Goal: Task Accomplishment & Management: Complete application form

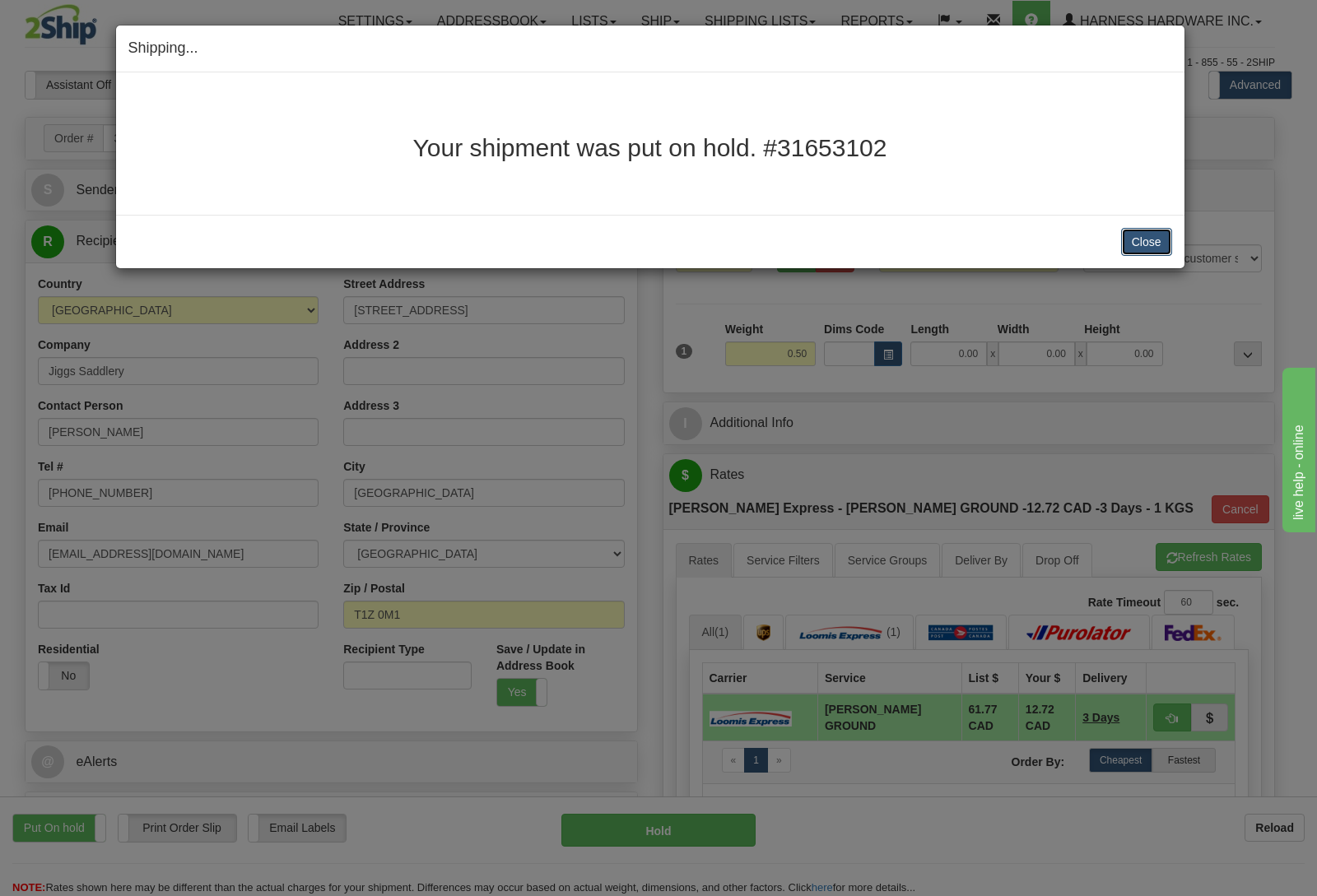
click at [1146, 251] on button "Close" at bounding box center [1146, 242] width 51 height 28
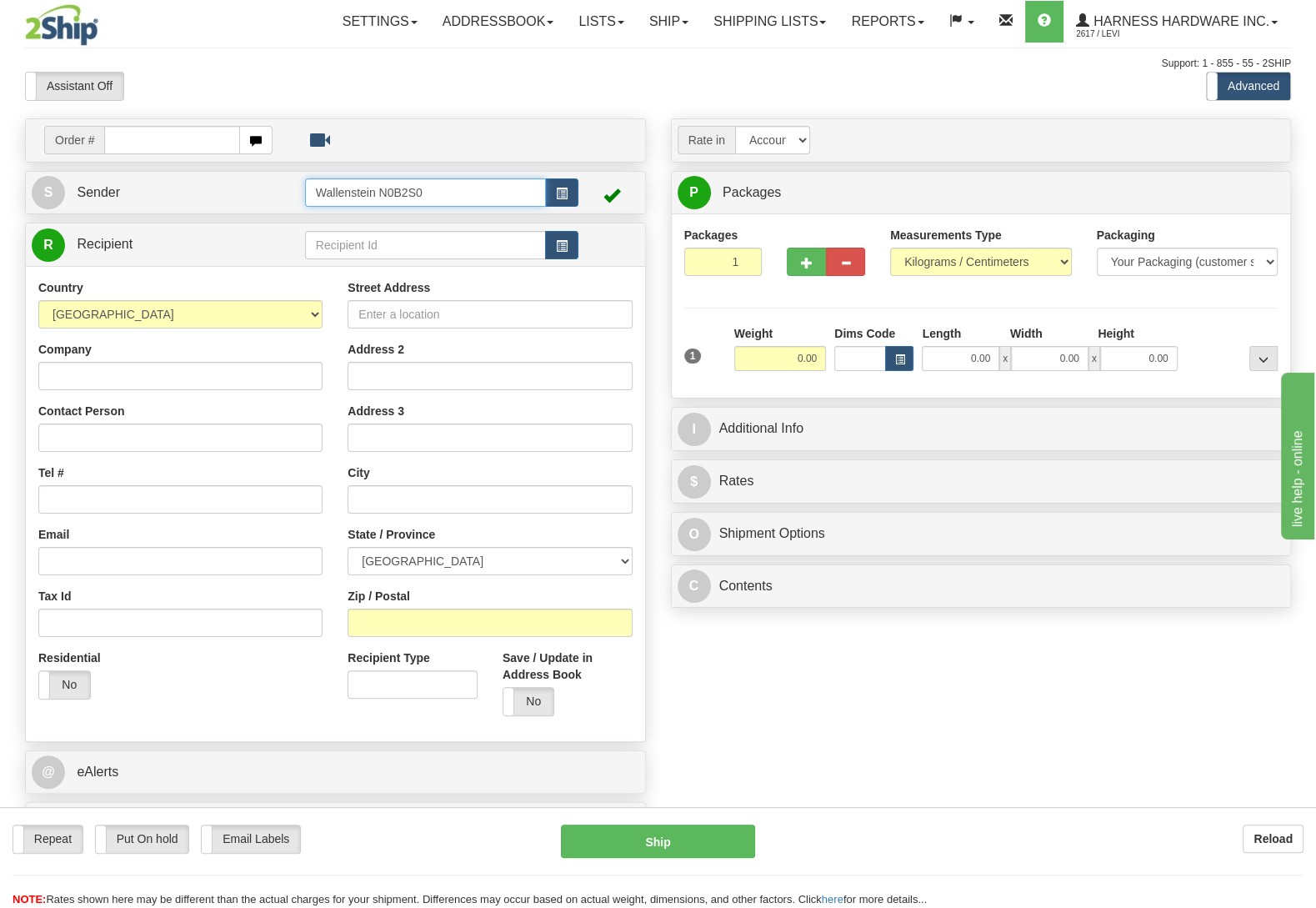
drag, startPoint x: 347, startPoint y: 197, endPoint x: 258, endPoint y: 204, distance: 89.3
click at [305, 204] on input "Wallenstein N0B2S0" at bounding box center [426, 193] width 241 height 29
click at [413, 224] on div "LESCD" at bounding box center [421, 219] width 224 height 18
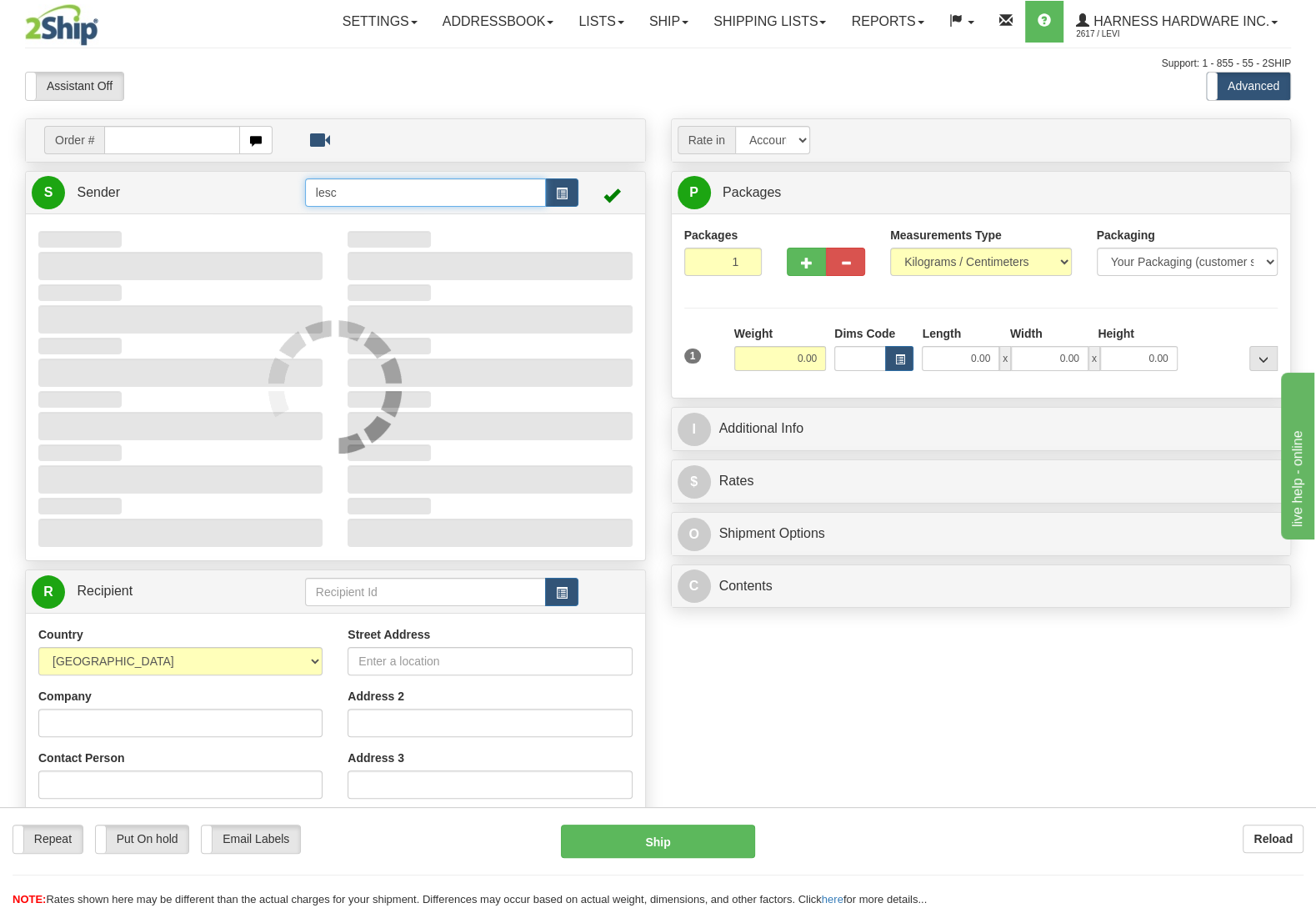
type input "LESCD"
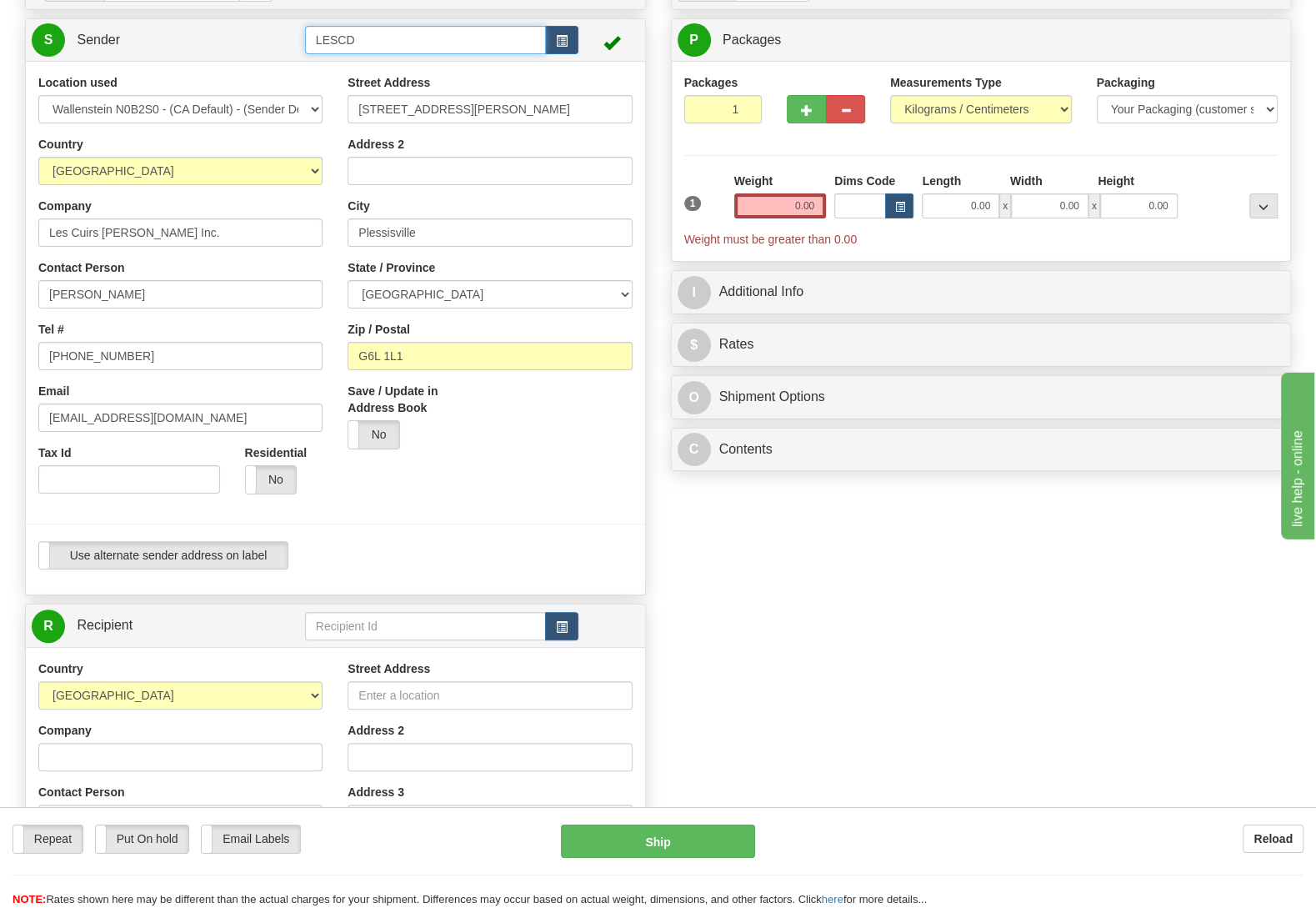
scroll to position [350, 0]
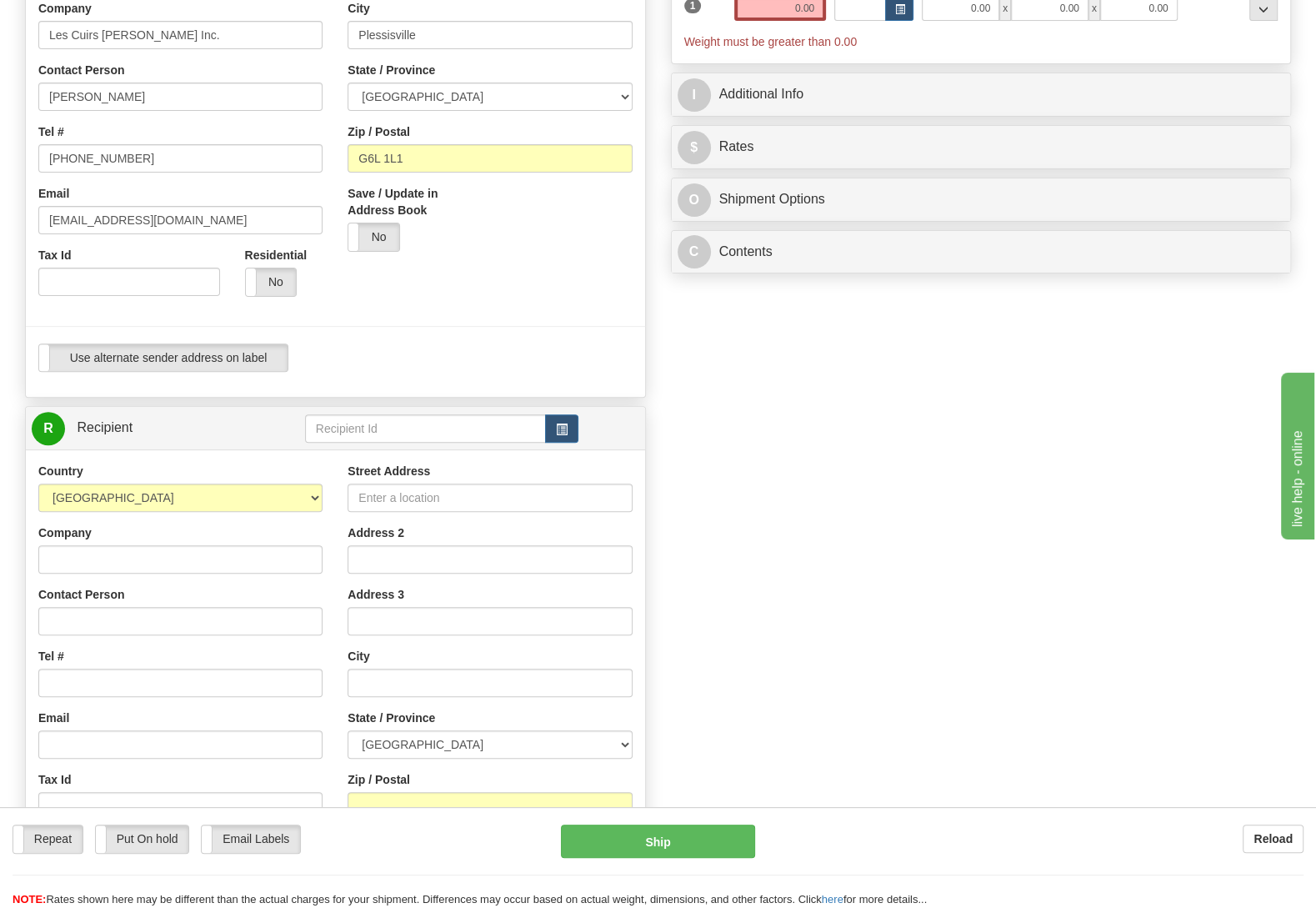
type input "PLESSISVILLE"
type input "LESCD"
click at [391, 440] on input "text" at bounding box center [426, 429] width 241 height 29
click at [388, 452] on div "HARH" at bounding box center [421, 456] width 224 height 18
type input "HARH"
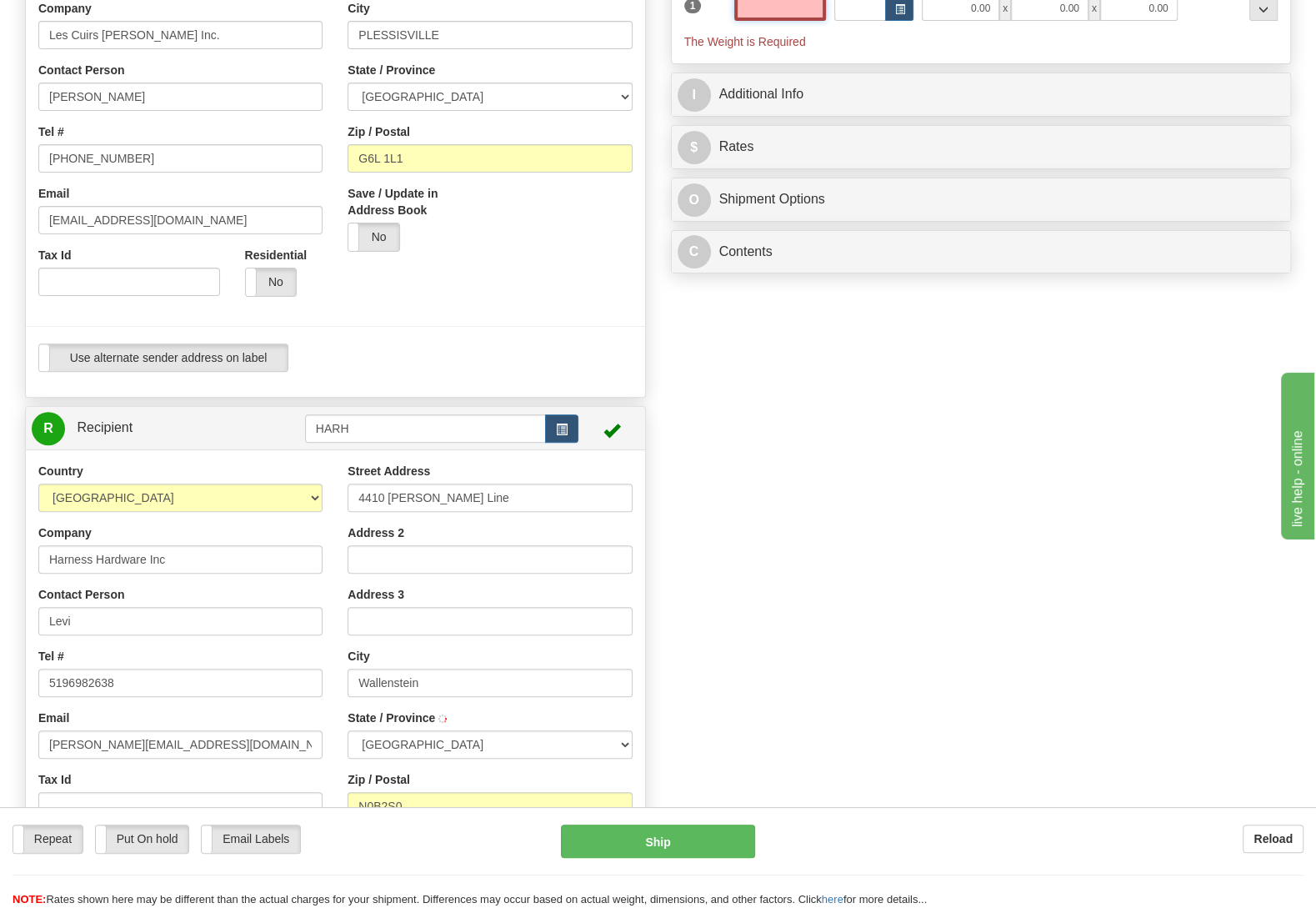
type input "WALLENSTEIN"
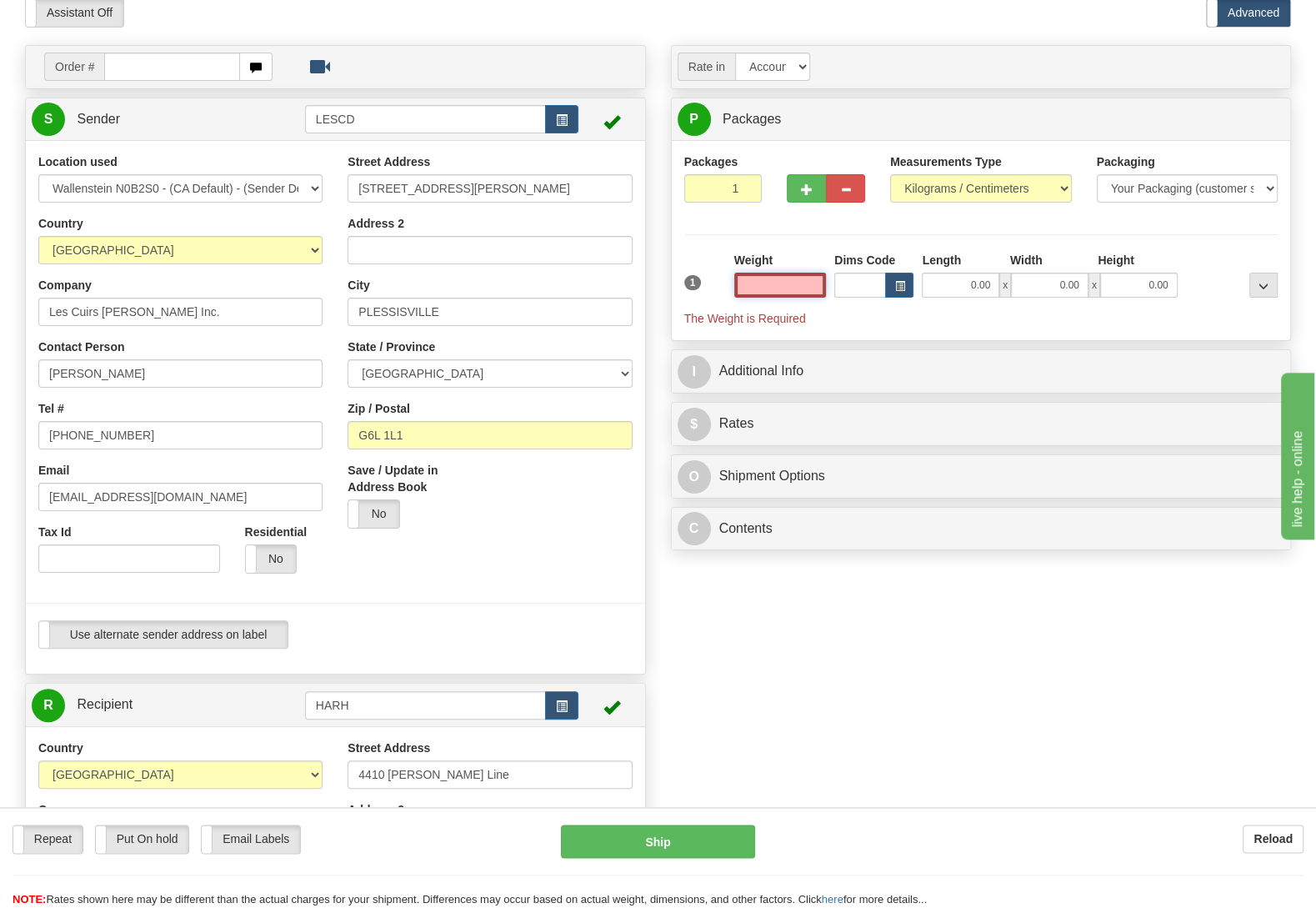
scroll to position [0, 0]
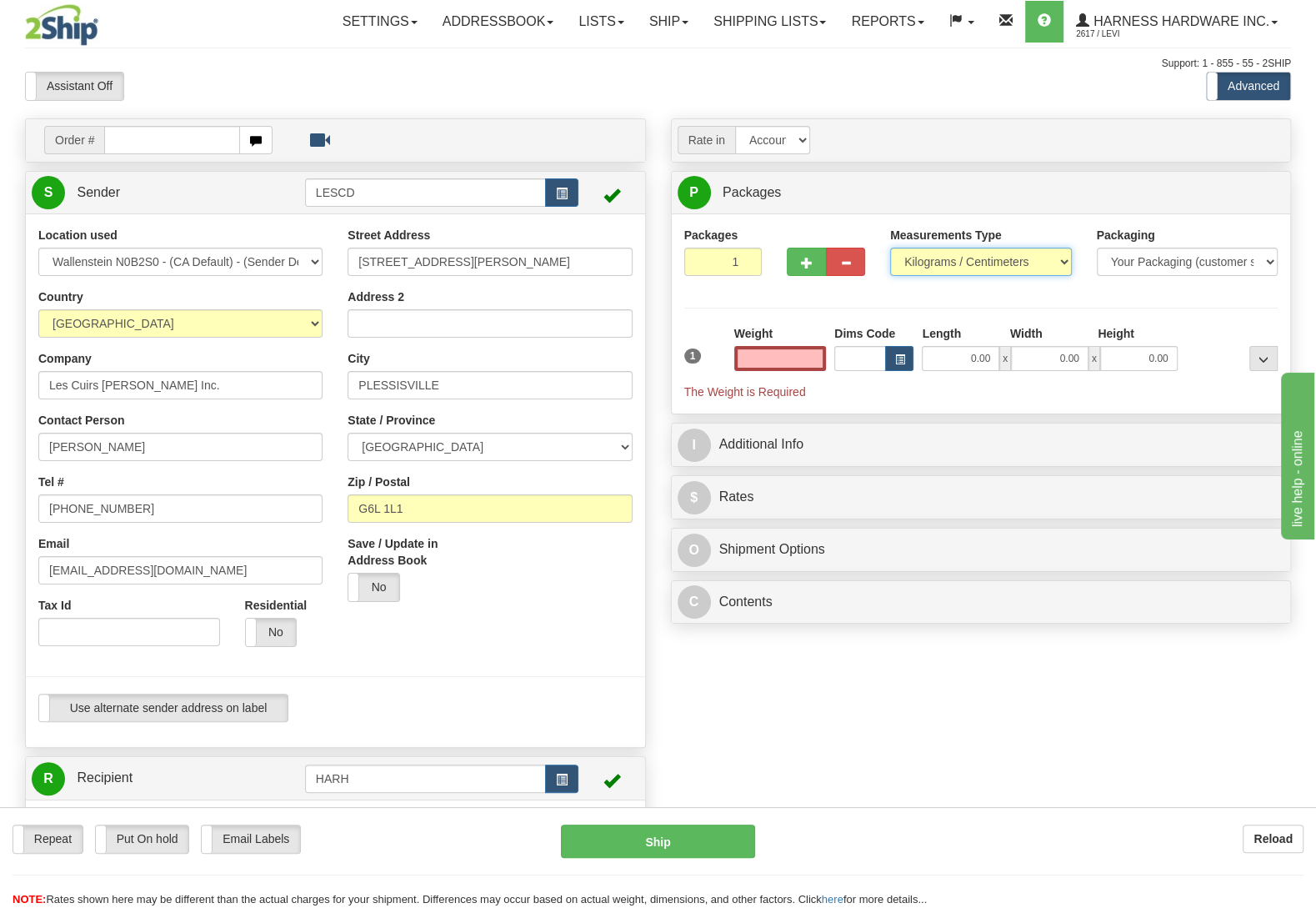
type input "0.00"
click at [890, 248] on select "Pounds / Inches Kilograms / Centimeters" at bounding box center [981, 262] width 182 height 29
select select "0"
click option "Pounds / Inches" at bounding box center [0, 0] width 0 height 0
drag, startPoint x: 768, startPoint y: 355, endPoint x: 925, endPoint y: 374, distance: 158.1
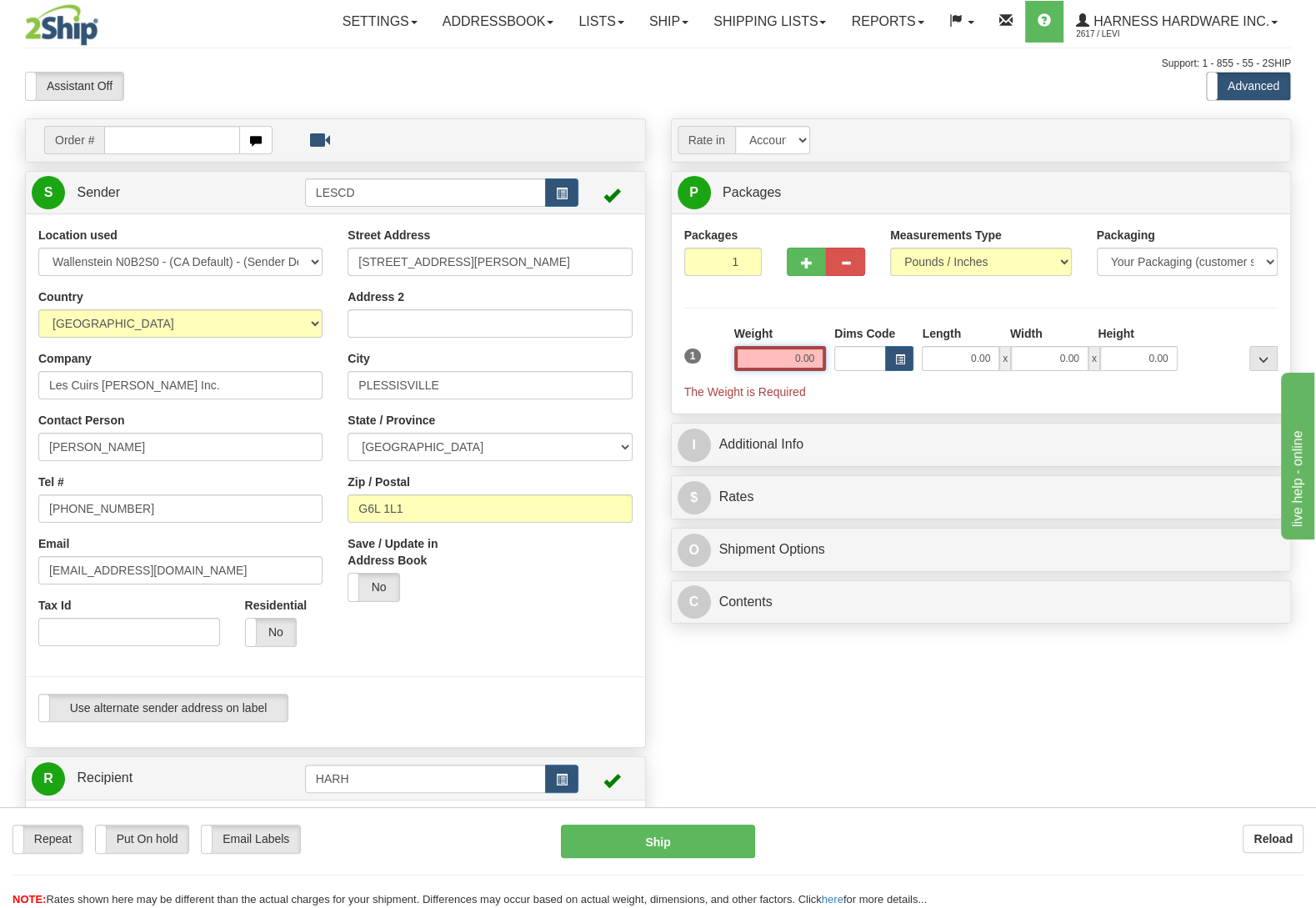
click at [826, 371] on input "0.00" at bounding box center [780, 358] width 91 height 25
type input "7.00"
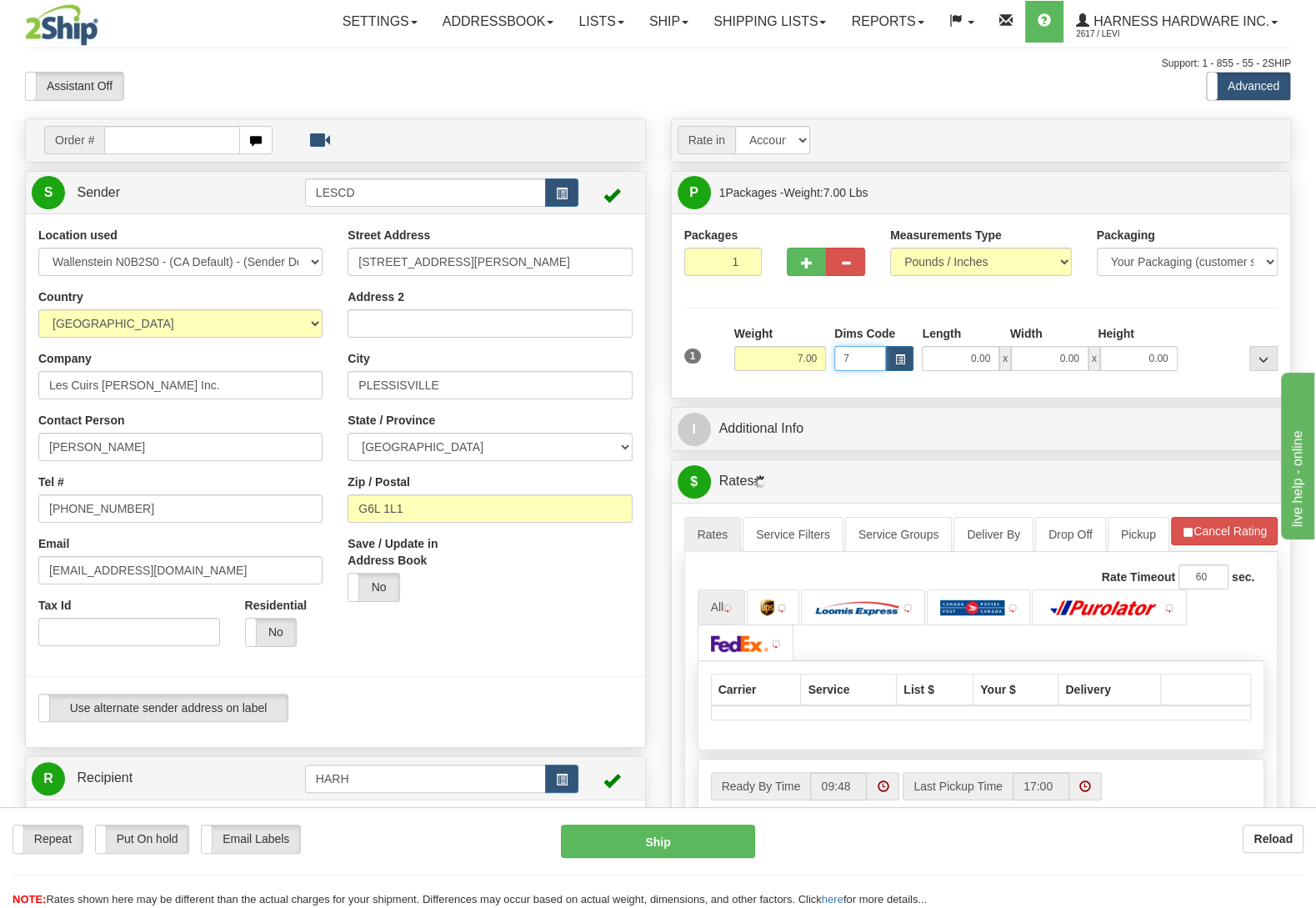
type input "7"
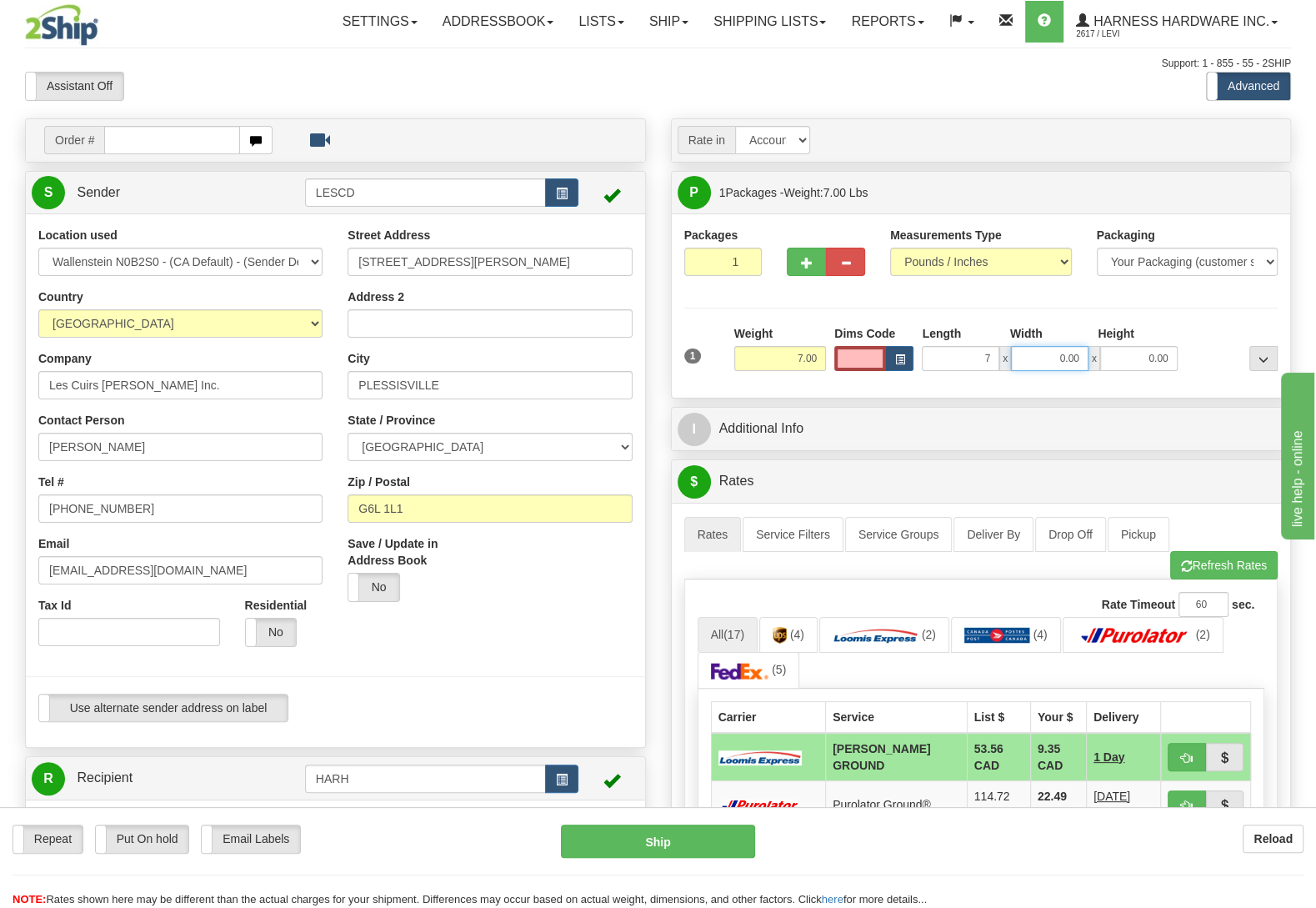
type input "7.00"
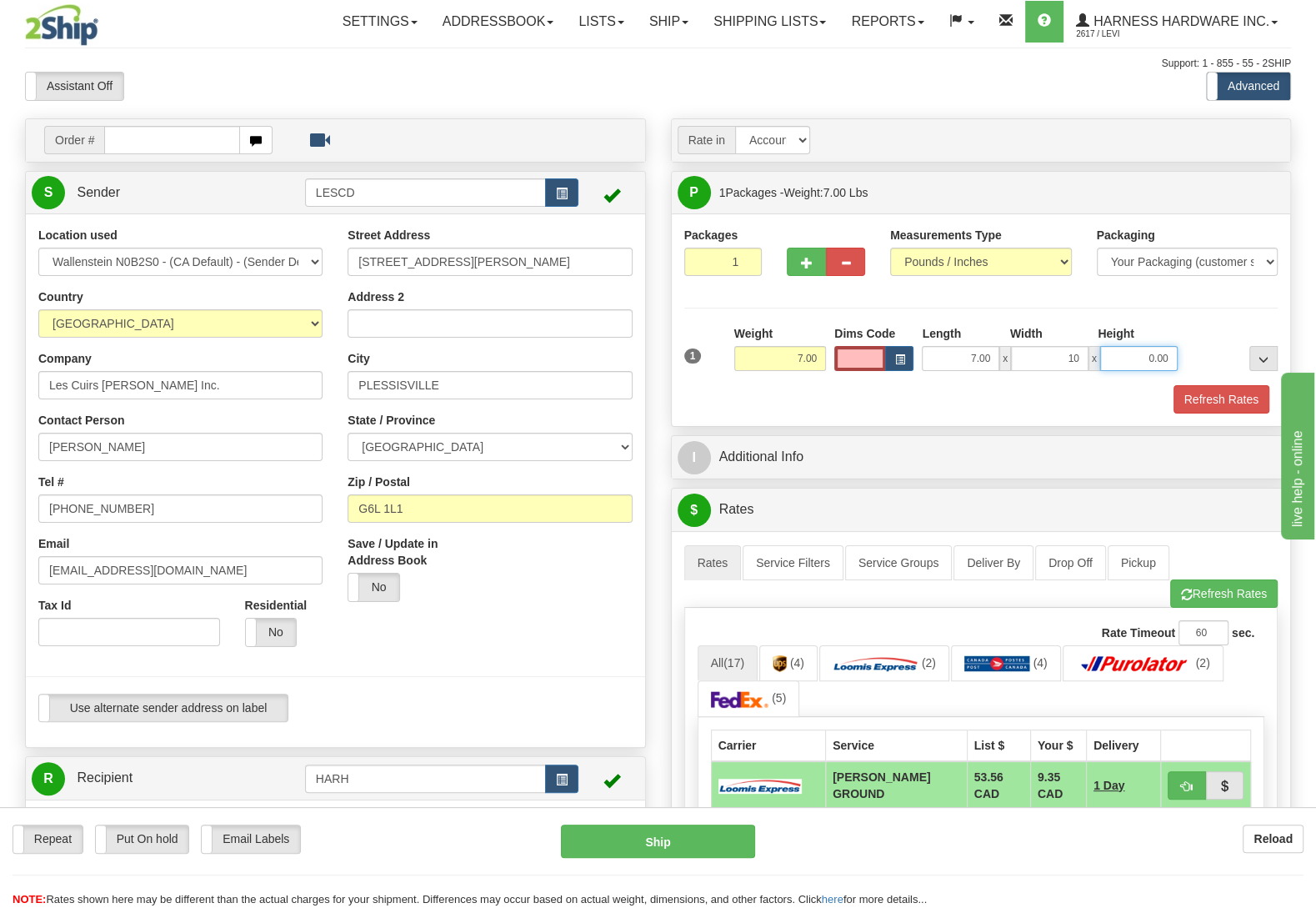
type input "10.00"
type input "11.00"
click at [1239, 601] on button "Refresh Rates" at bounding box center [1224, 594] width 108 height 29
click at [1129, 558] on link "Pickup" at bounding box center [1138, 563] width 61 height 35
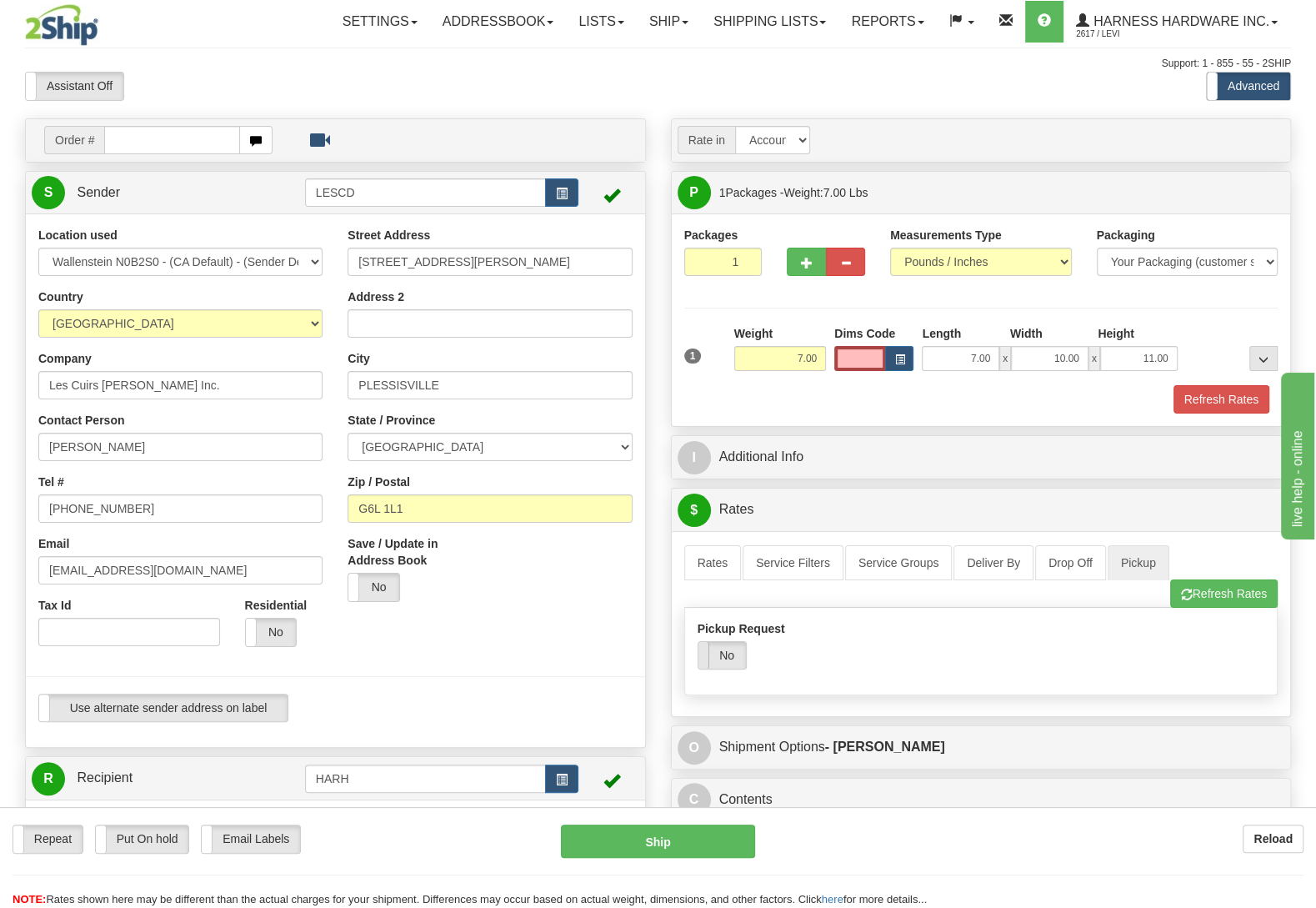
click at [710, 663] on span at bounding box center [698, 655] width 22 height 27
click at [711, 572] on link "Rates" at bounding box center [714, 563] width 58 height 35
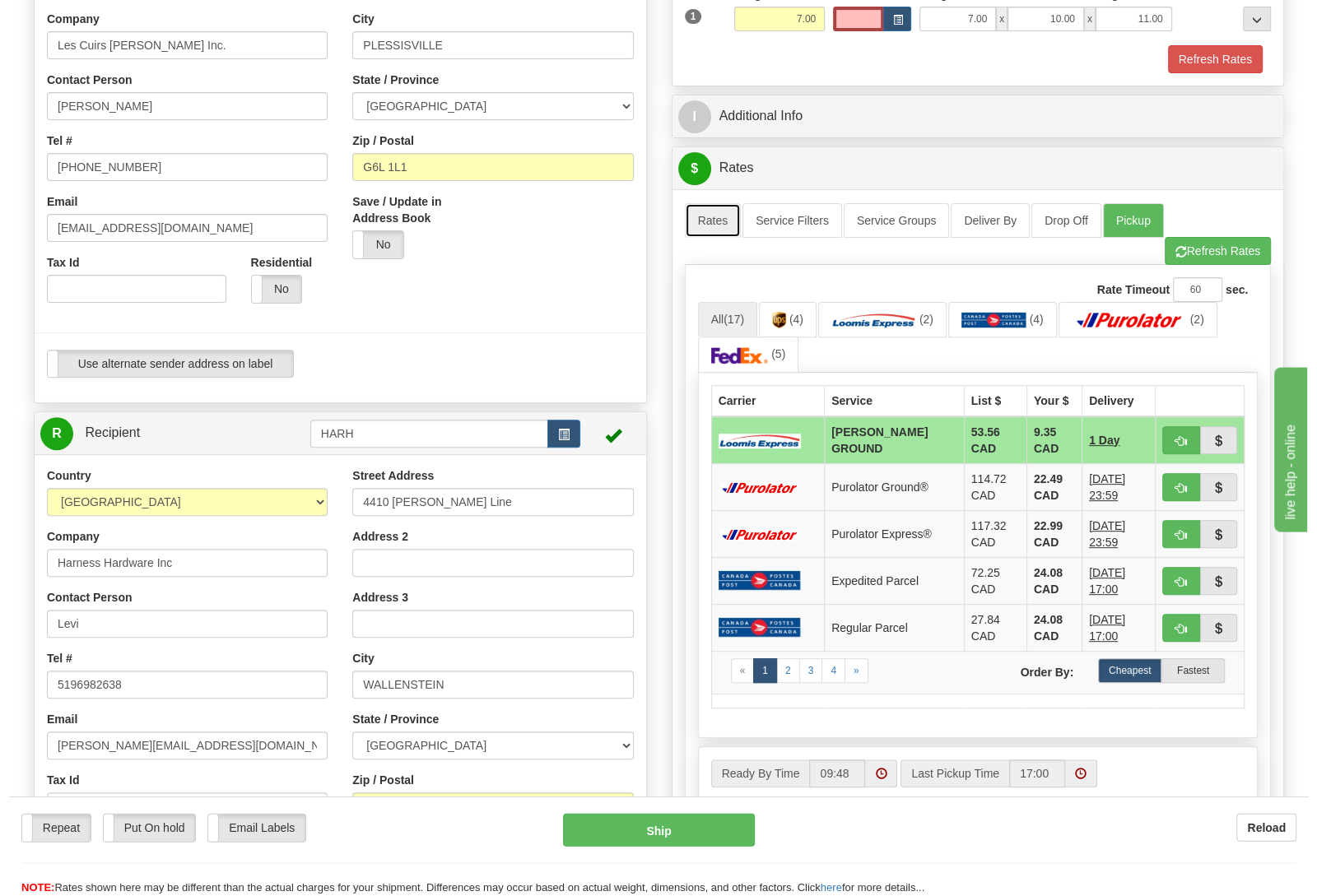
scroll to position [345, 0]
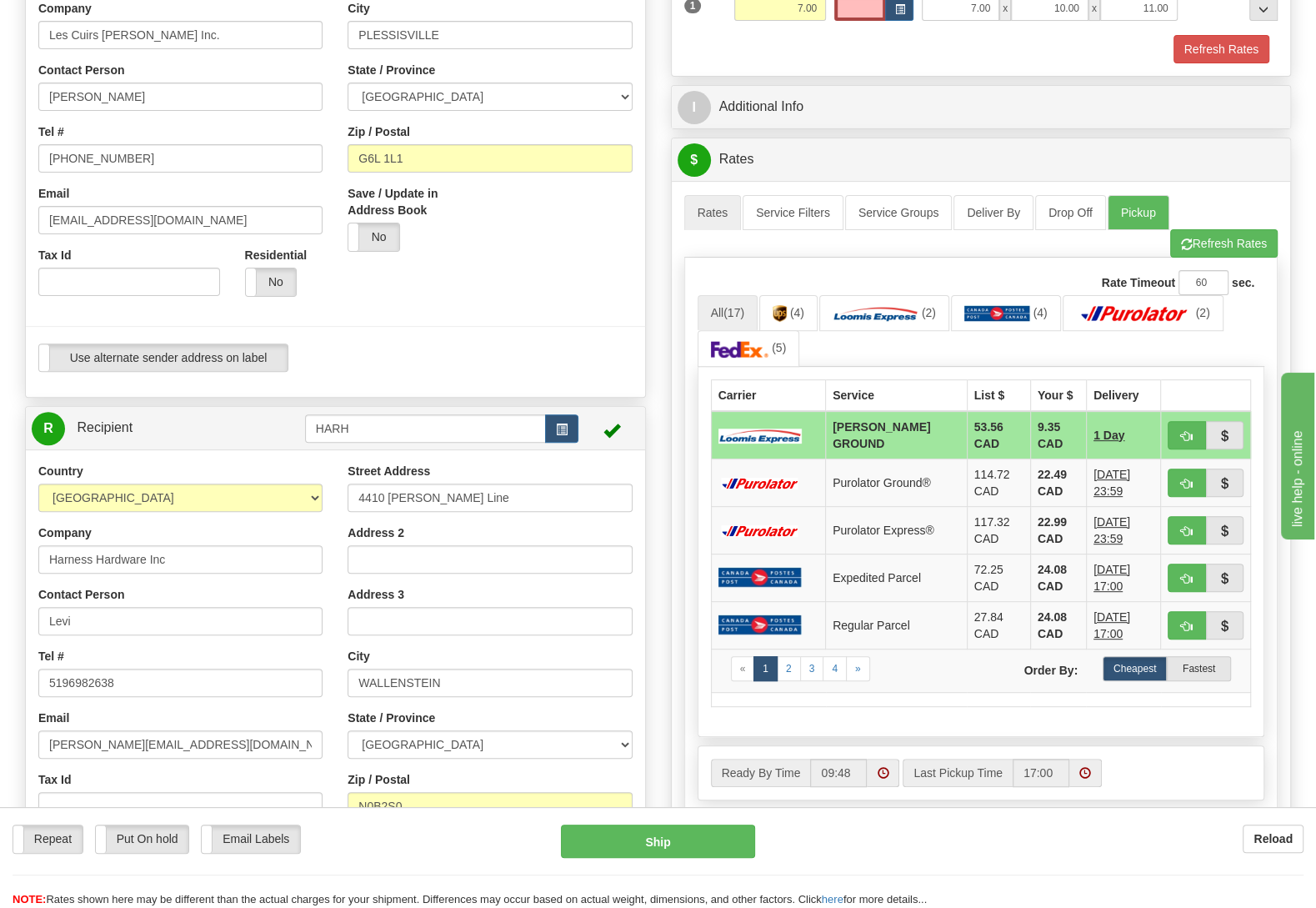
click at [241, 825] on div "Email Labels Email Labels" at bounding box center [251, 839] width 100 height 29
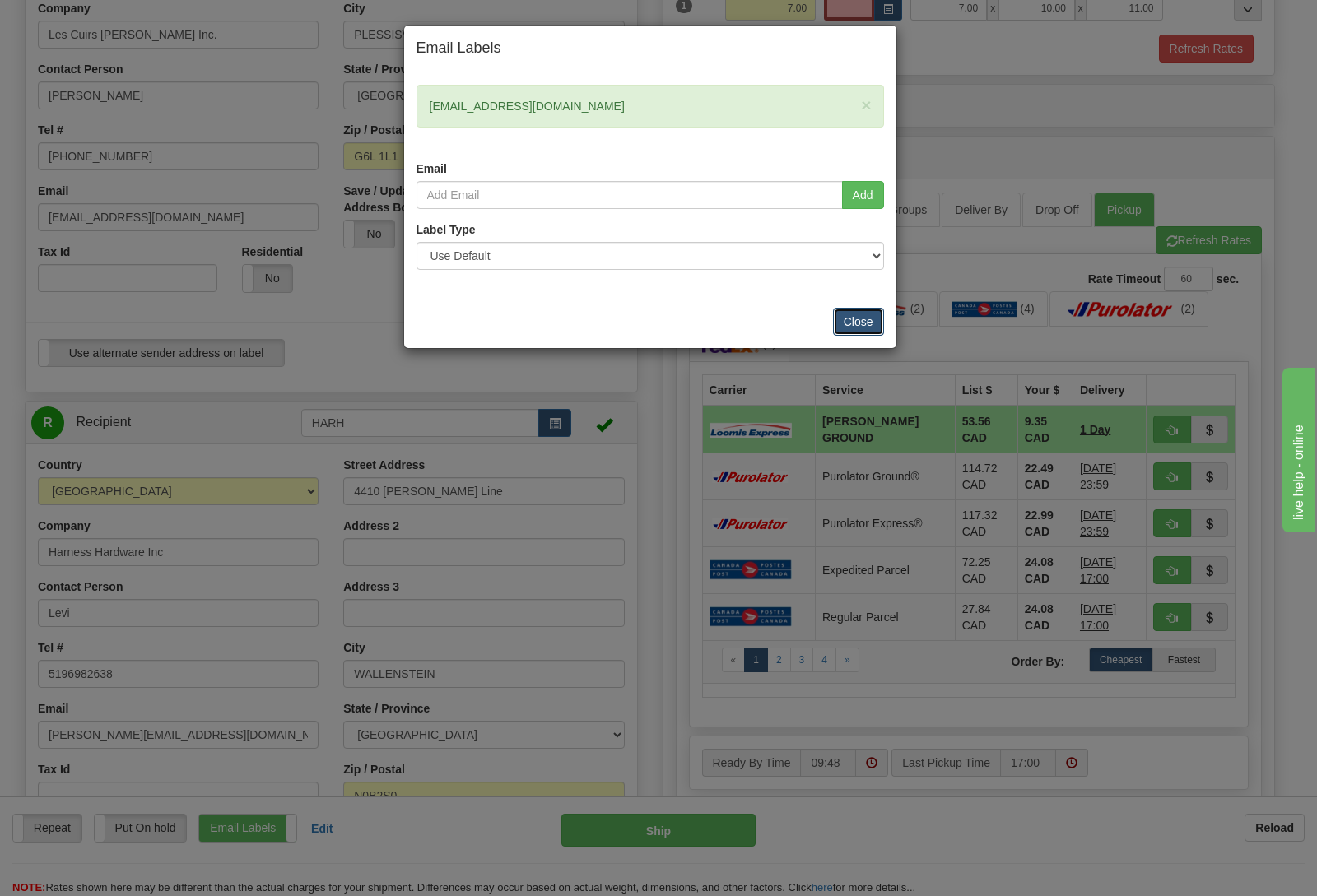
click at [856, 320] on button "Close" at bounding box center [858, 322] width 51 height 28
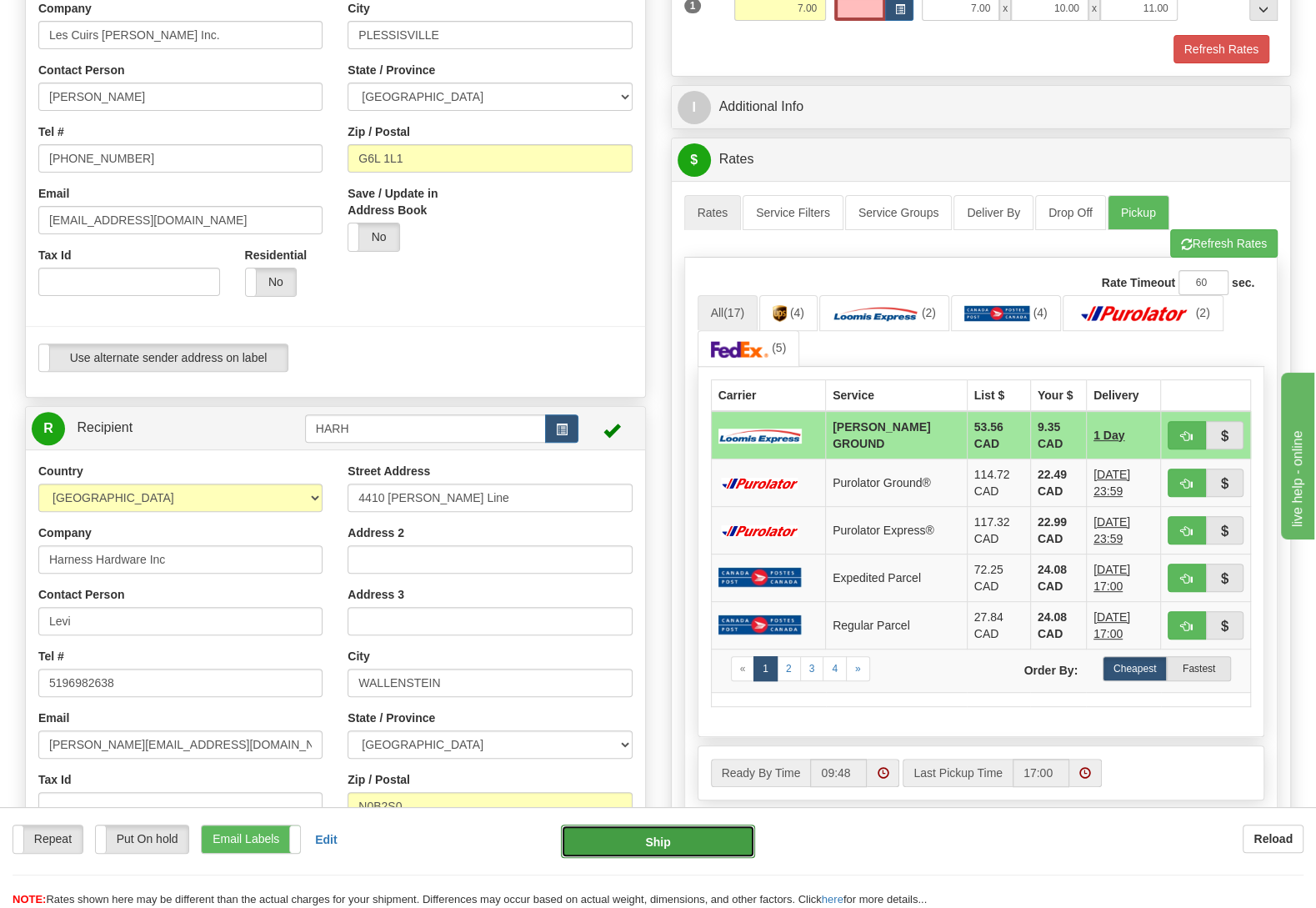
click at [671, 843] on button "Ship" at bounding box center [658, 841] width 194 height 34
type input "DD"
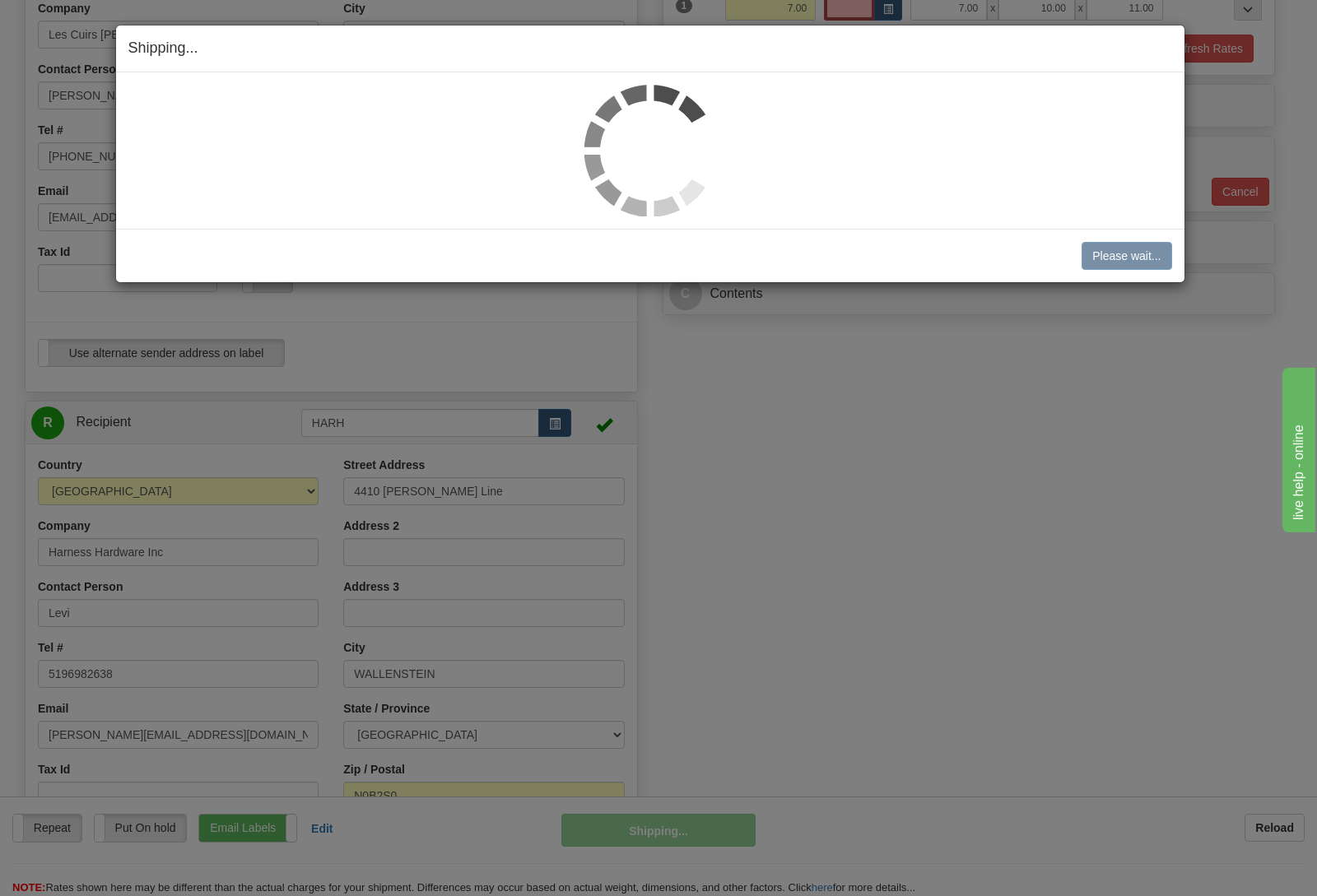
scroll to position [345, 0]
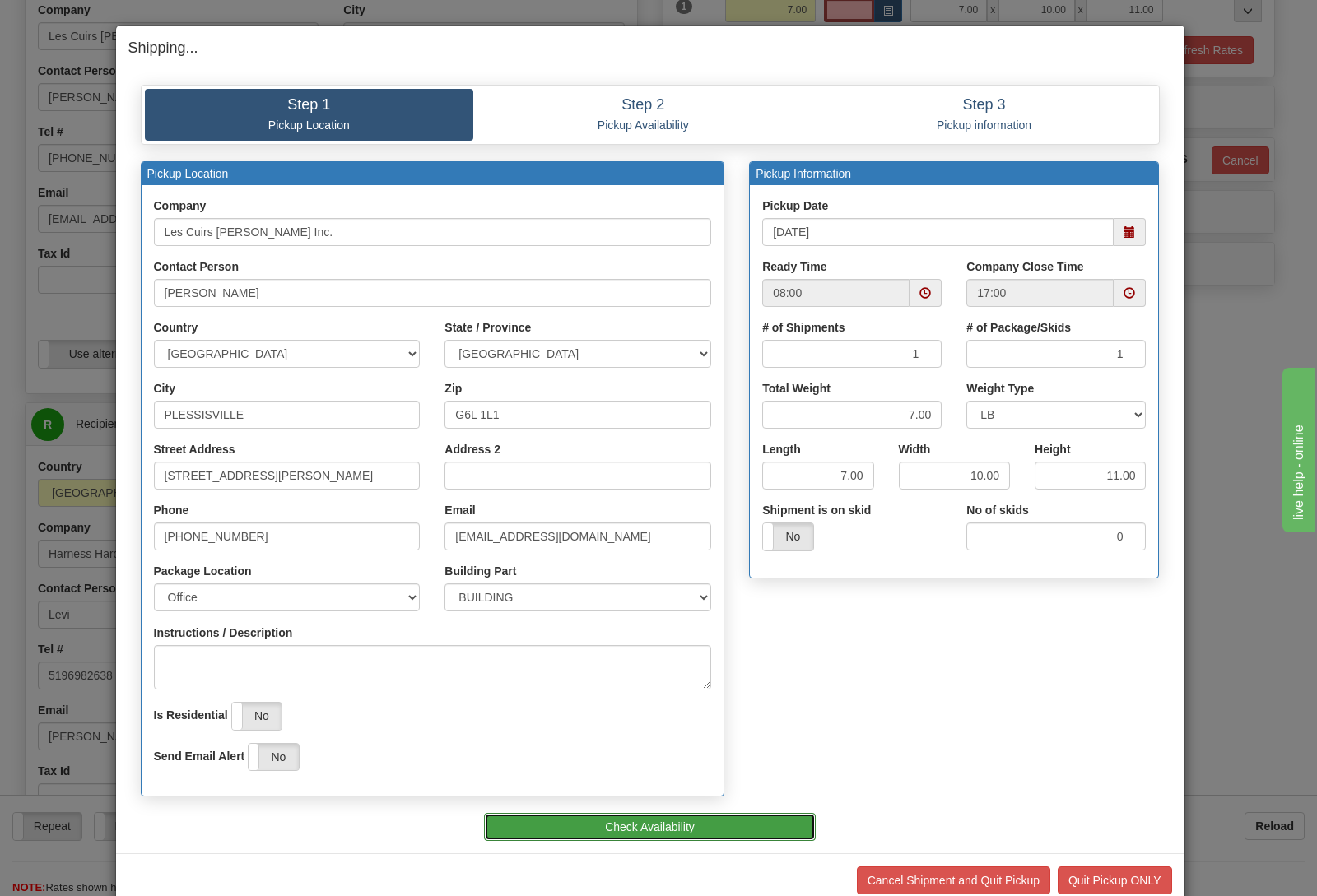
click at [619, 826] on button "Check Availability" at bounding box center [649, 827] width 332 height 28
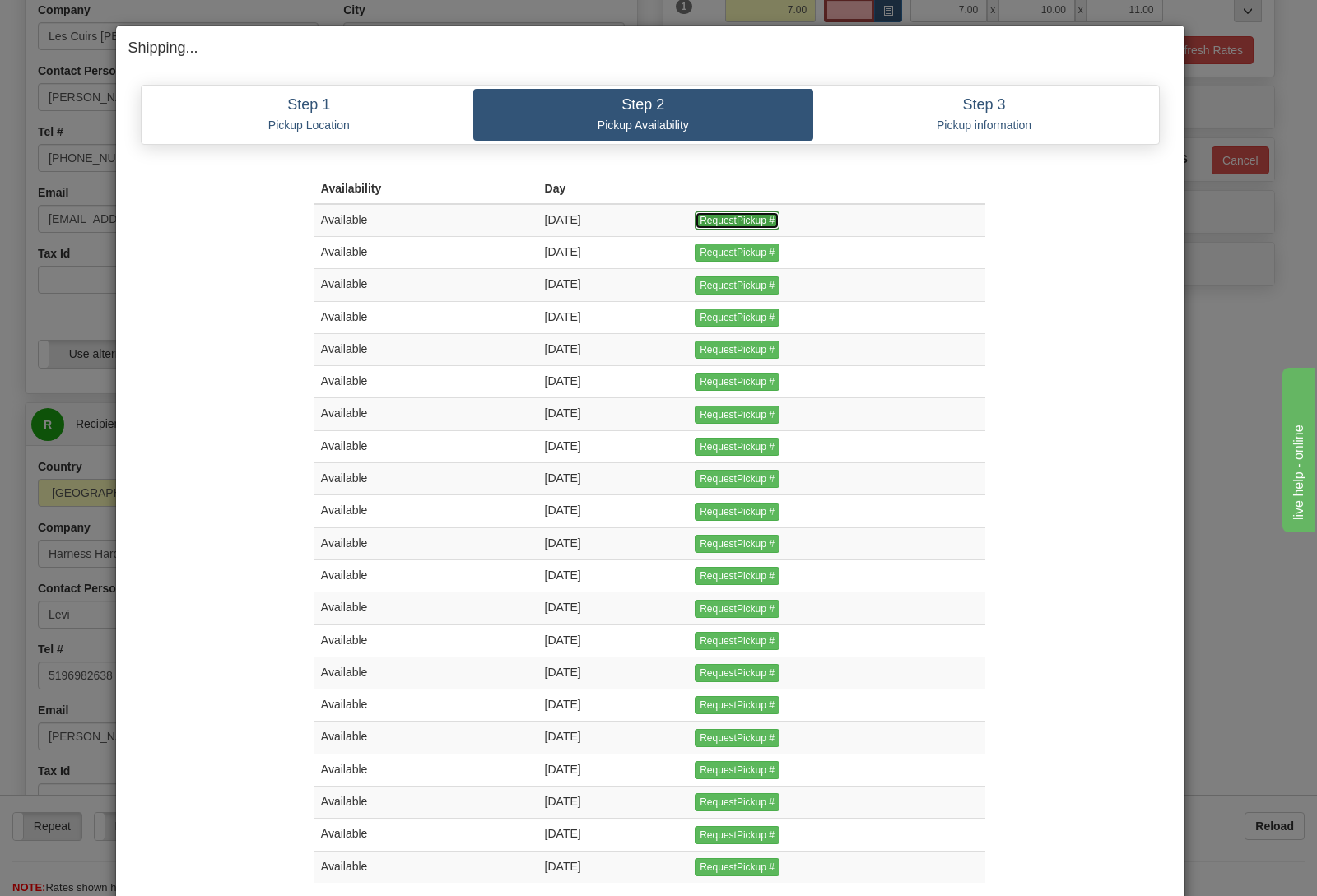
click at [744, 225] on input "RequestPickup #" at bounding box center [736, 220] width 84 height 18
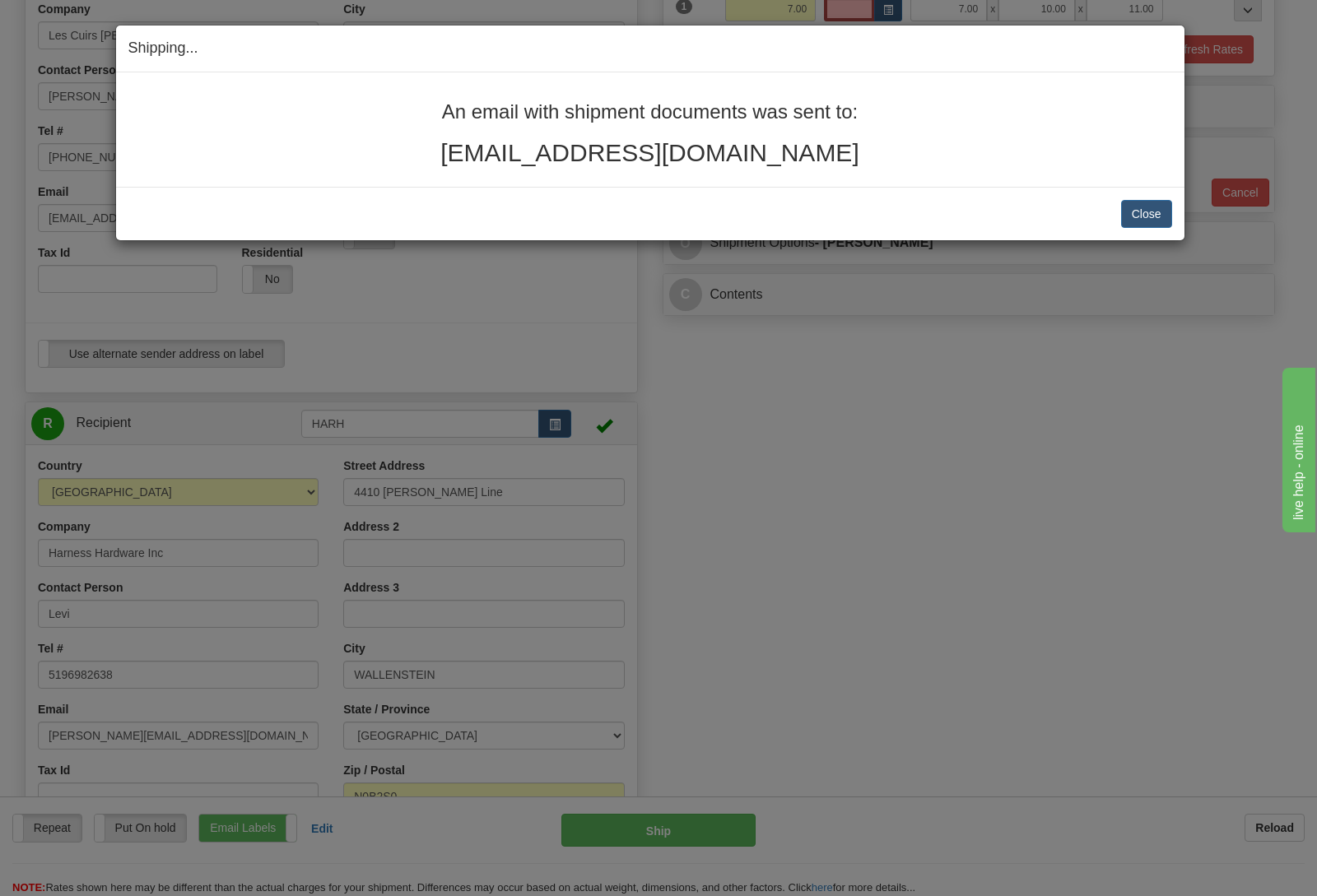
scroll to position [345, 0]
click at [1140, 196] on div "Close Cancel Cancel Shipment and Quit Pickup Quit Pickup ONLY" at bounding box center [649, 213] width 1068 height 53
click at [1143, 209] on button "Close" at bounding box center [1146, 214] width 51 height 28
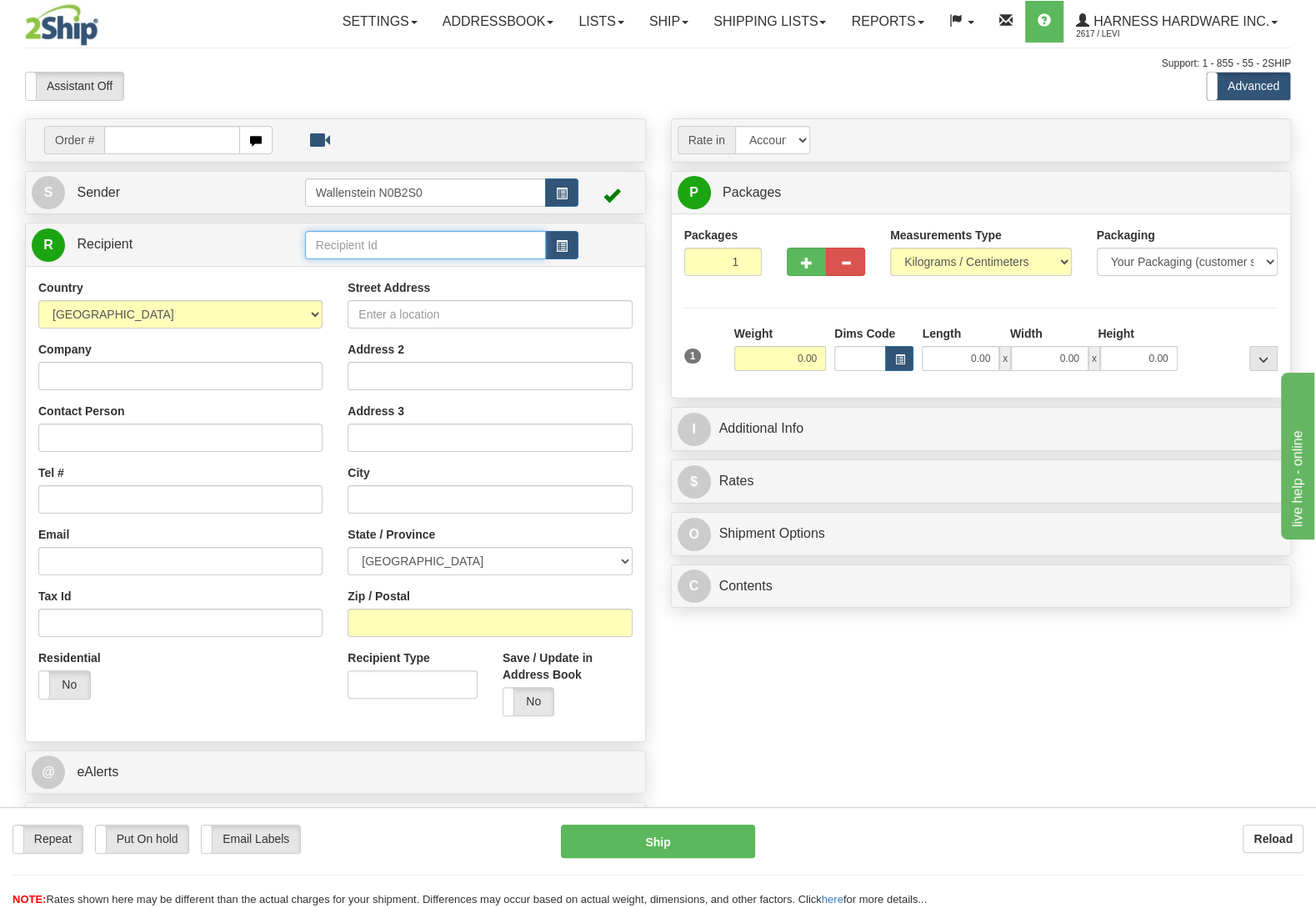
click at [369, 258] on input "text" at bounding box center [426, 245] width 241 height 29
type input "reus"
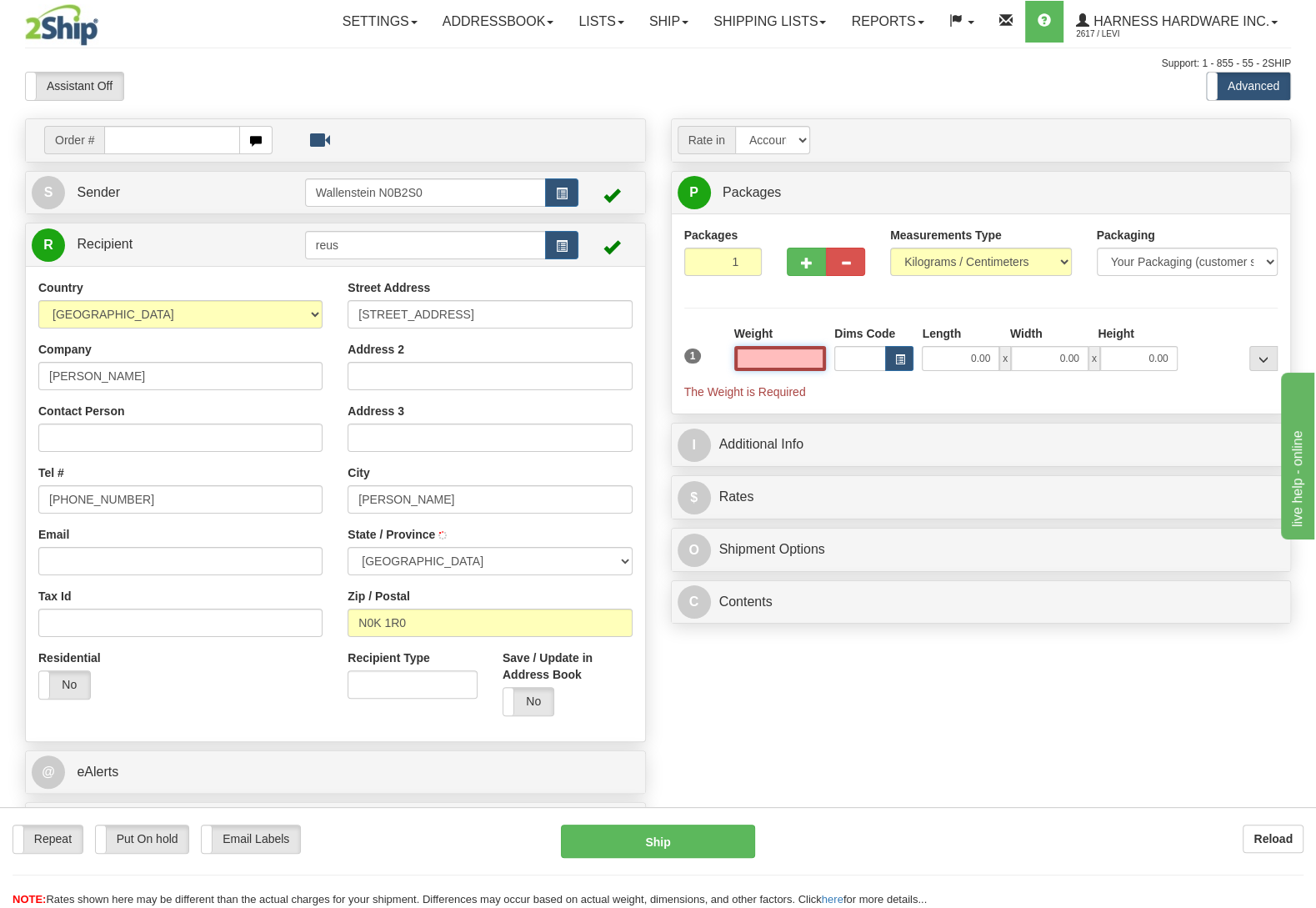
type input "NEWTON"
type input "4.00"
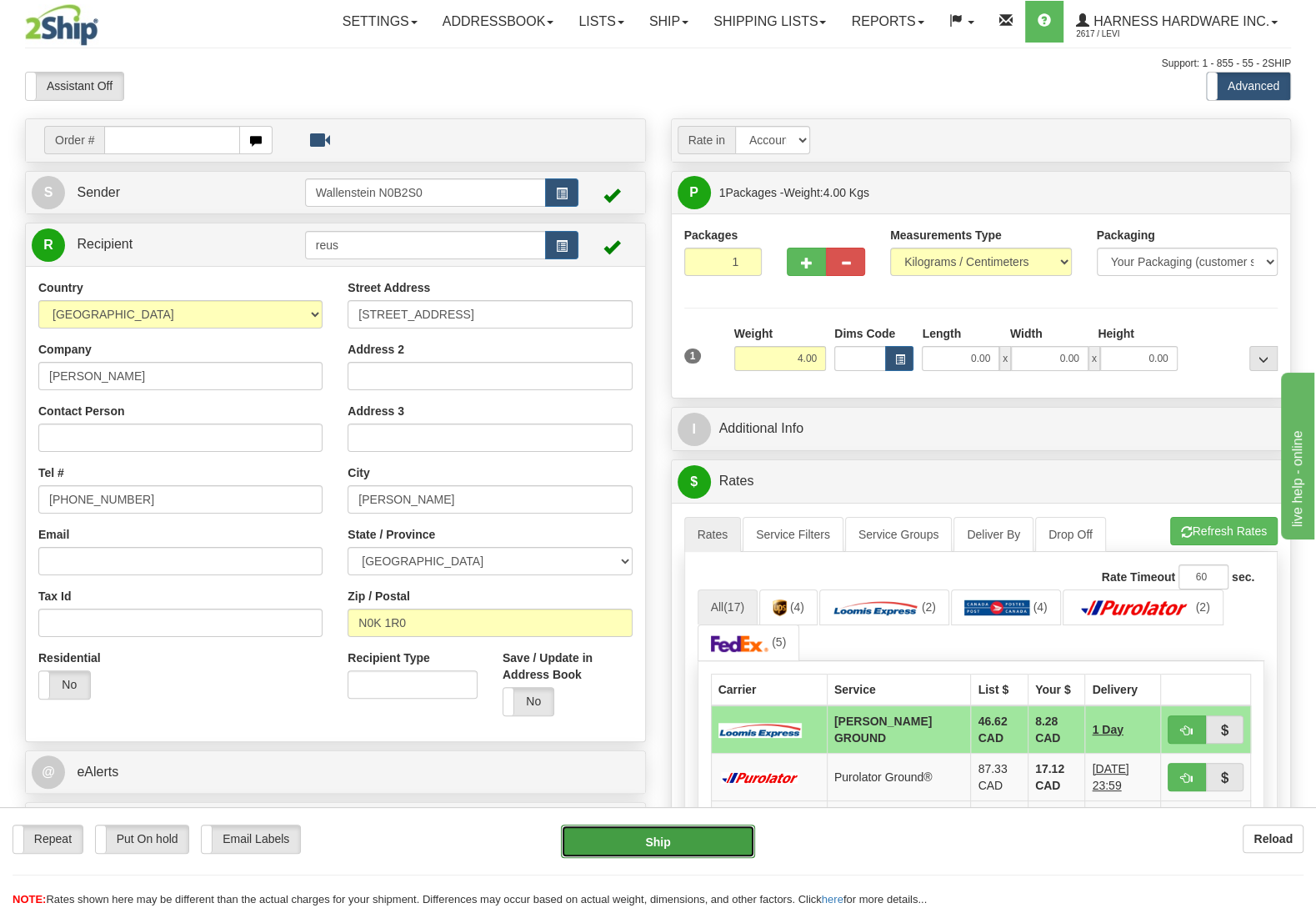
click at [659, 835] on button "Ship" at bounding box center [658, 841] width 194 height 34
type input "DD"
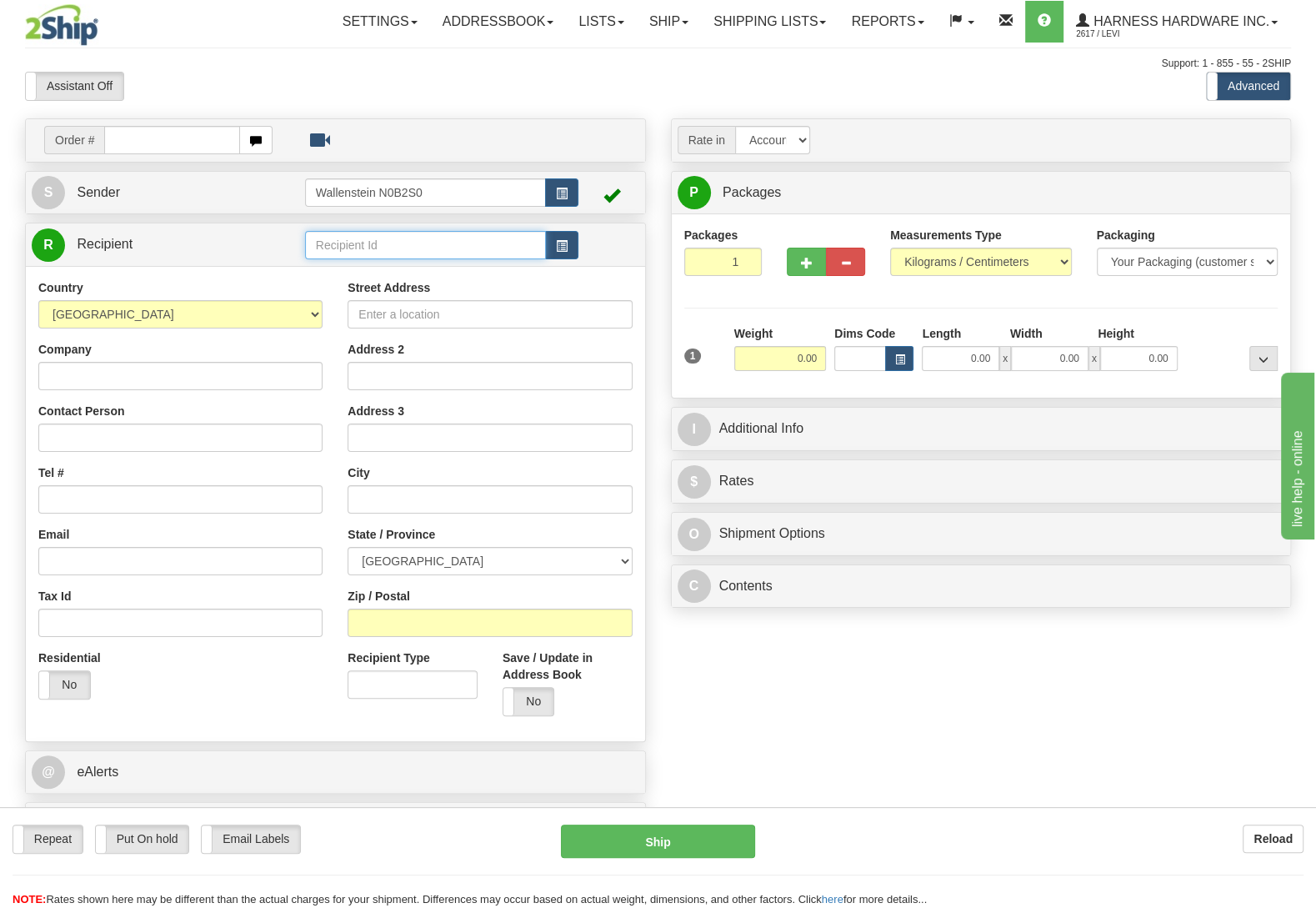
click at [343, 240] on input "text" at bounding box center [426, 245] width 241 height 29
type input "HILH"
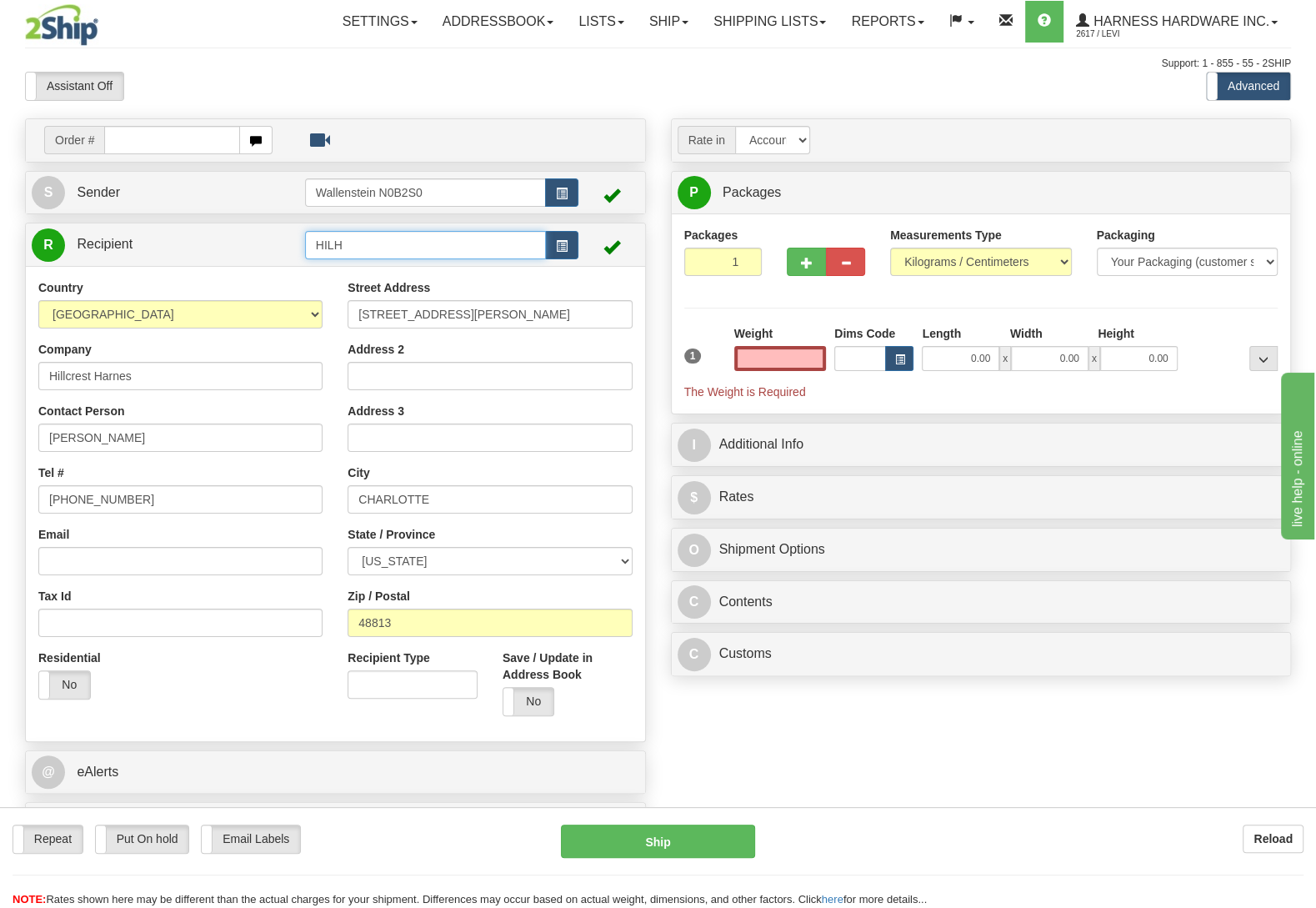
type input "0.00"
click at [359, 245] on input "HILH" at bounding box center [426, 245] width 241 height 29
type input "HILHh"
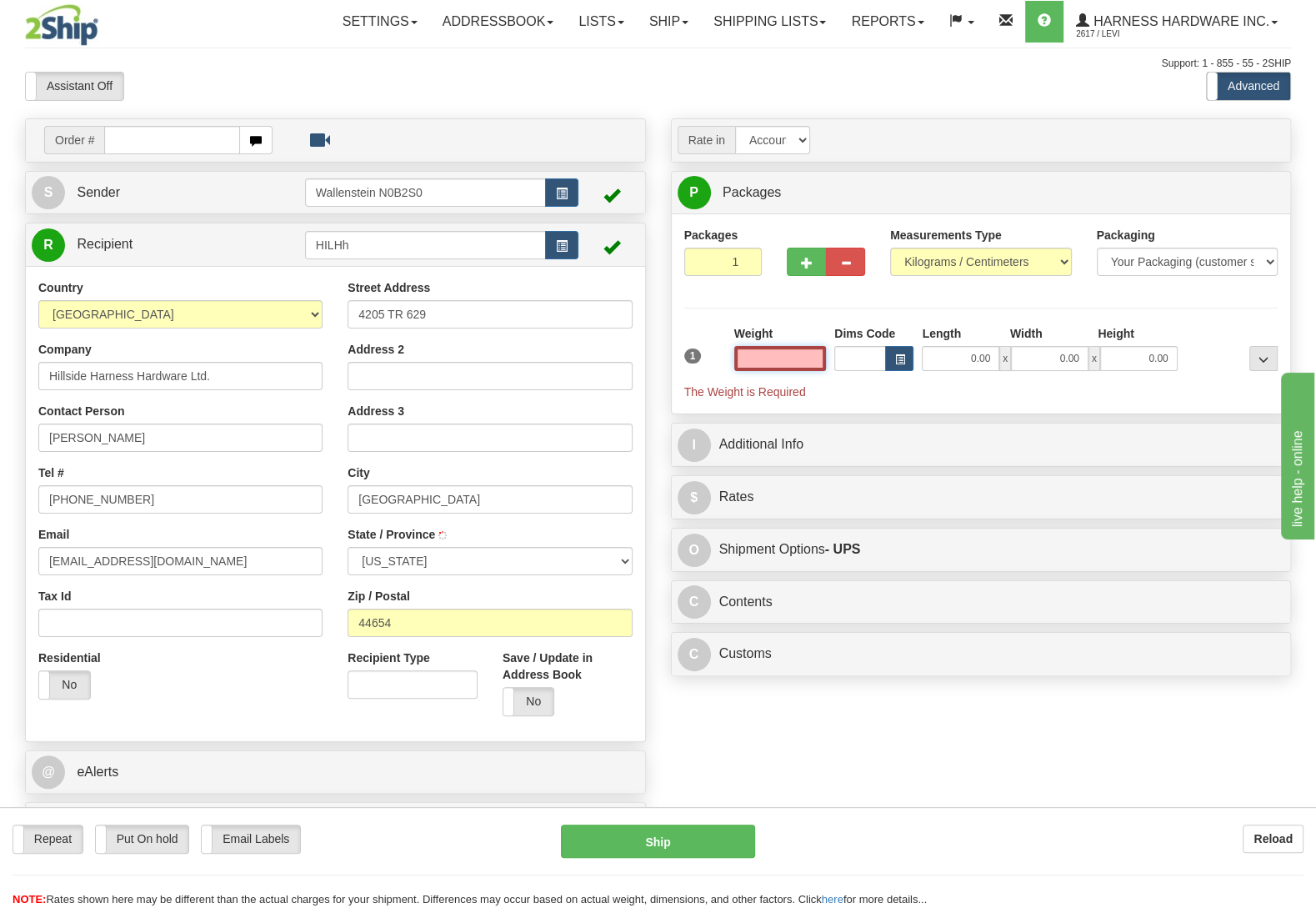
type input "436891"
select select
type input "MILLERSBURG"
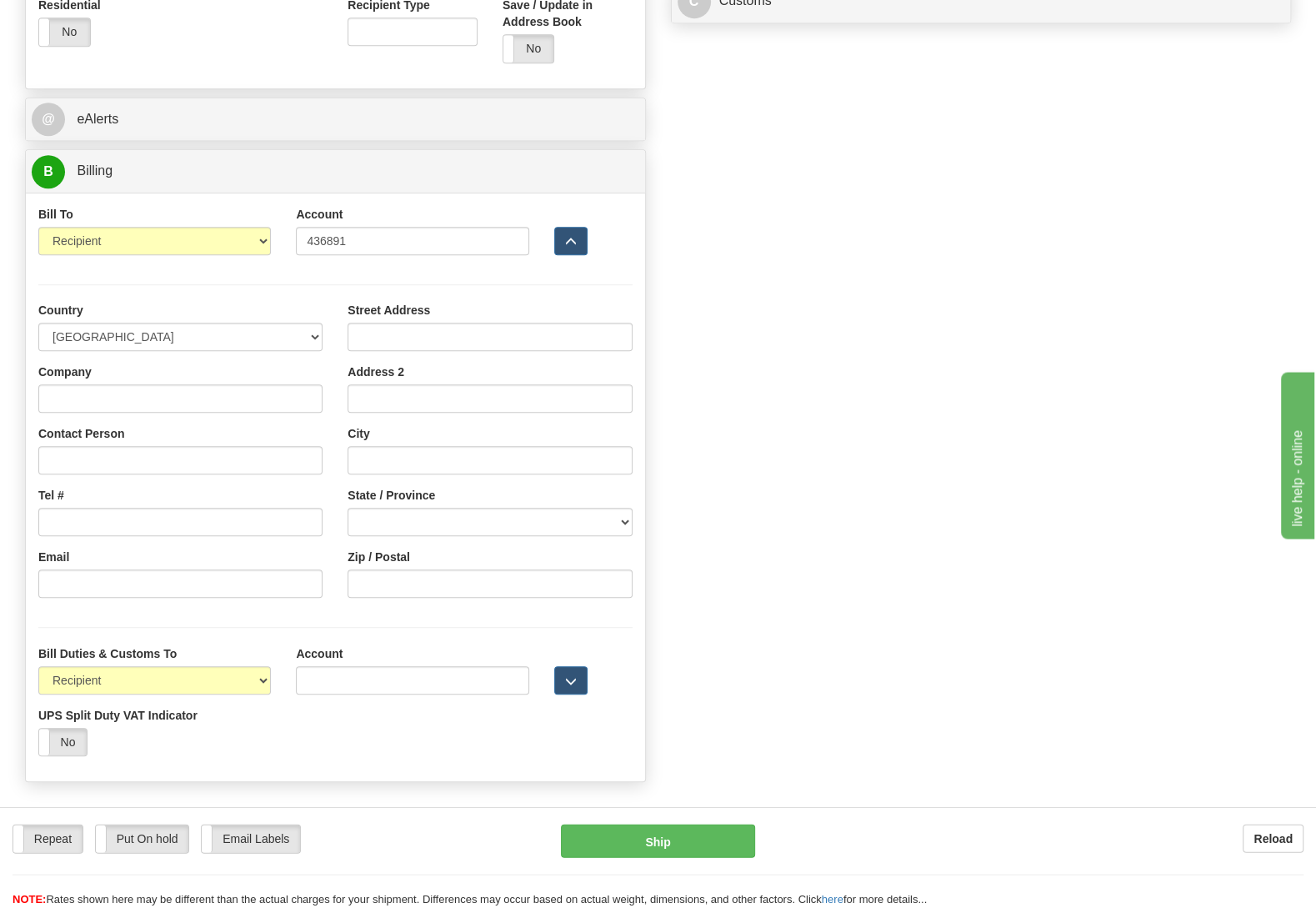
scroll to position [700, 0]
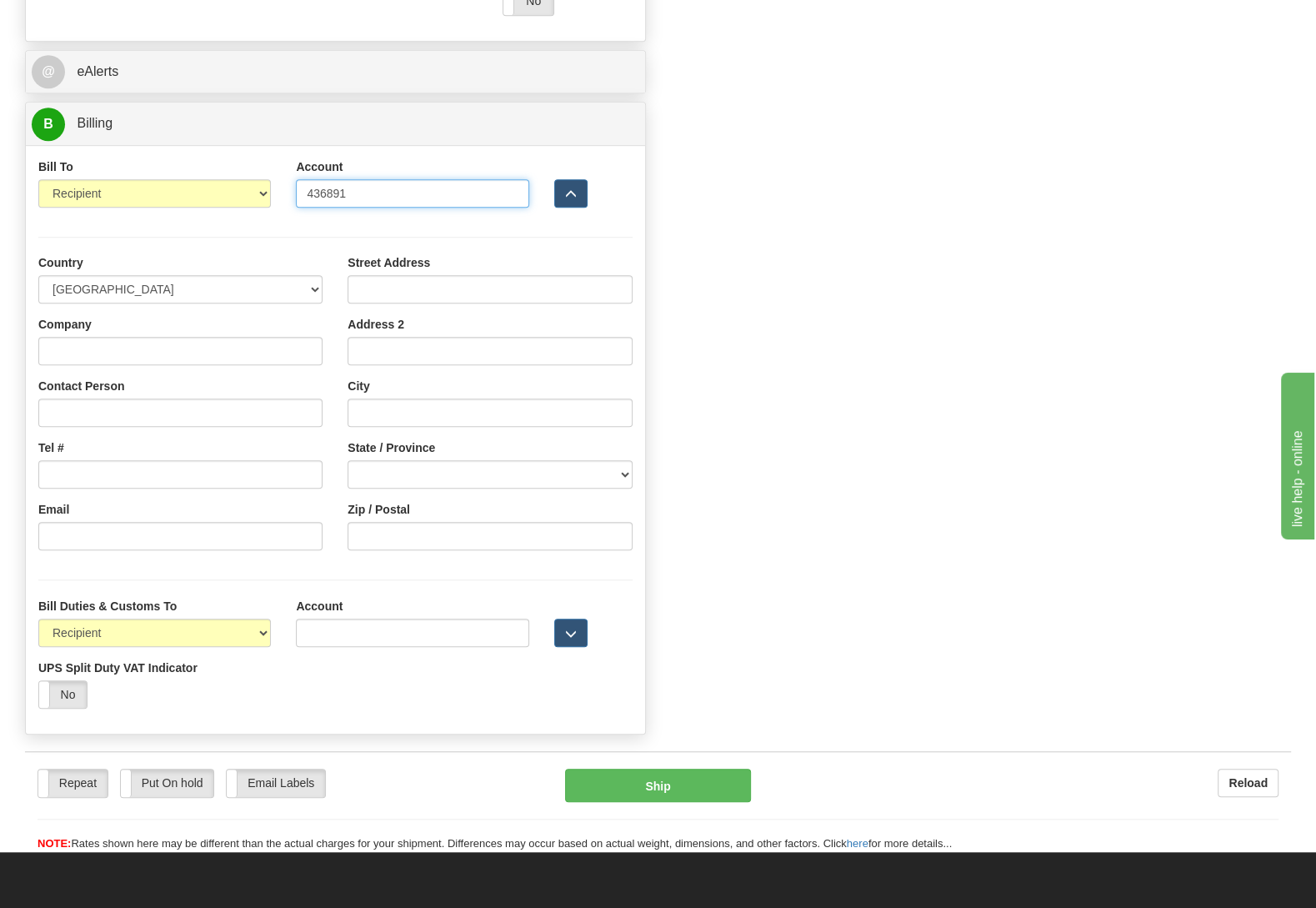
type input "0.00"
click at [329, 199] on input "436891" at bounding box center [412, 194] width 232 height 29
click at [353, 632] on input "Account" at bounding box center [412, 633] width 232 height 29
paste input "436891"
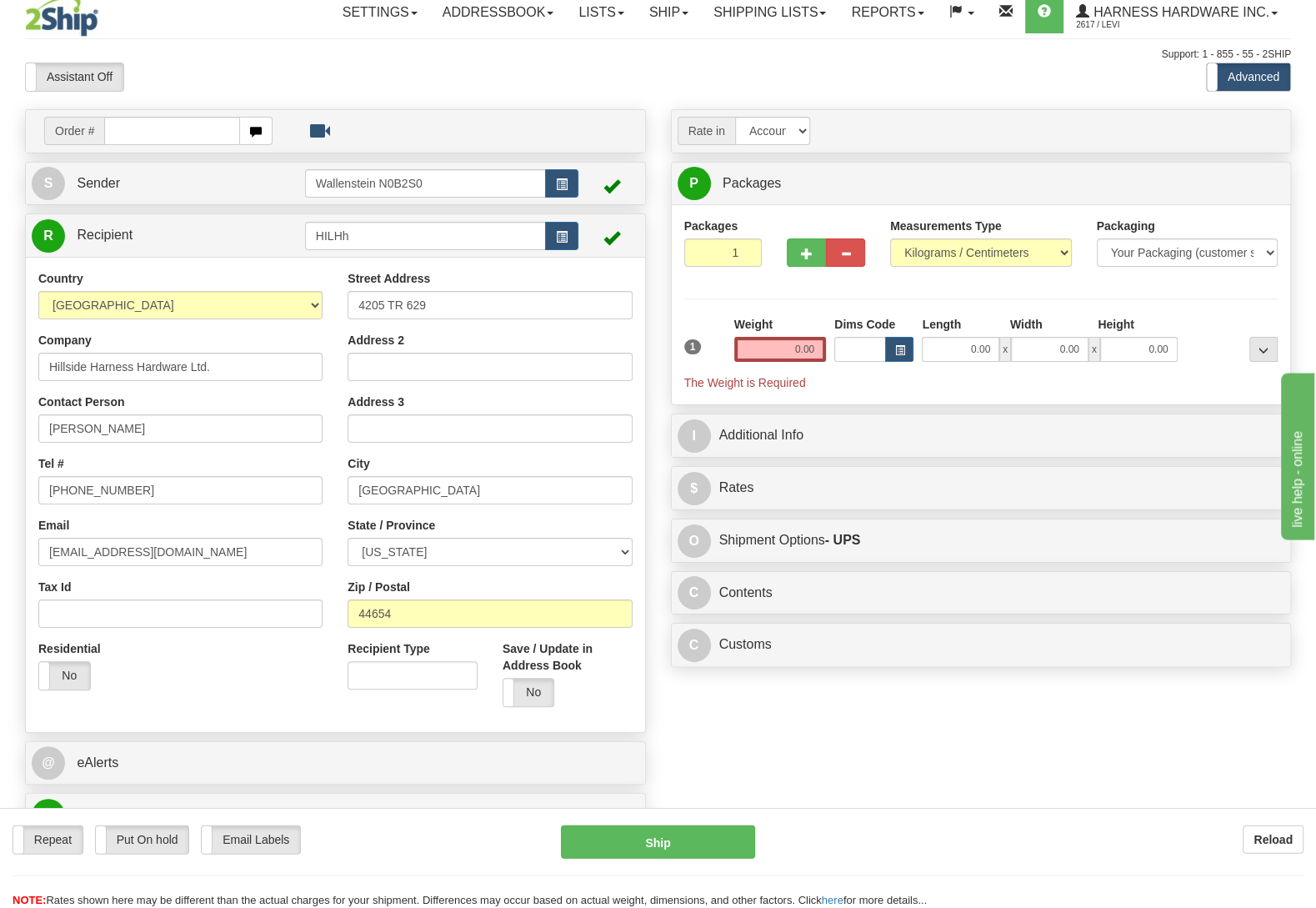
scroll to position [0, 0]
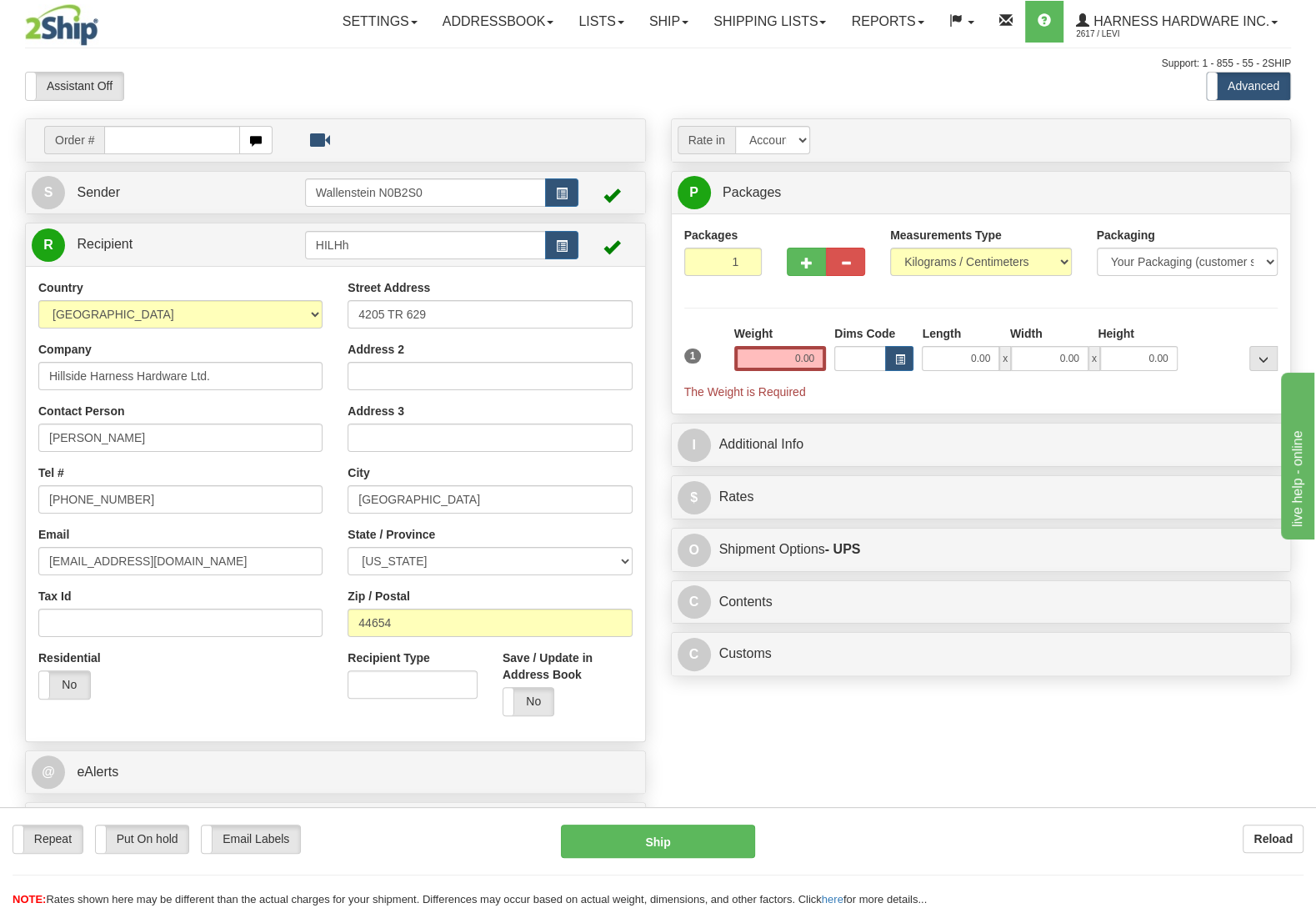
type input "436891"
drag, startPoint x: 783, startPoint y: 356, endPoint x: 992, endPoint y: 355, distance: 209.0
click at [826, 355] on input "0.00" at bounding box center [780, 358] width 91 height 25
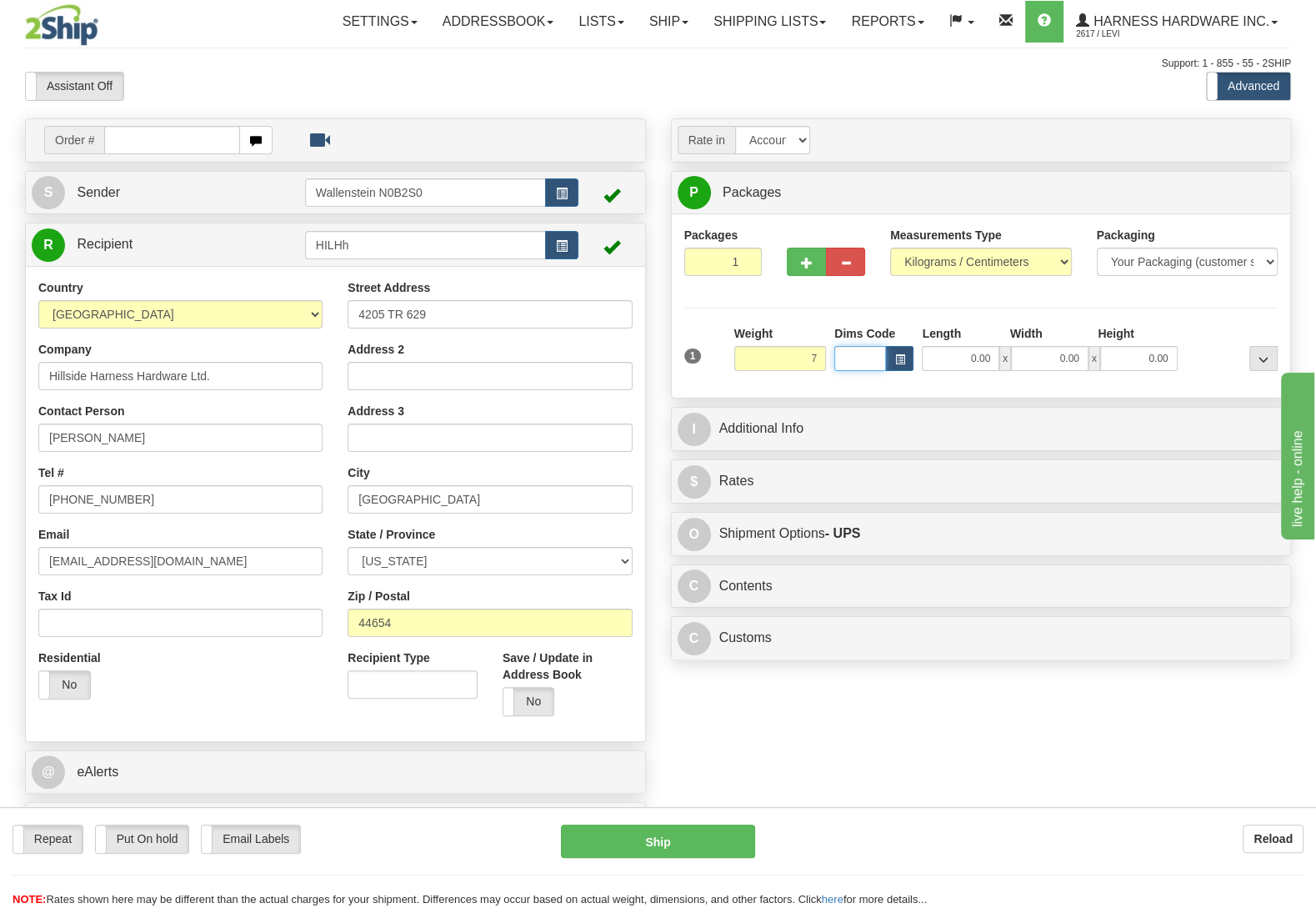
type input "7.00"
type input "11"
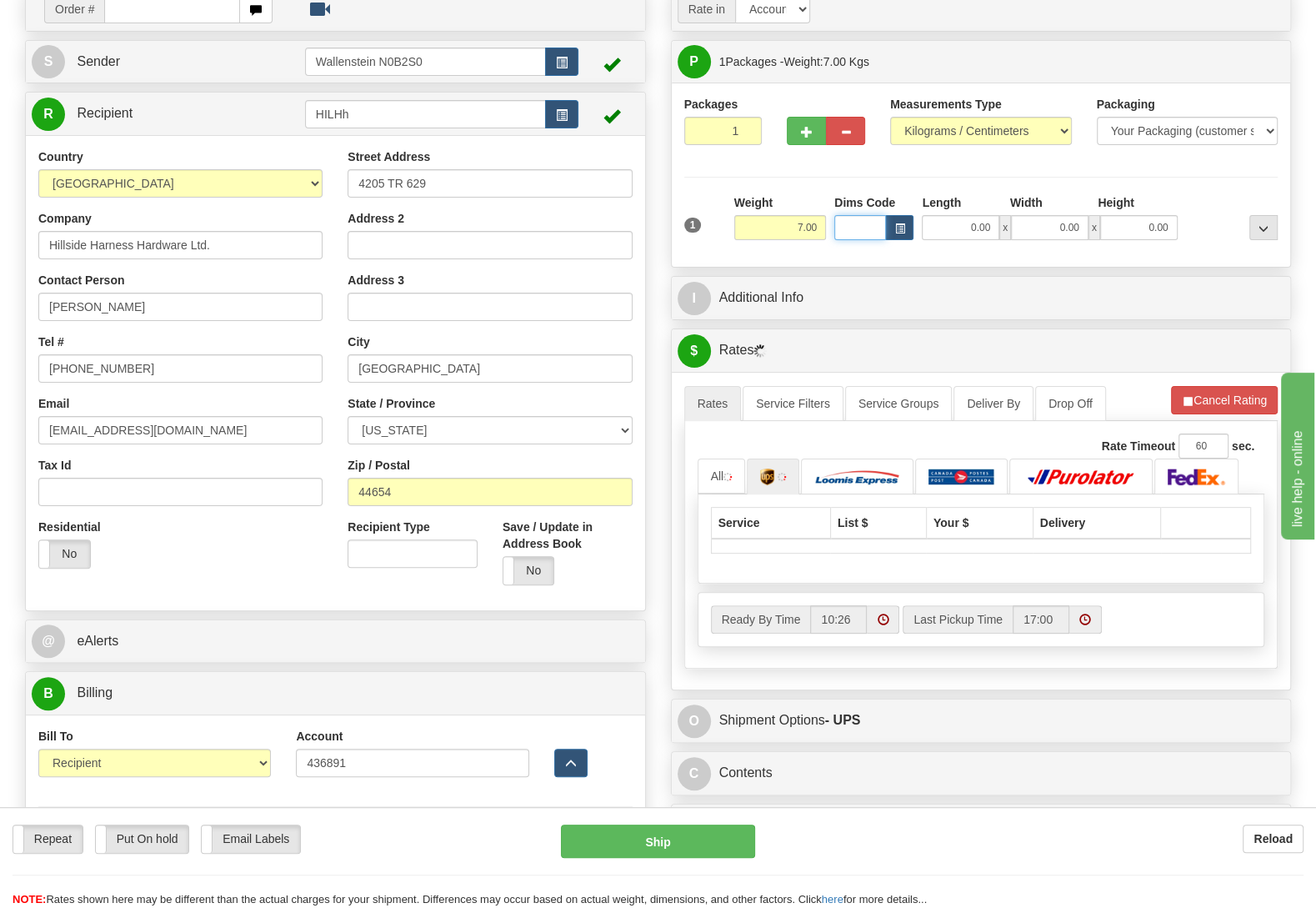
scroll to position [175, 0]
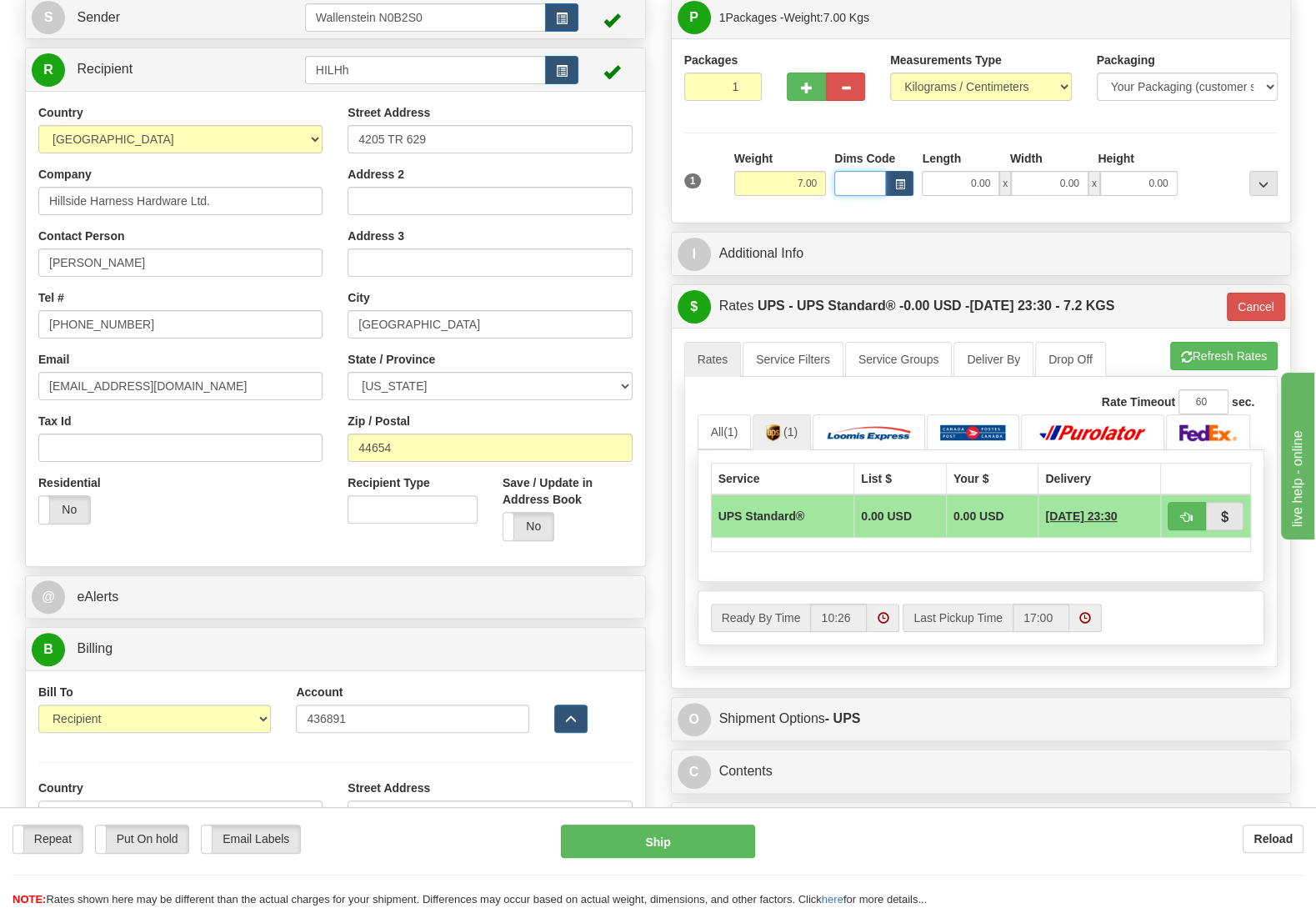
select select
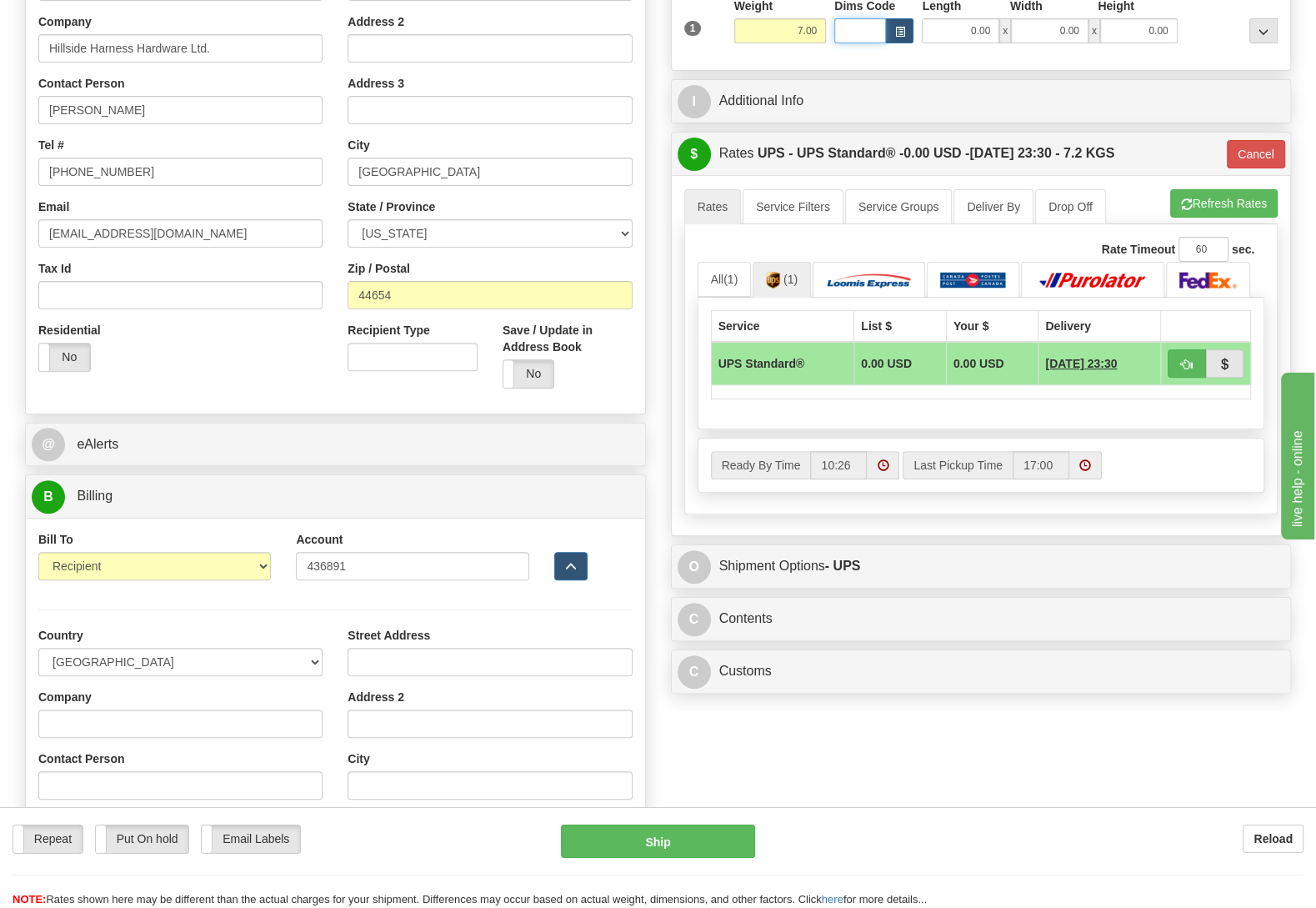
scroll to position [350, 0]
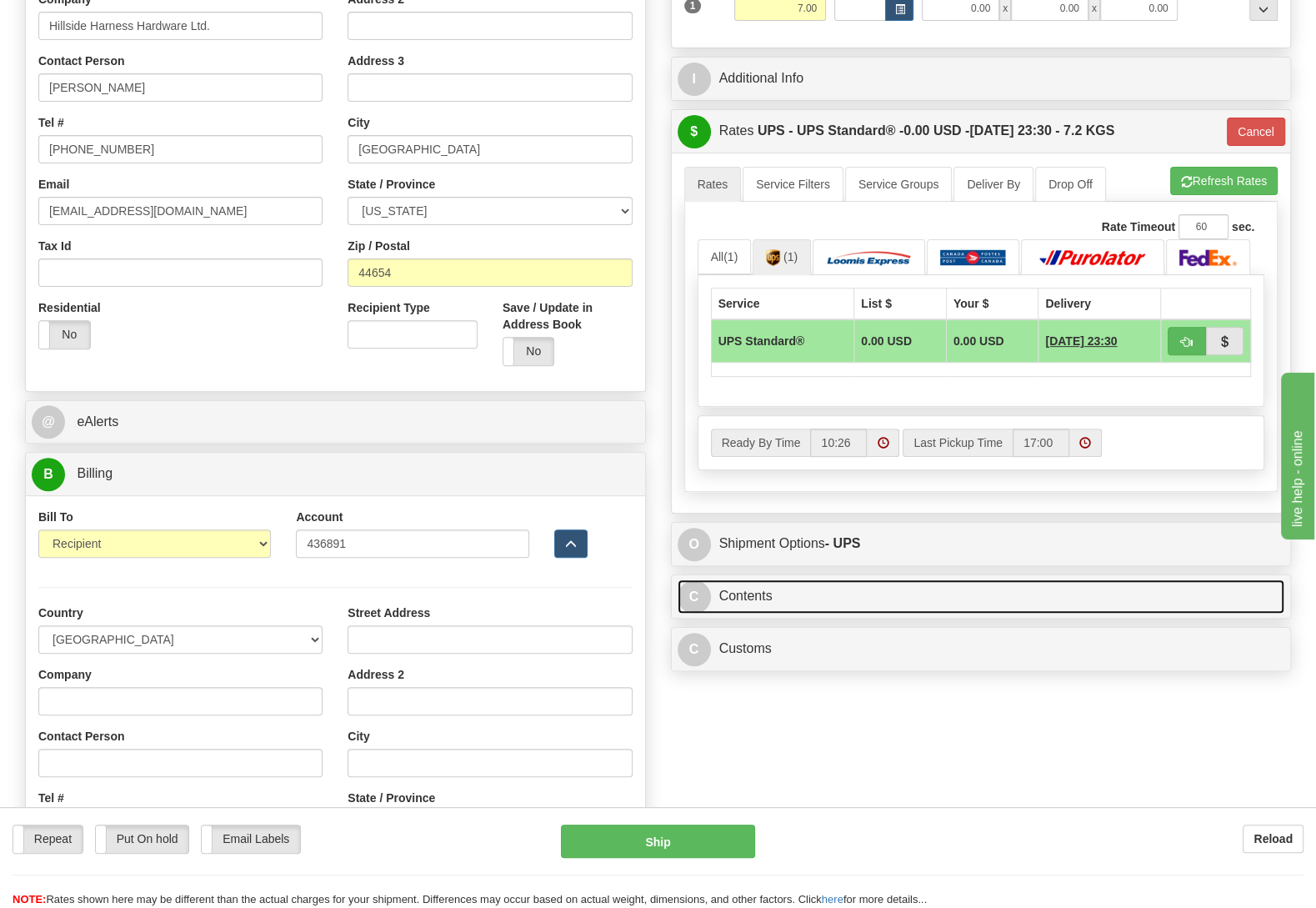
click at [767, 602] on link "C Contents" at bounding box center [982, 597] width 608 height 35
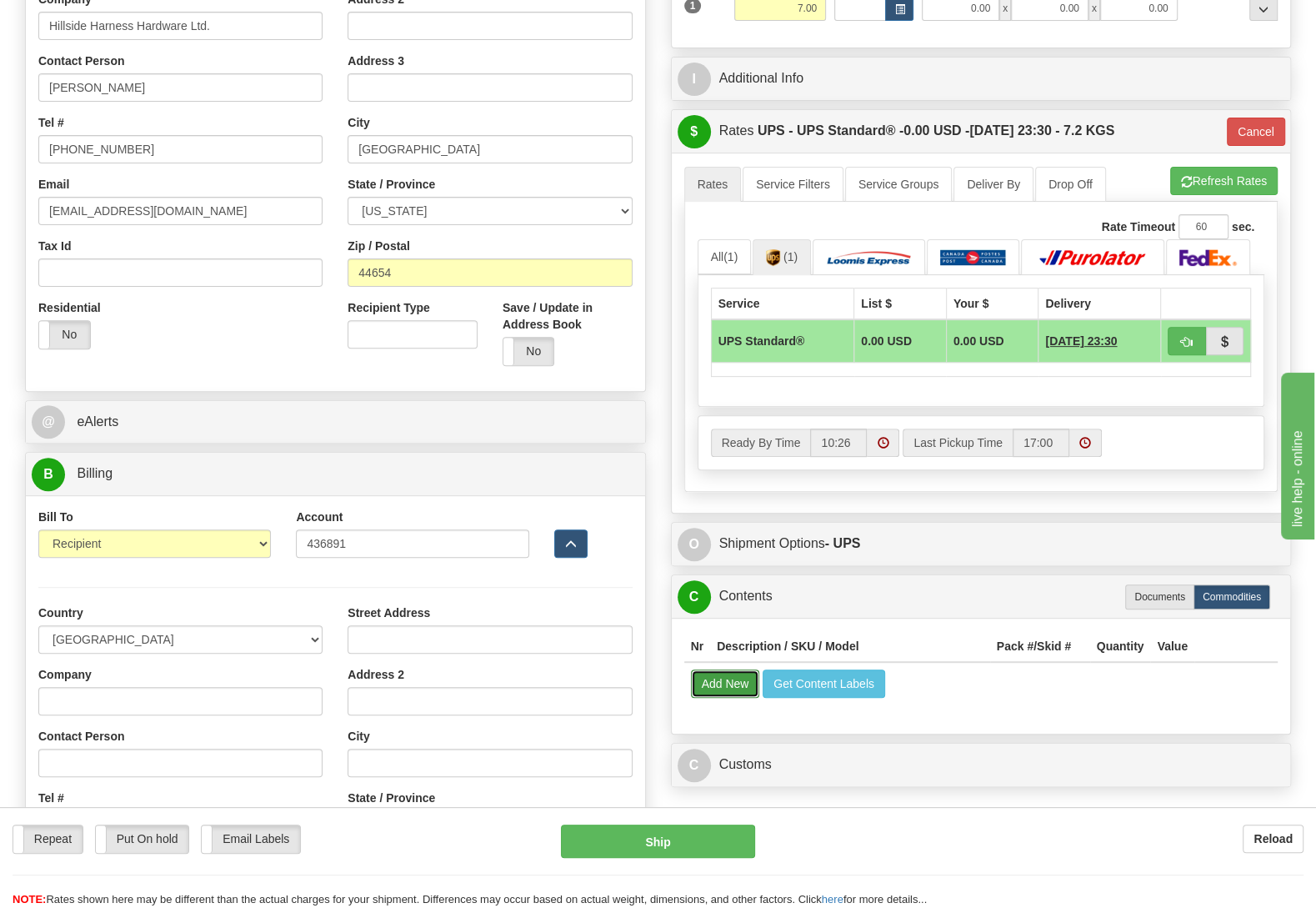
click at [729, 686] on button "Add New" at bounding box center [725, 684] width 69 height 29
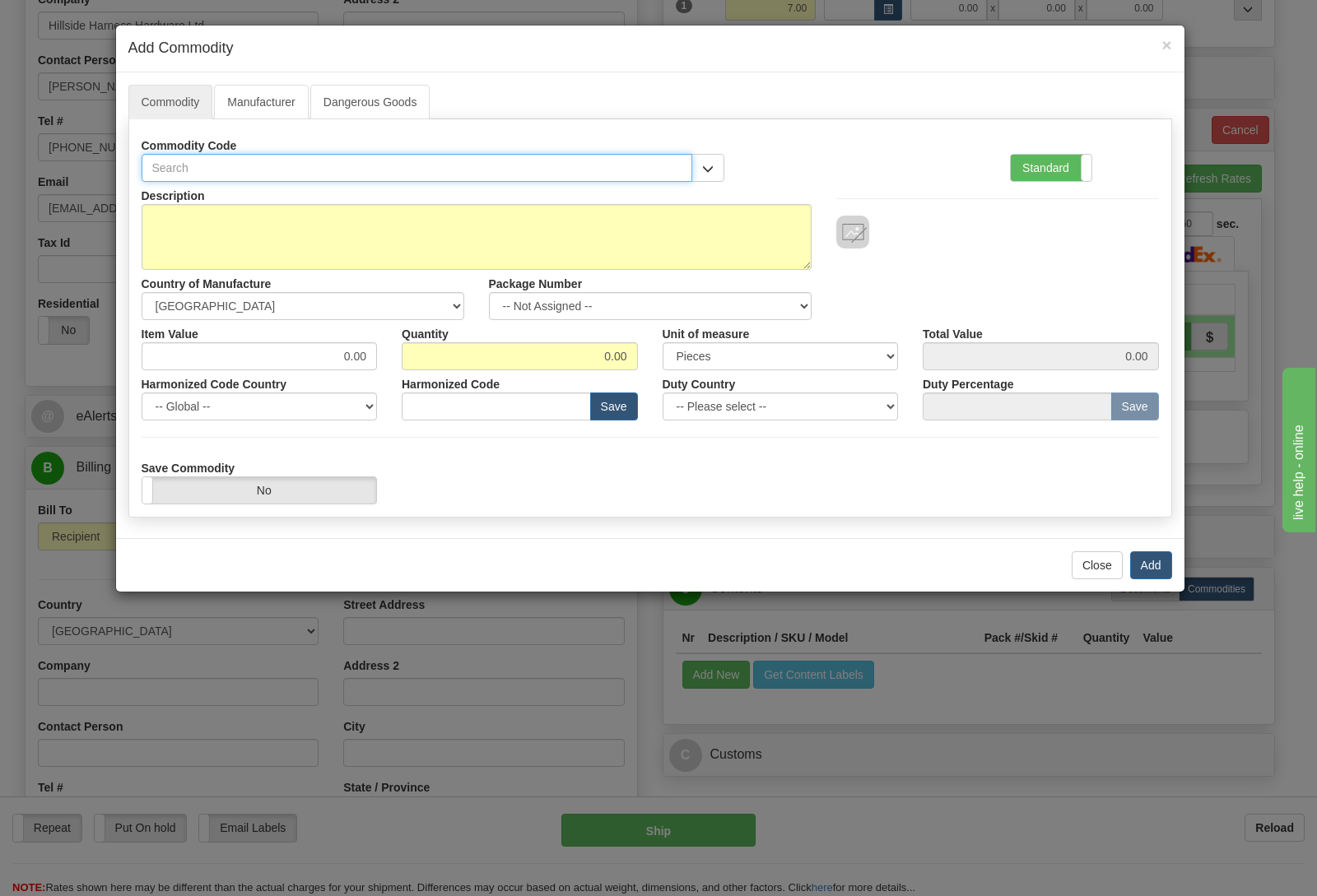
click at [293, 167] on input "text" at bounding box center [416, 168] width 551 height 28
click at [711, 155] on div "Commodity Code" at bounding box center [432, 156] width 583 height 50
click at [699, 153] on div "Commodity Code" at bounding box center [432, 156] width 583 height 50
click at [706, 167] on span "button" at bounding box center [707, 169] width 11 height 10
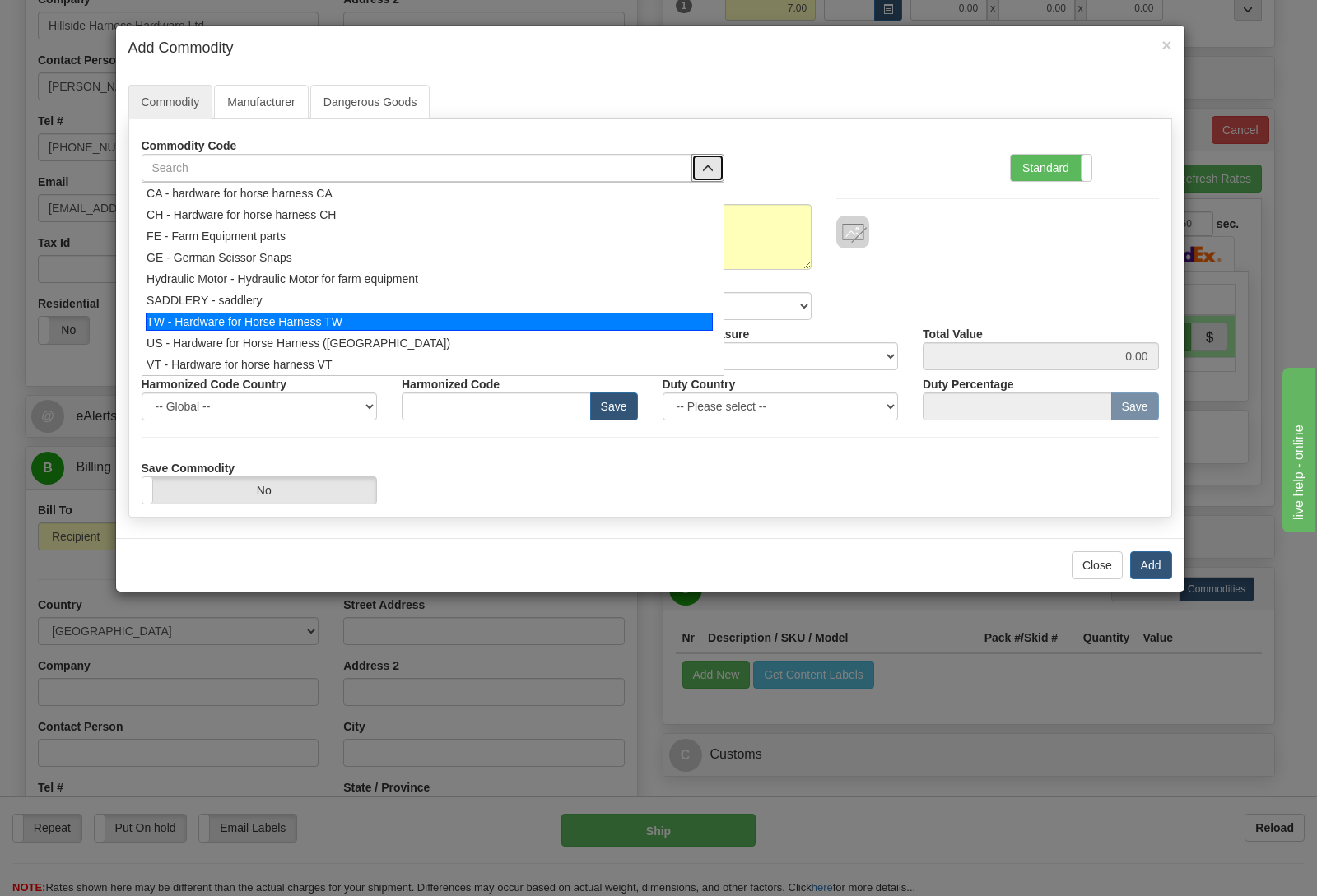
click at [419, 320] on div "TW - Hardware for Horse Harness TW" at bounding box center [430, 321] width 567 height 18
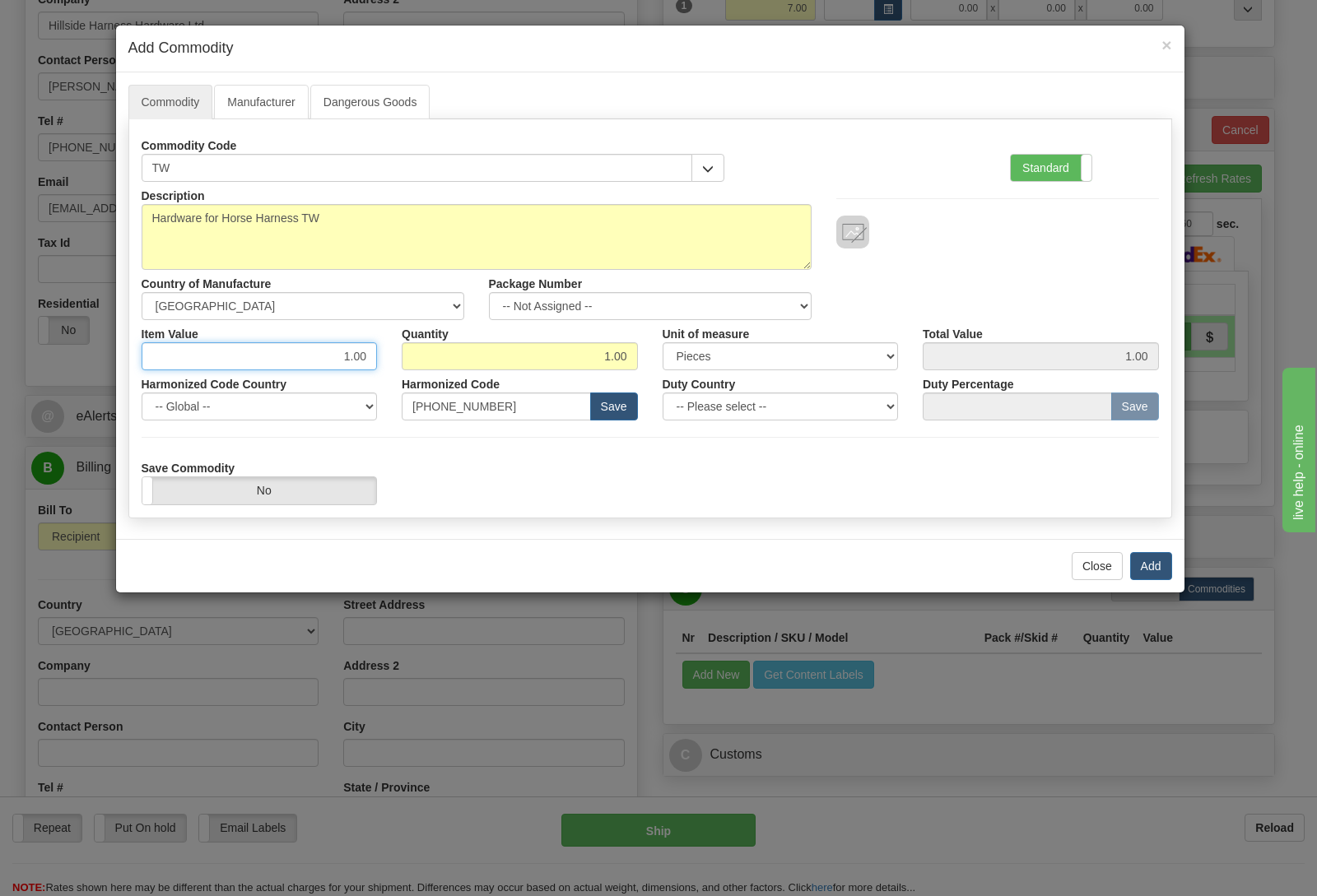
drag, startPoint x: 334, startPoint y: 357, endPoint x: 526, endPoint y: 377, distance: 193.0
click at [377, 371] on input "1.00" at bounding box center [259, 357] width 236 height 28
type input "1.65"
type input "300"
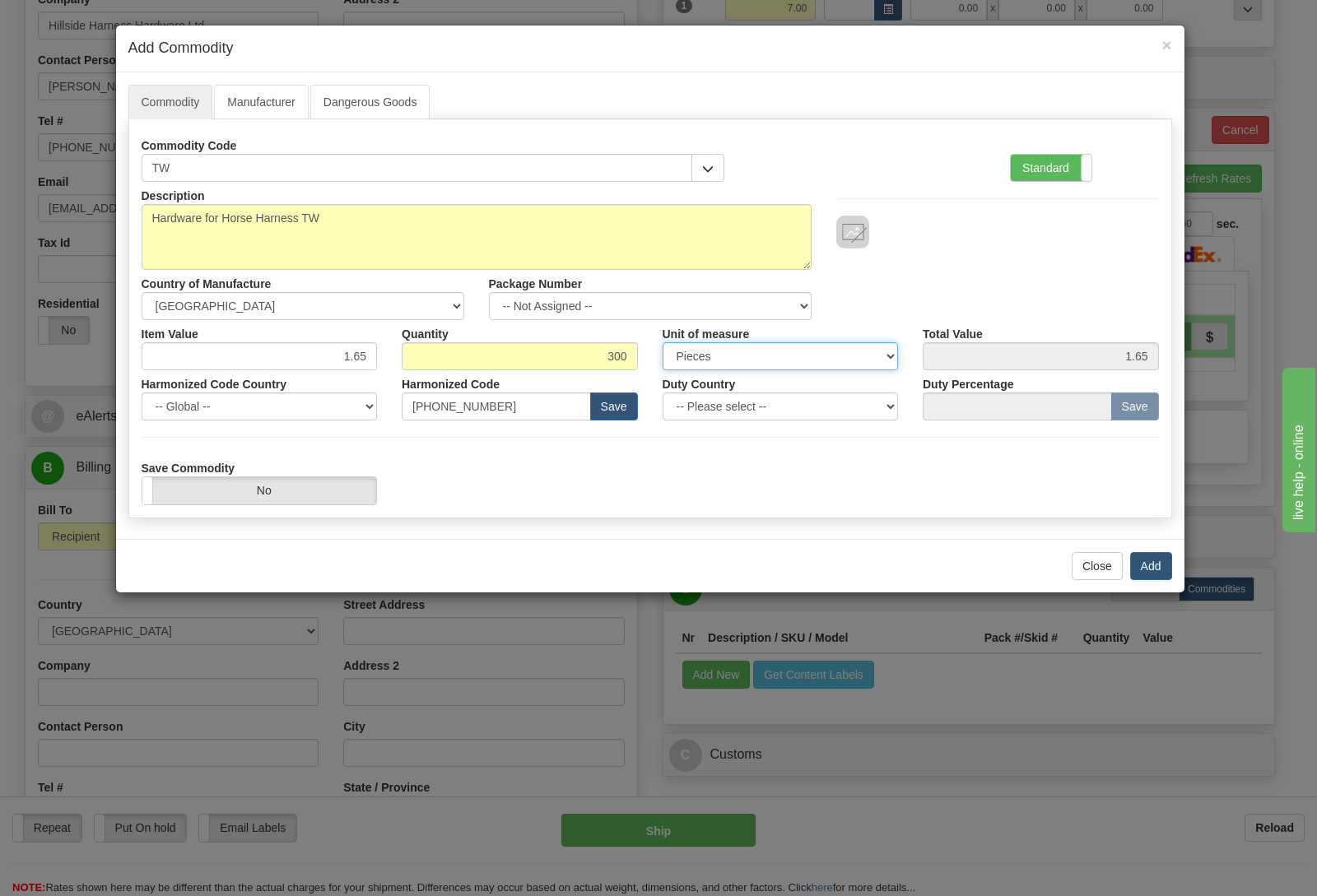
type input "495.00"
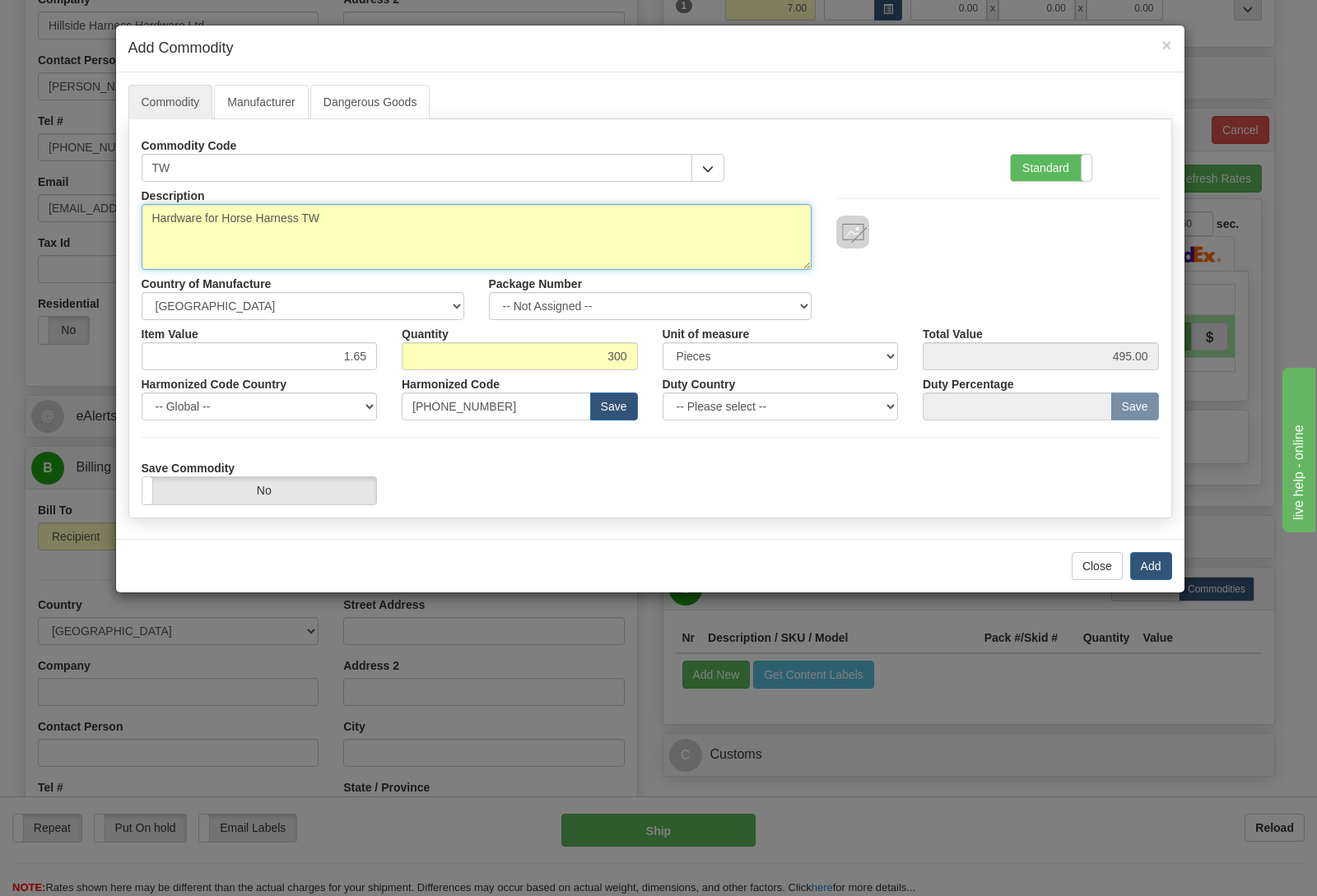
drag, startPoint x: 338, startPoint y: 212, endPoint x: 48, endPoint y: 200, distance: 290.2
click at [141, 204] on textarea "Hardware for Horse Harness TW" at bounding box center [476, 236] width 669 height 65
type textarea "#225 1/2" snaps black - return defects"
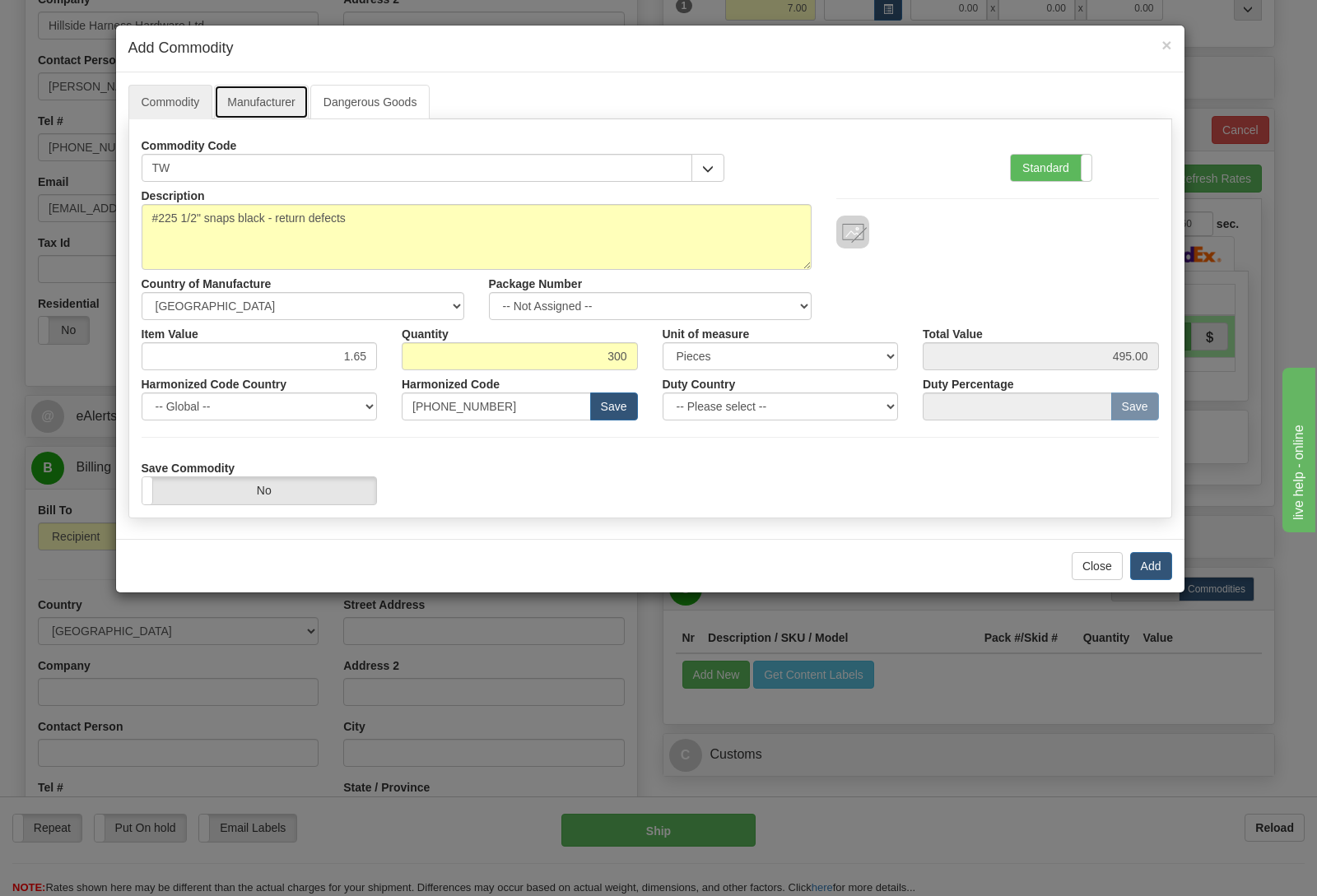
click at [275, 102] on link "Manufacturer" at bounding box center [261, 101] width 94 height 34
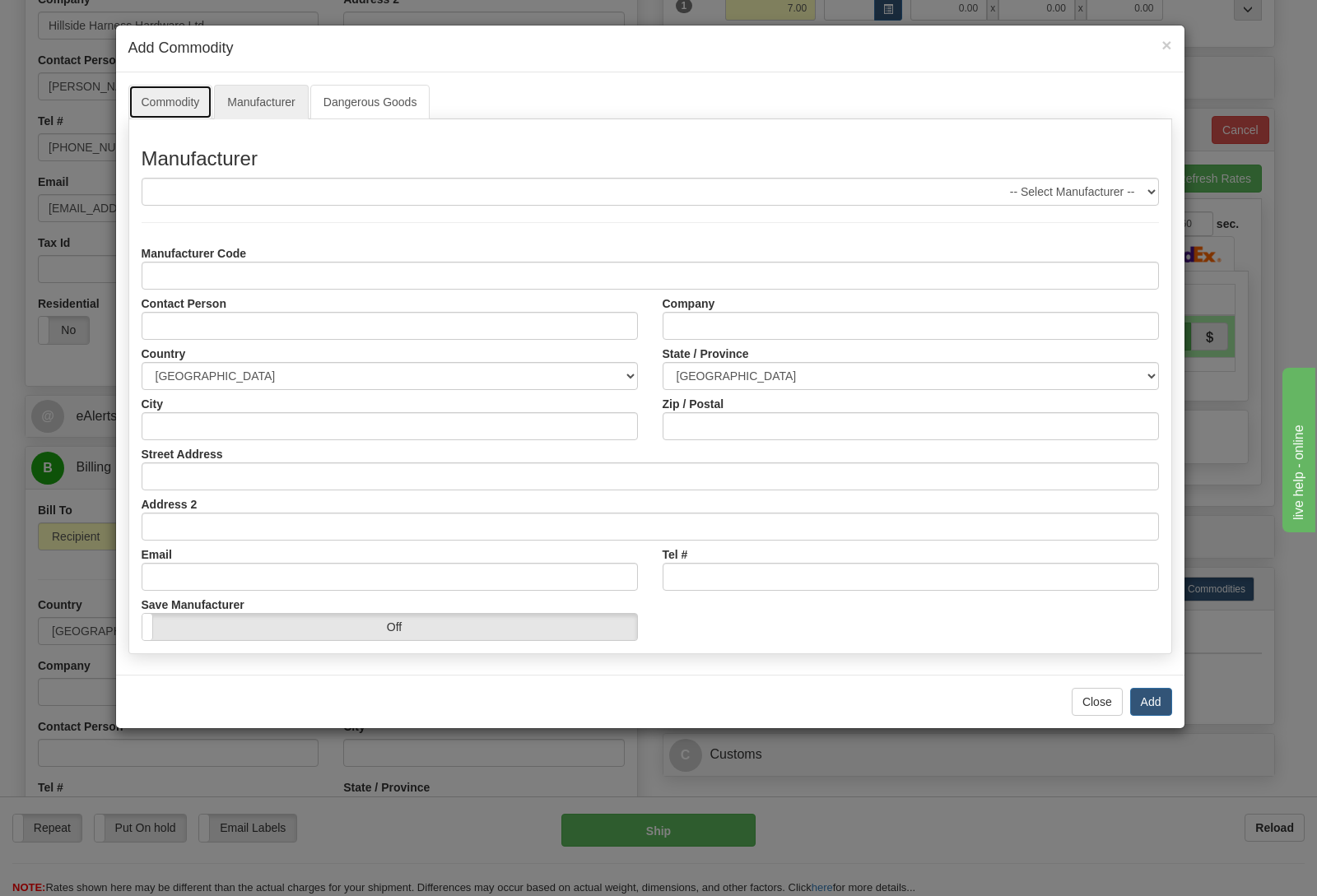
click at [181, 98] on link "Commodity" at bounding box center [170, 101] width 84 height 34
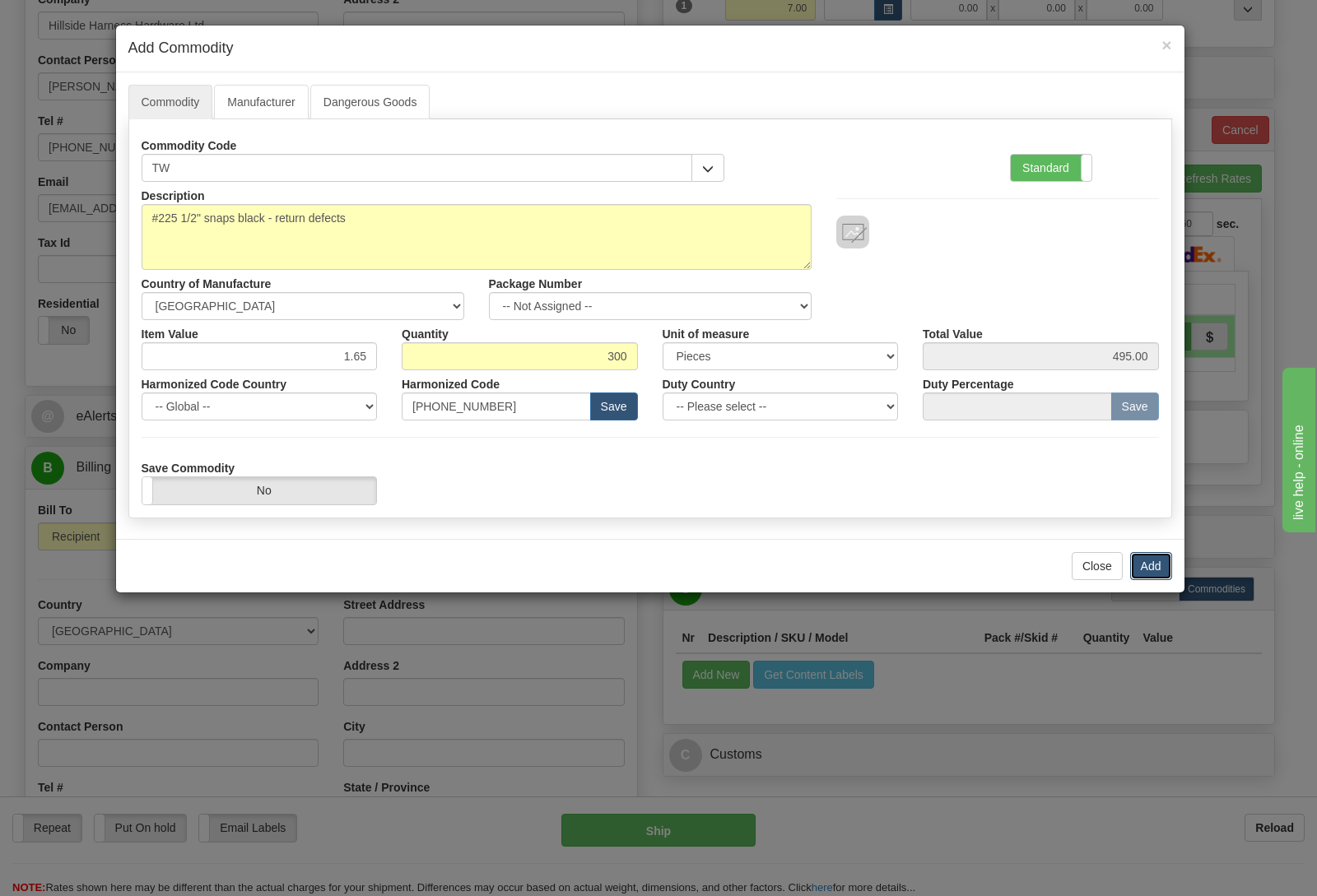
click at [1143, 567] on button "Add" at bounding box center [1151, 566] width 42 height 28
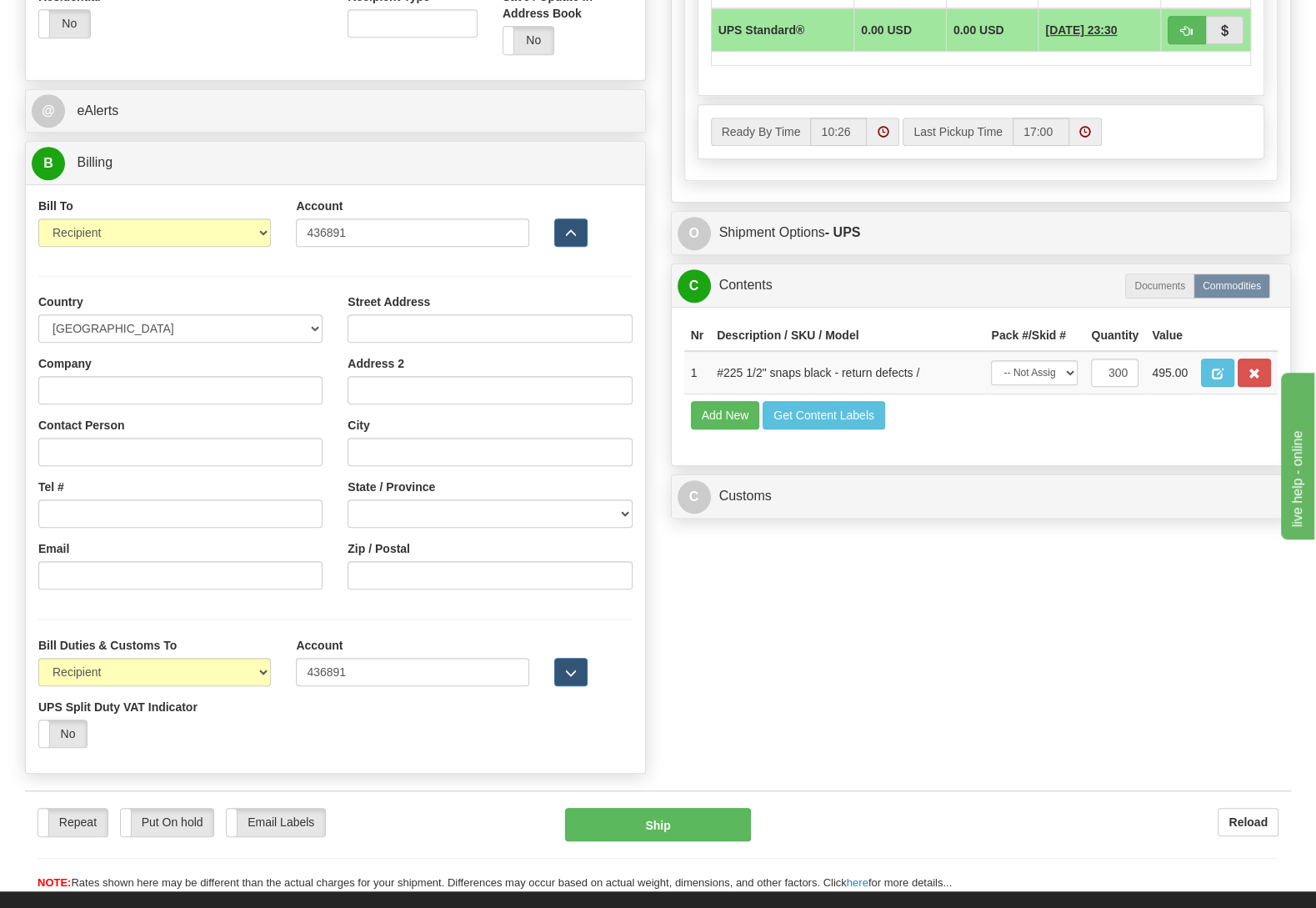
scroll to position [700, 0]
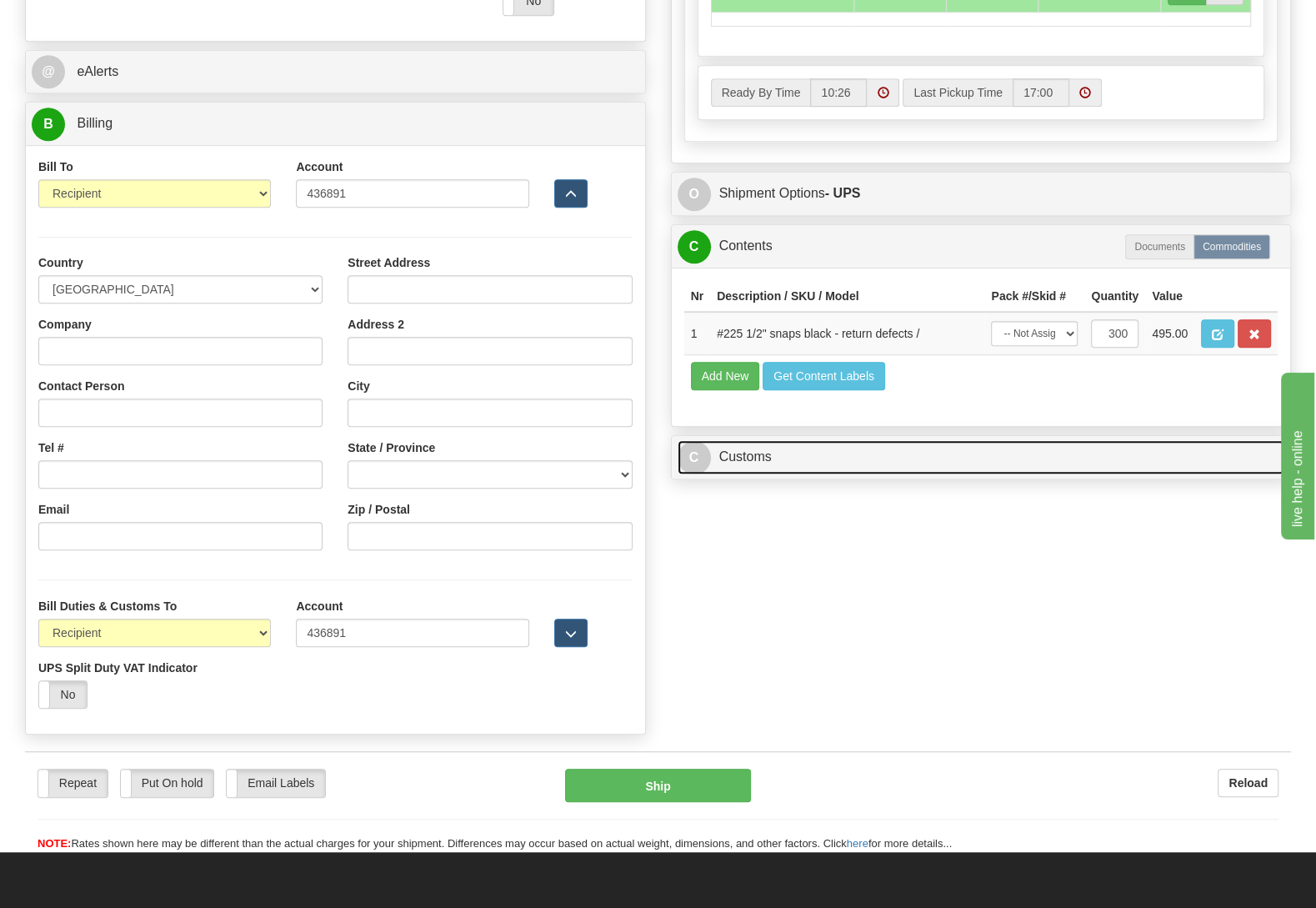
click at [804, 475] on link "C Customs" at bounding box center [982, 457] width 608 height 35
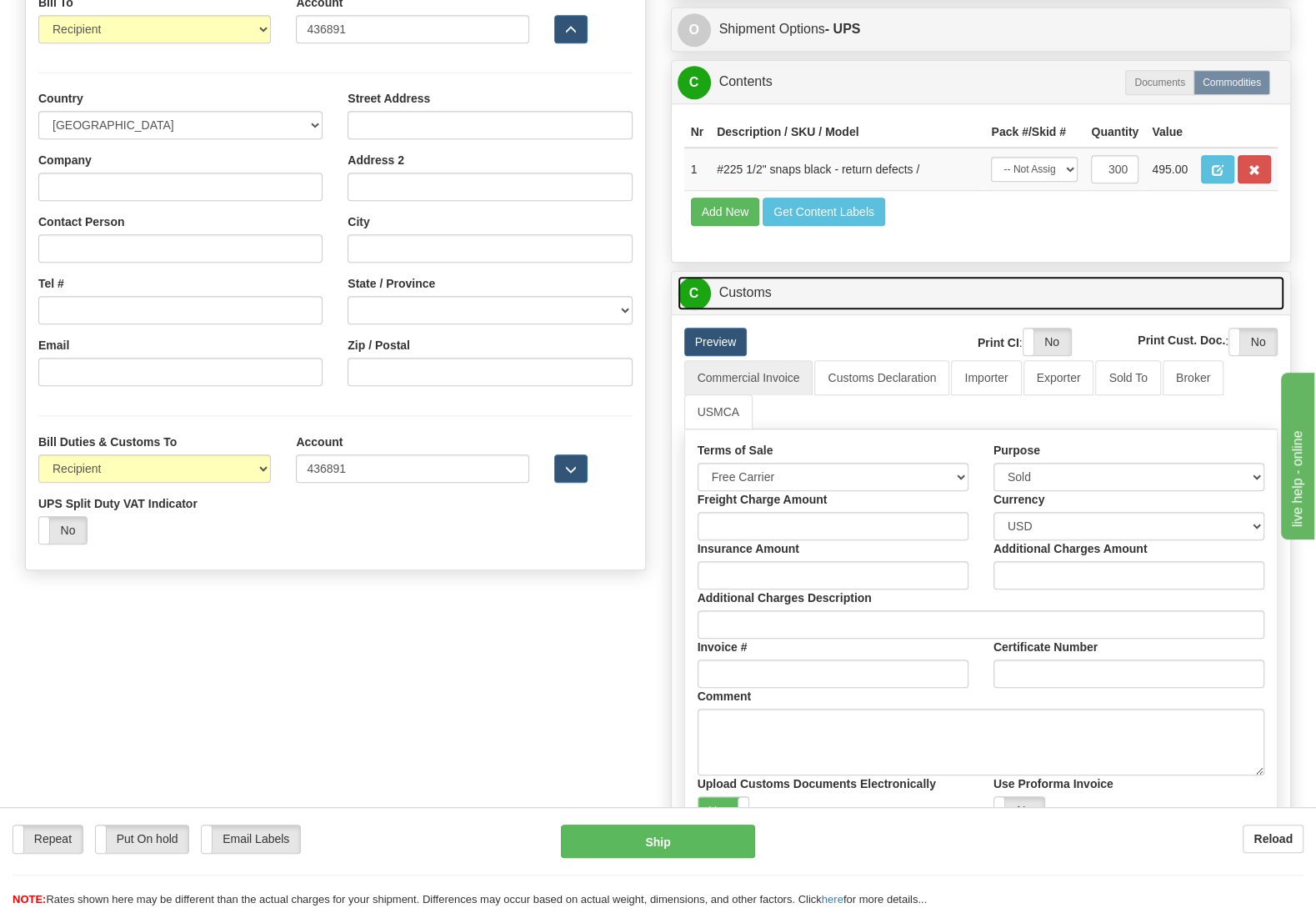
scroll to position [963, 0]
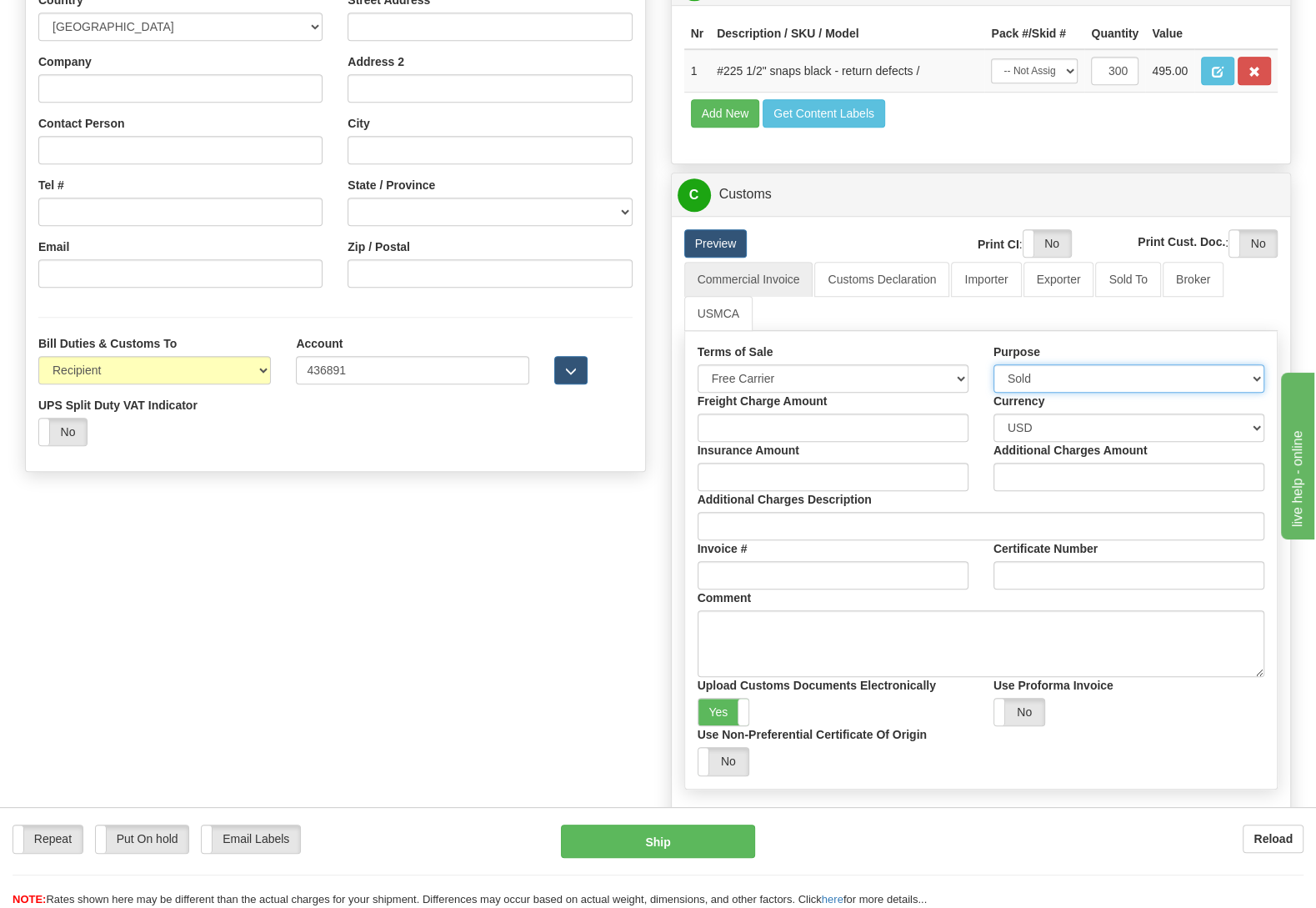
click at [993, 364] on select "Sold Not Sold Gift Sample Repair and Return Personal Effects Merchandise Danger…" at bounding box center [1129, 379] width 271 height 29
click option "Repair and Return" at bounding box center [0, 0] width 0 height 0
click at [1075, 393] on div "Purpose Sold Not Sold Gift Sample Repair and Return Personal Effects Merchandis…" at bounding box center [1129, 368] width 296 height 49
click at [993, 364] on select "Sold Not Sold Gift Sample Repair and Return Personal Effects Merchandise Danger…" at bounding box center [1129, 379] width 271 height 29
select select "13"
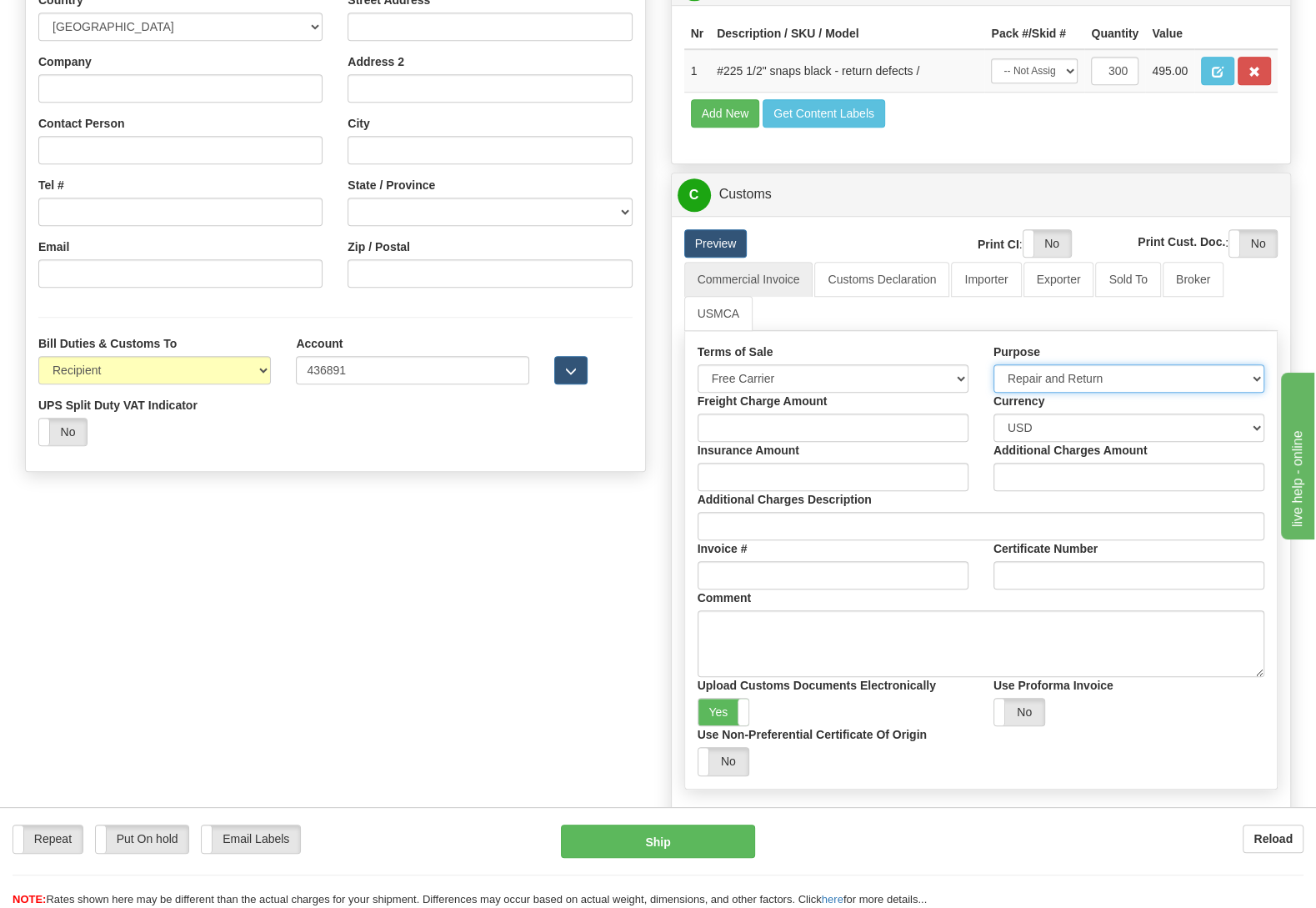
click option "Warranty" at bounding box center [0, 0] width 0 height 0
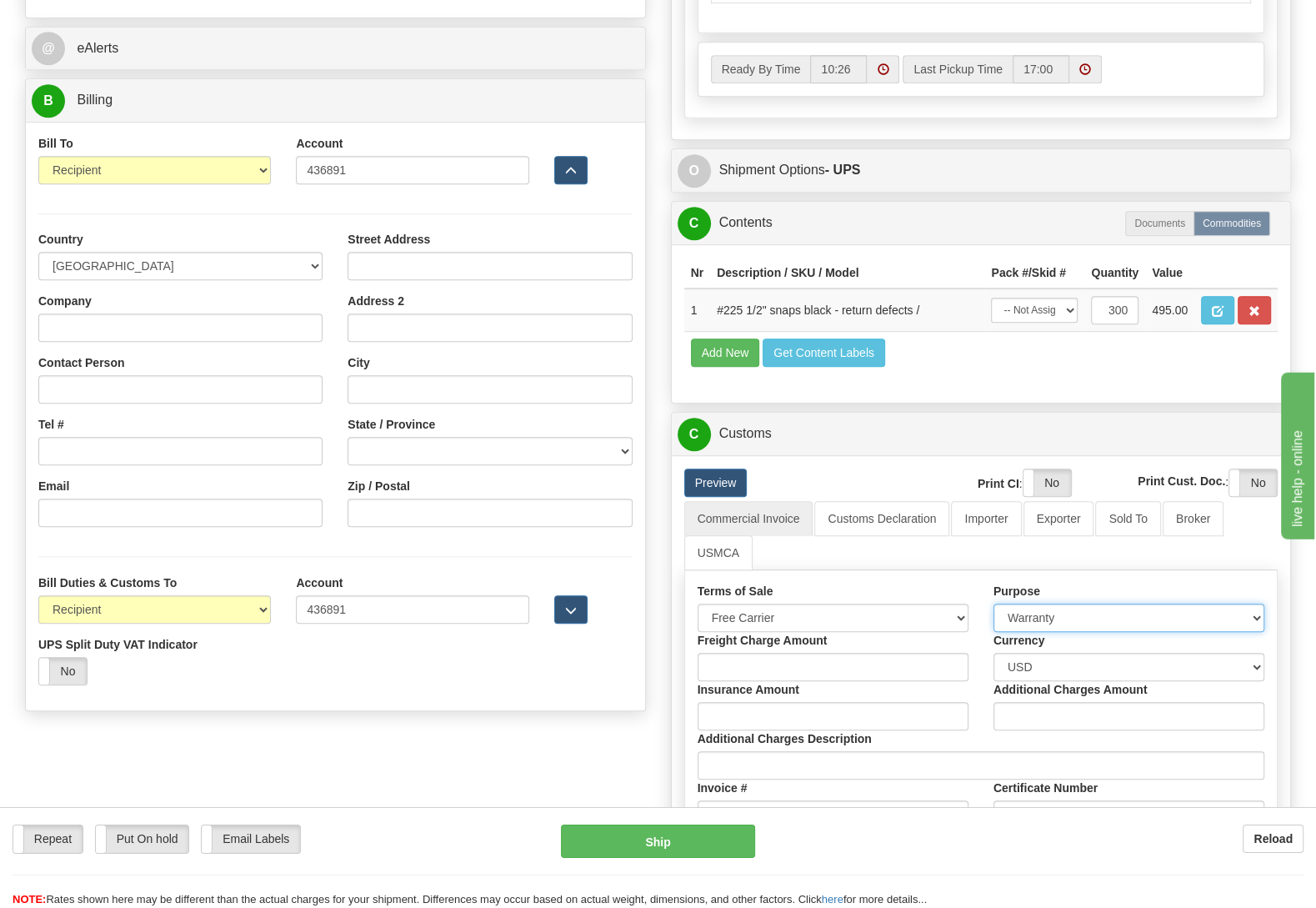
scroll to position [700, 0]
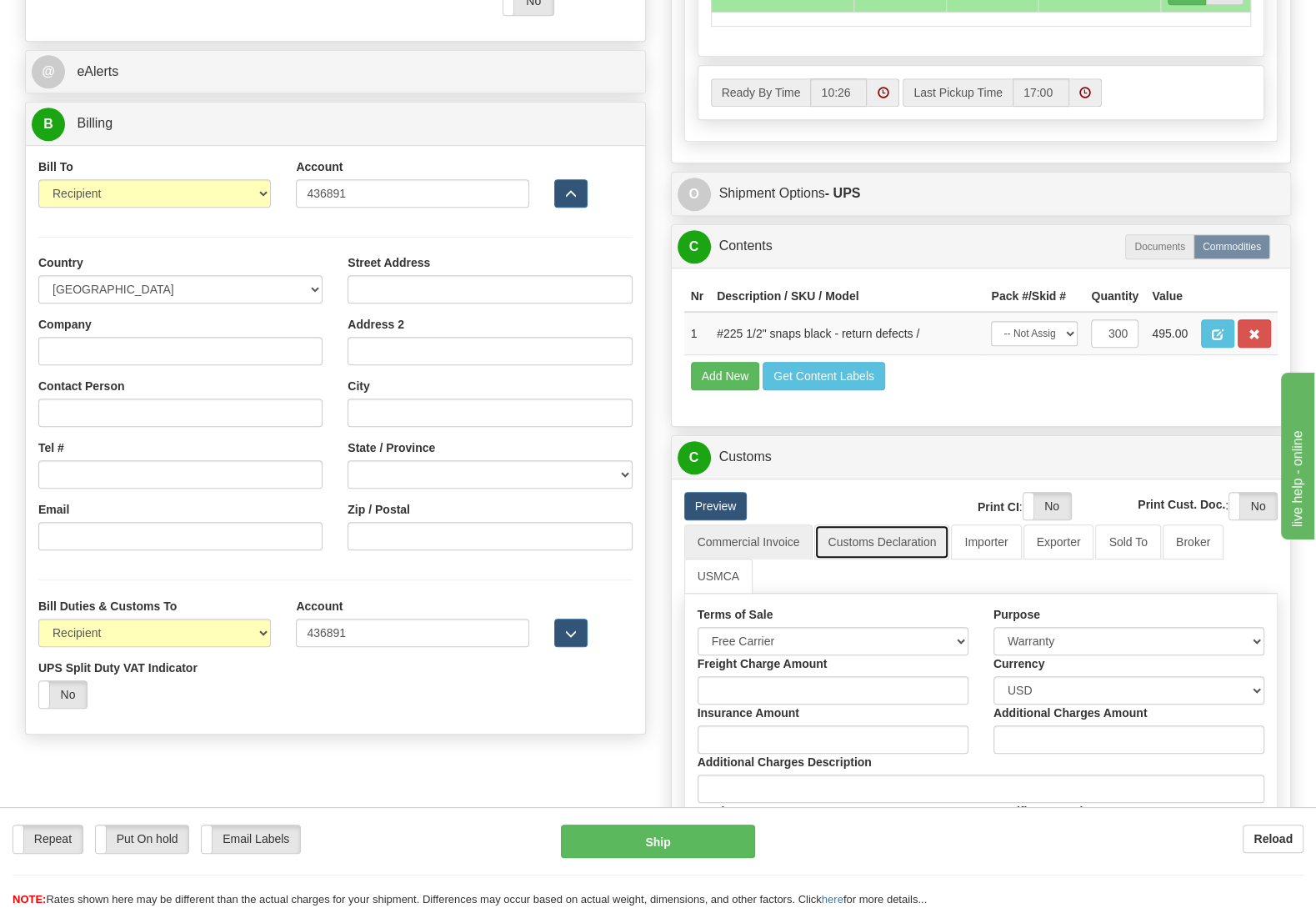
click at [851, 559] on link "Customs Declaration" at bounding box center [882, 542] width 135 height 35
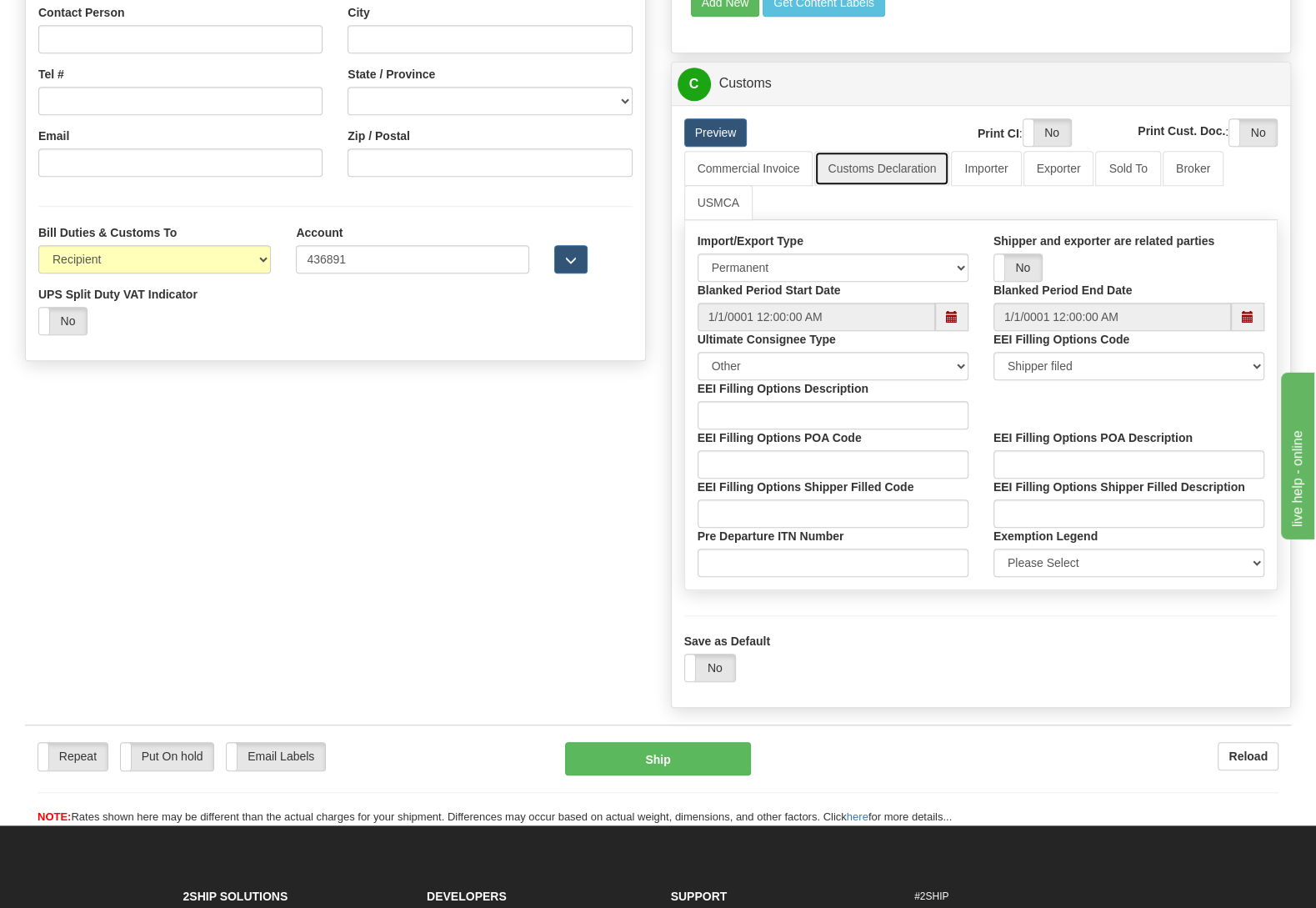
scroll to position [1139, 0]
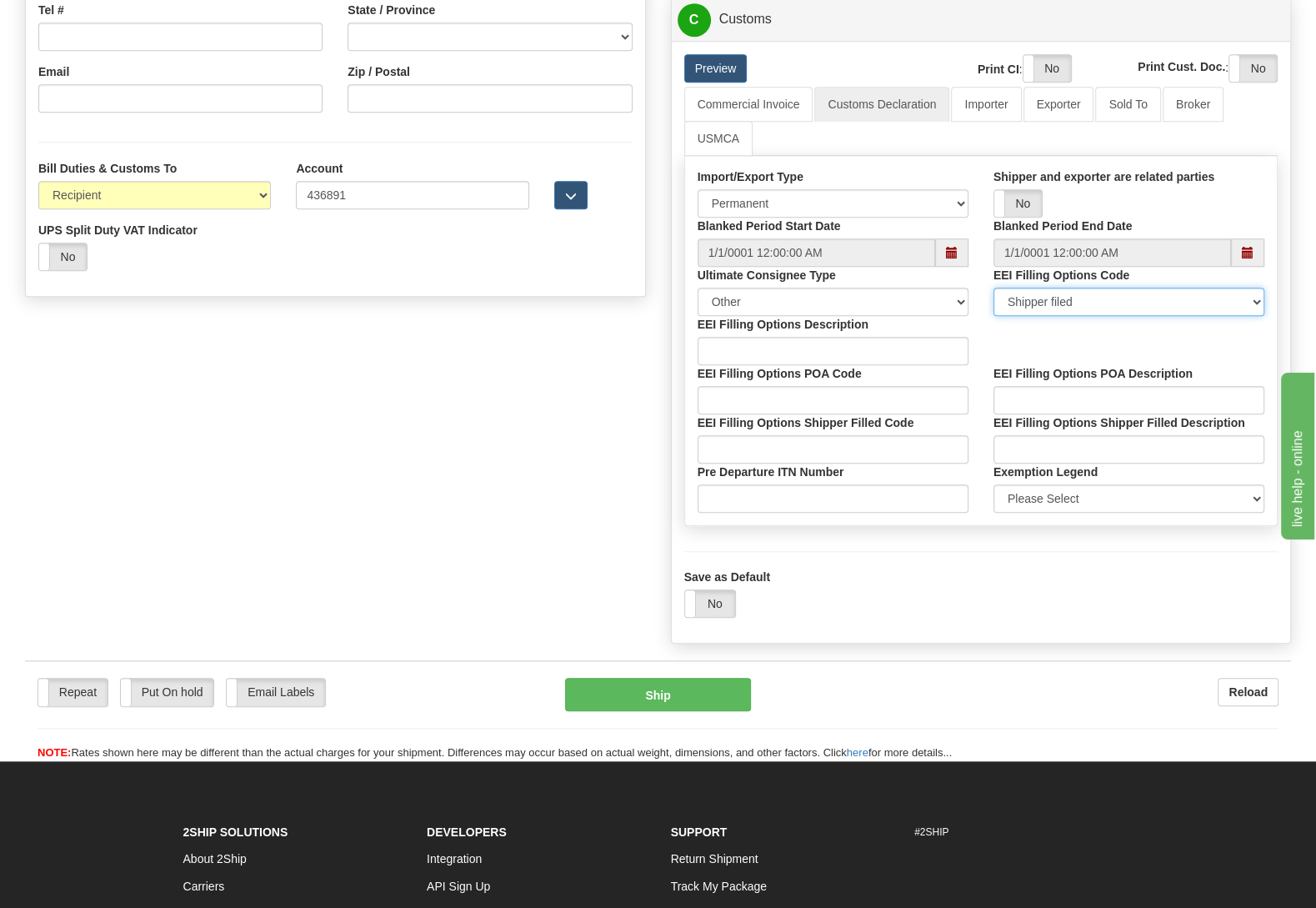
click at [993, 287] on select "Shipper filed AES Direct UPS filed" at bounding box center [1129, 302] width 271 height 29
click at [1177, 316] on select "Shipper filed AES Direct UPS filed" at bounding box center [1129, 302] width 271 height 29
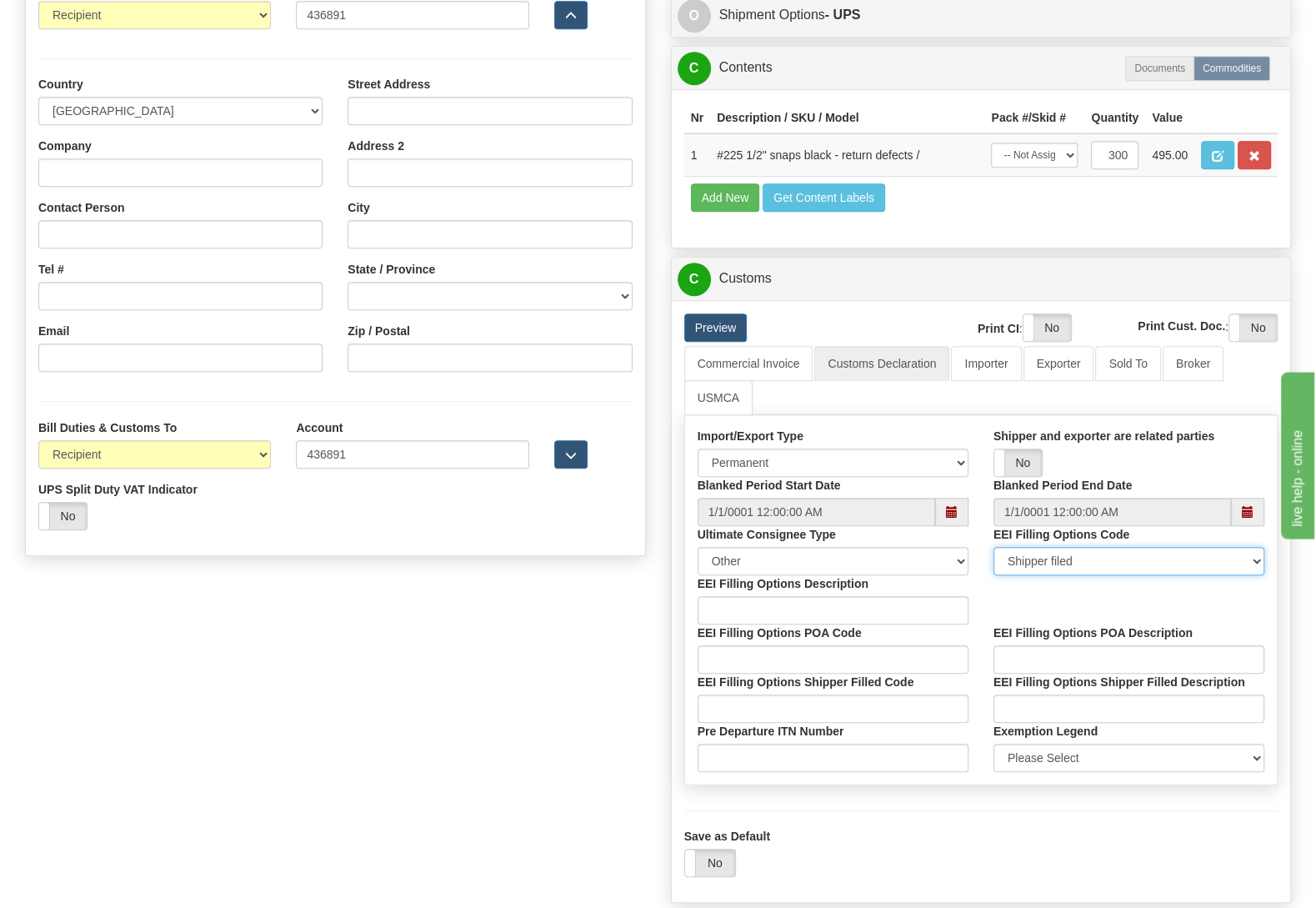
scroll to position [875, 0]
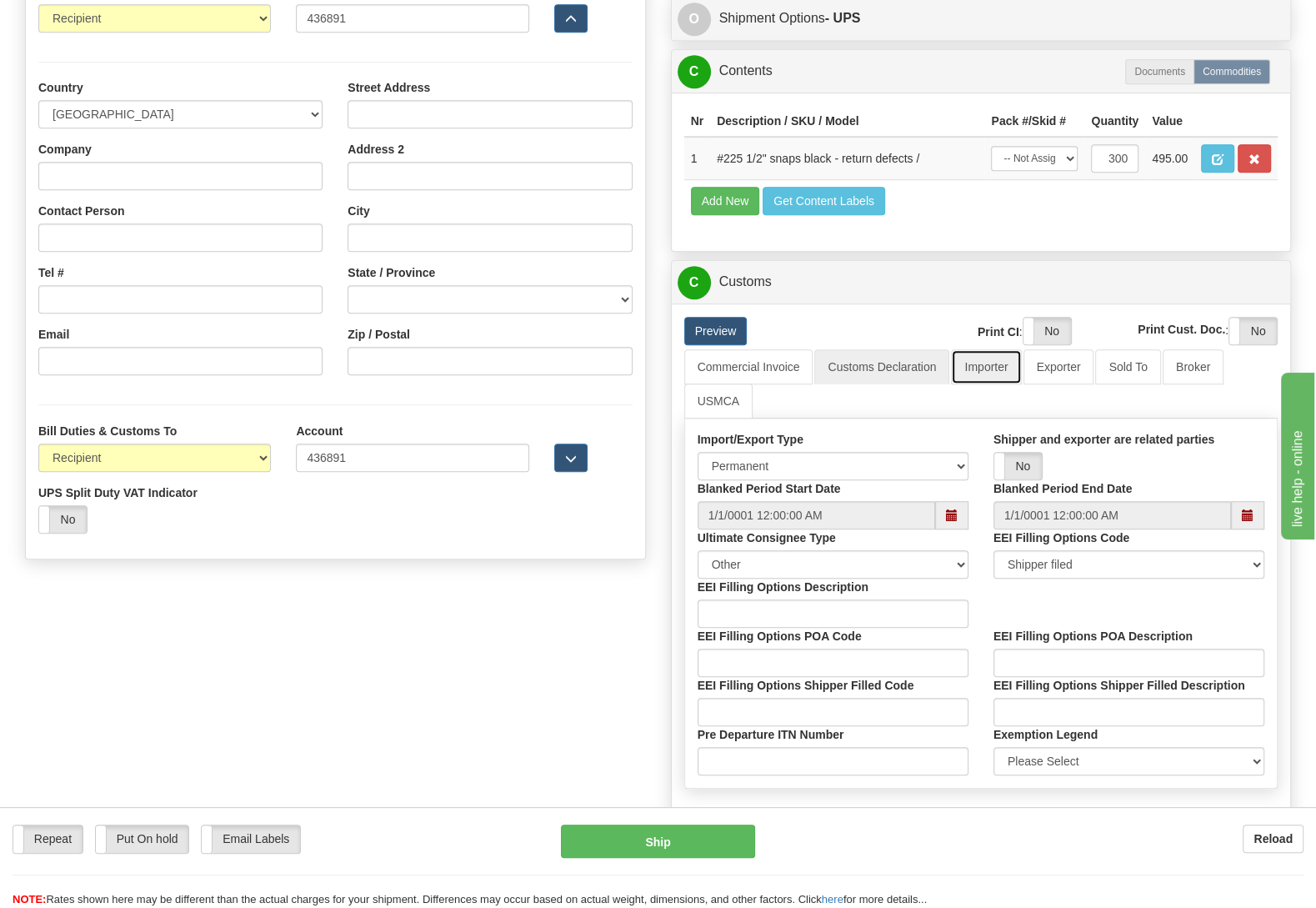
click at [994, 384] on link "Importer" at bounding box center [986, 367] width 70 height 35
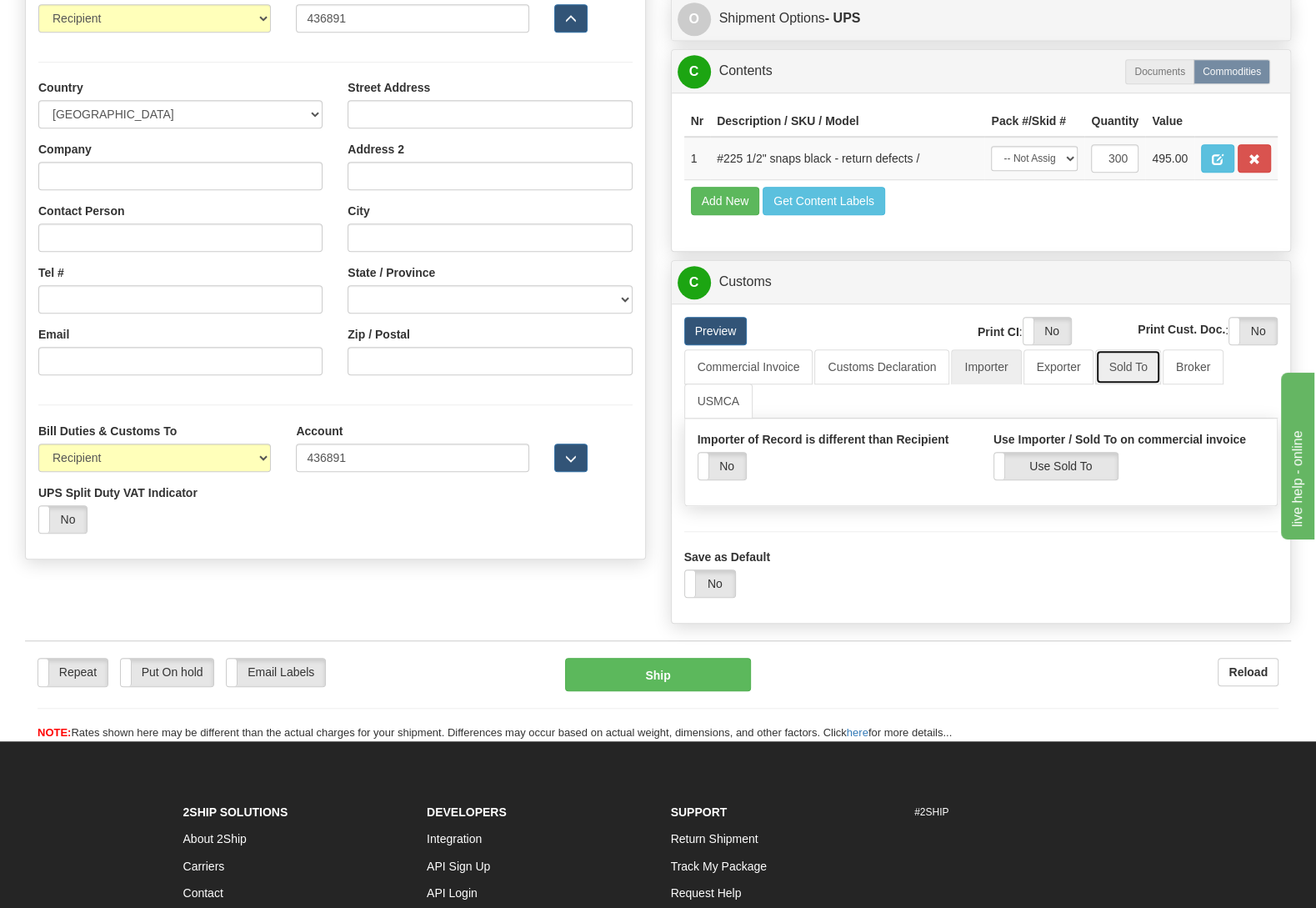
click at [1129, 384] on link "Sold To" at bounding box center [1128, 367] width 65 height 35
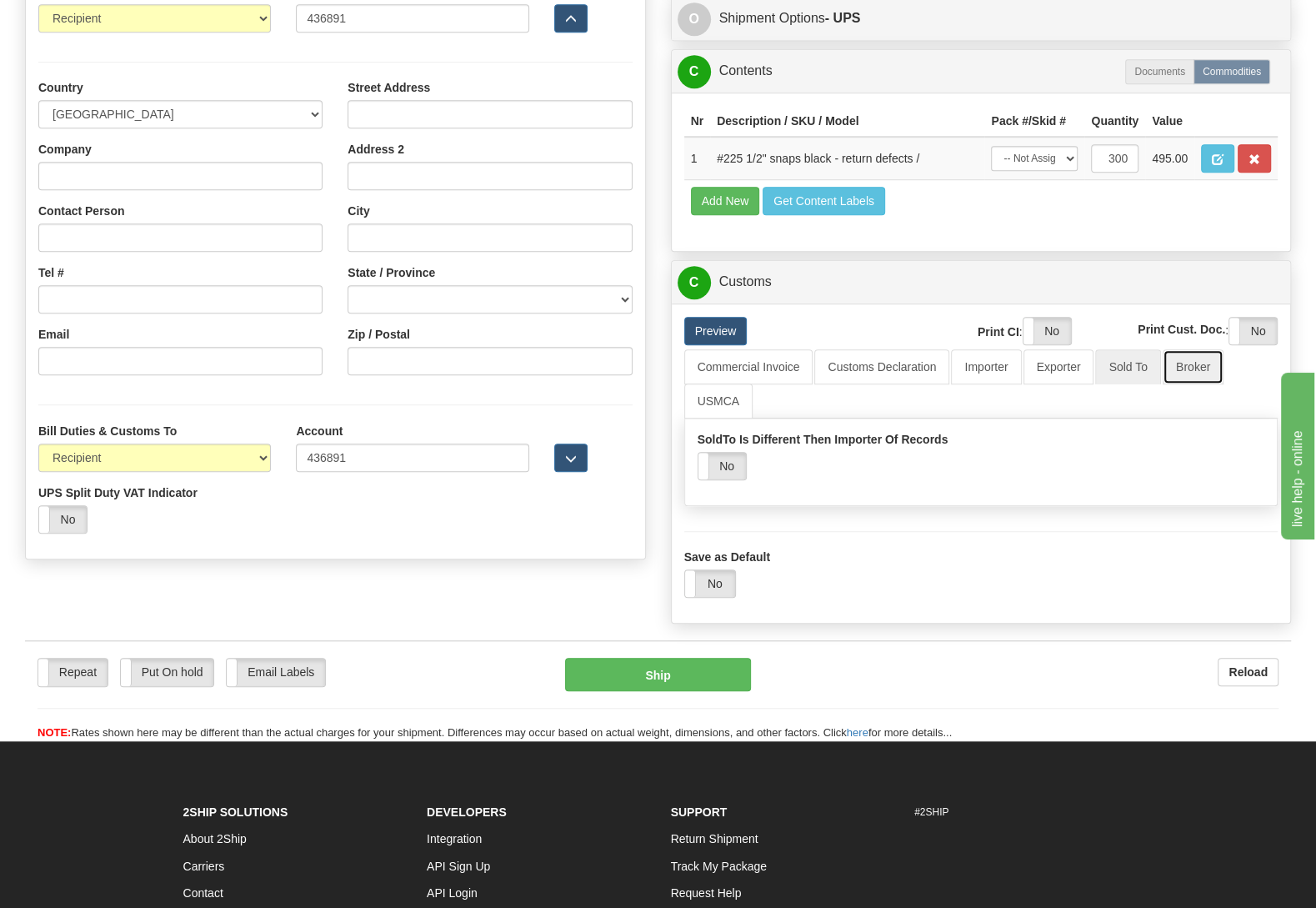
click at [1200, 384] on link "Broker" at bounding box center [1193, 367] width 61 height 35
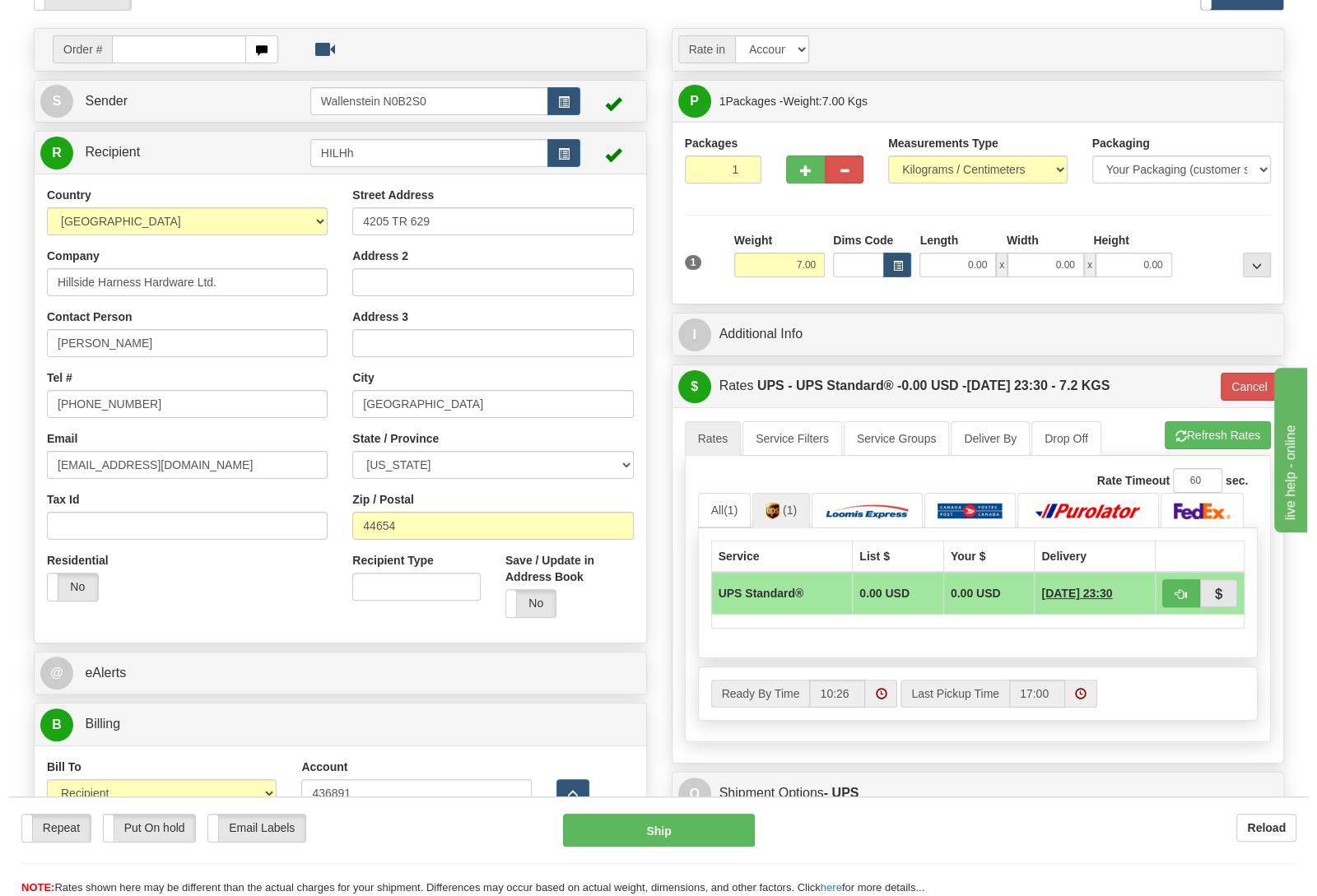
scroll to position [0, 0]
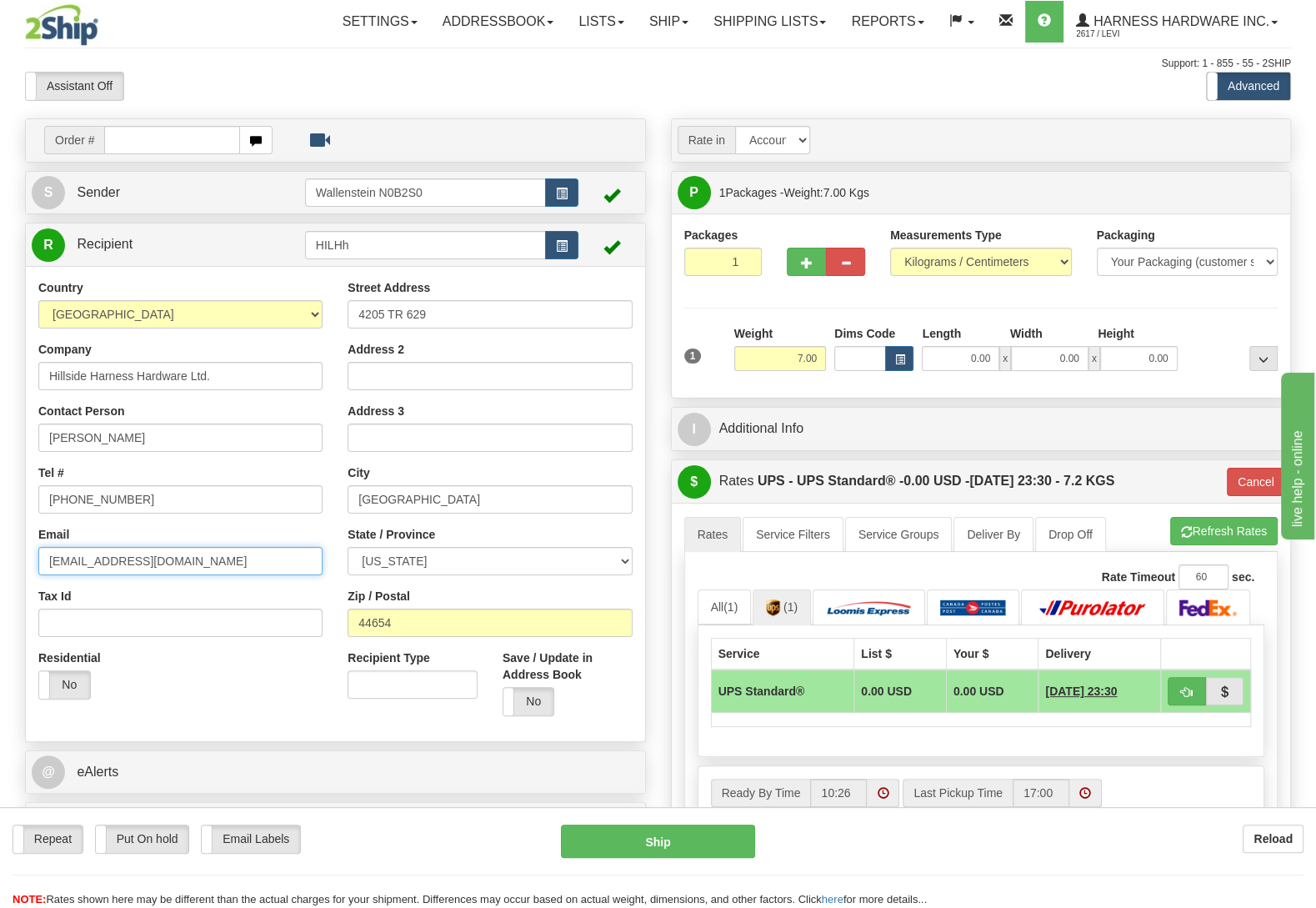
drag, startPoint x: 230, startPoint y: 561, endPoint x: 0, endPoint y: 582, distance: 231.0
click at [38, 576] on input "hillsideharness@yahoo.com" at bounding box center [181, 561] width 284 height 29
paste input "info@hillsideharness"
type input "info@hillsideharness.com"
click at [674, 843] on button "Ship" at bounding box center [658, 841] width 194 height 34
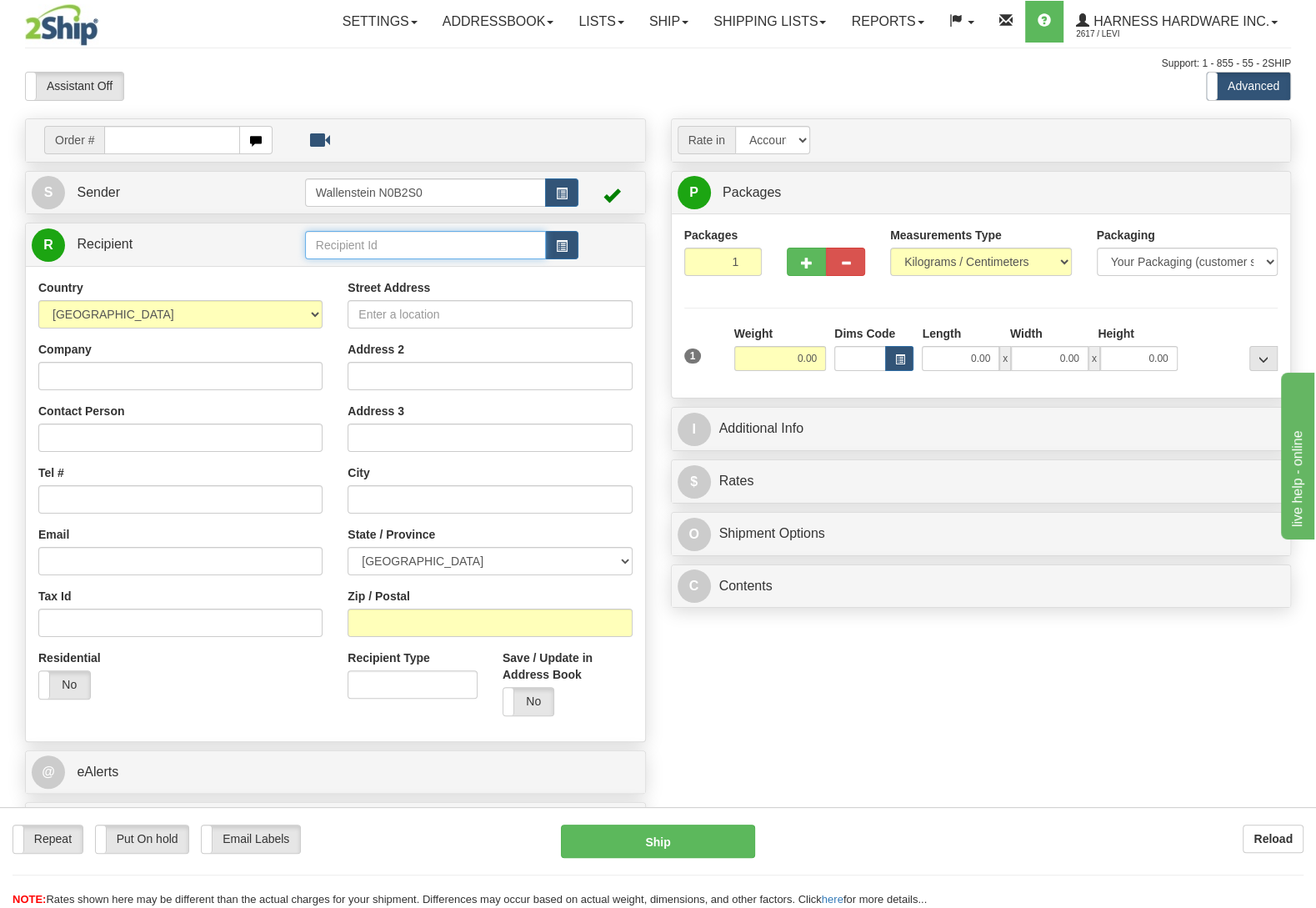
click at [427, 249] on input "text" at bounding box center [426, 245] width 241 height 29
type input "bigb"
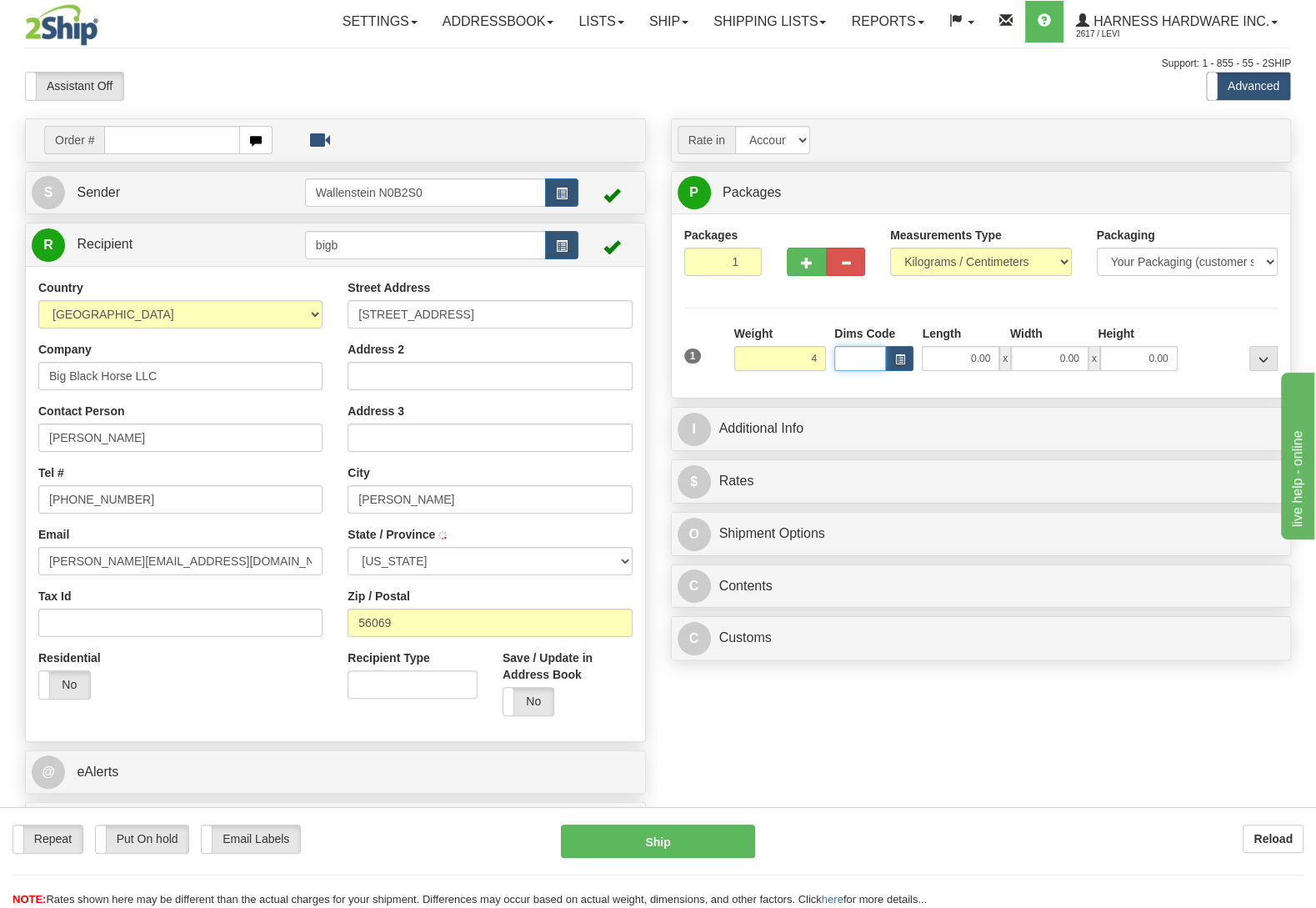
type input "4.00"
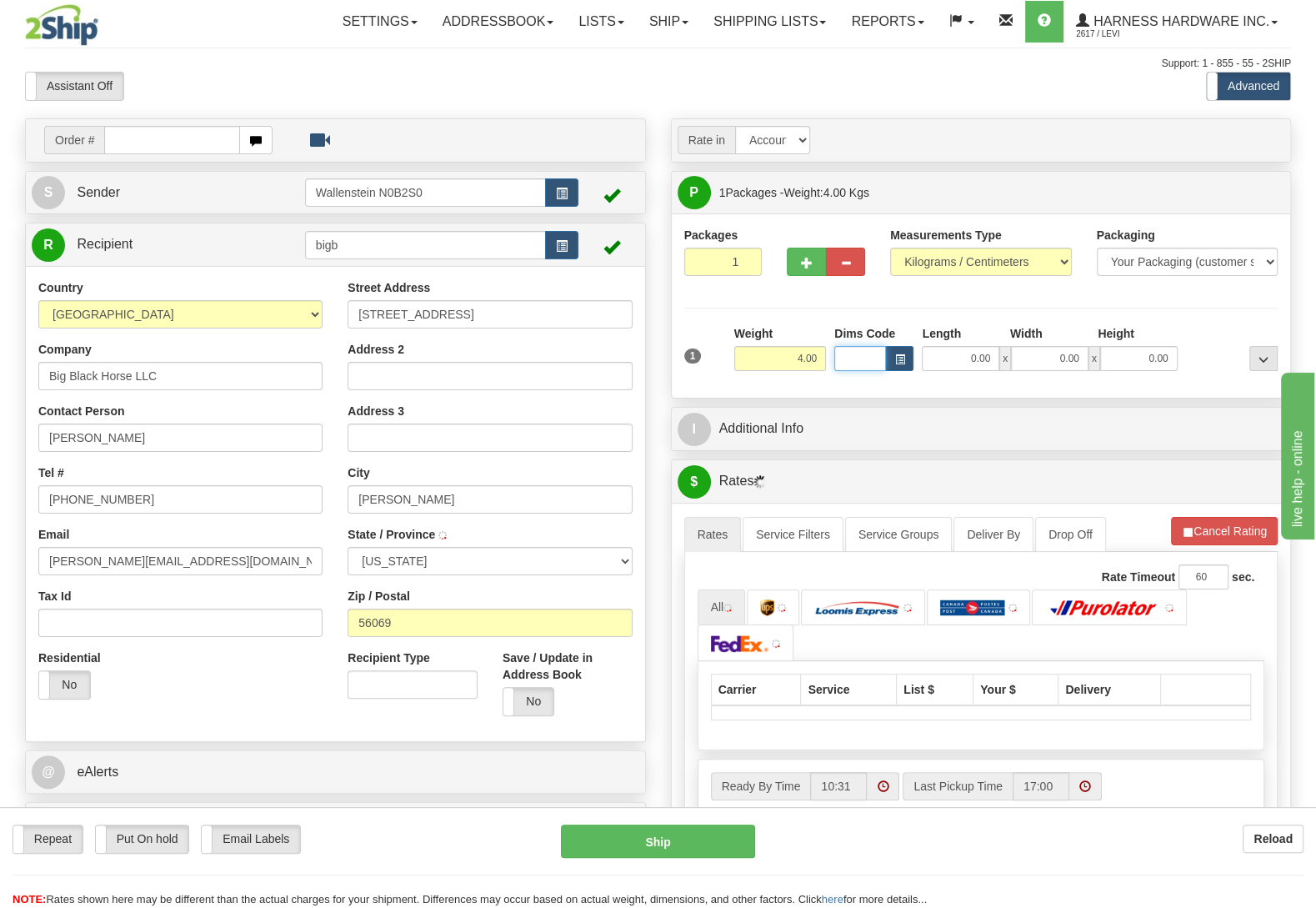
type input "[PERSON_NAME]"
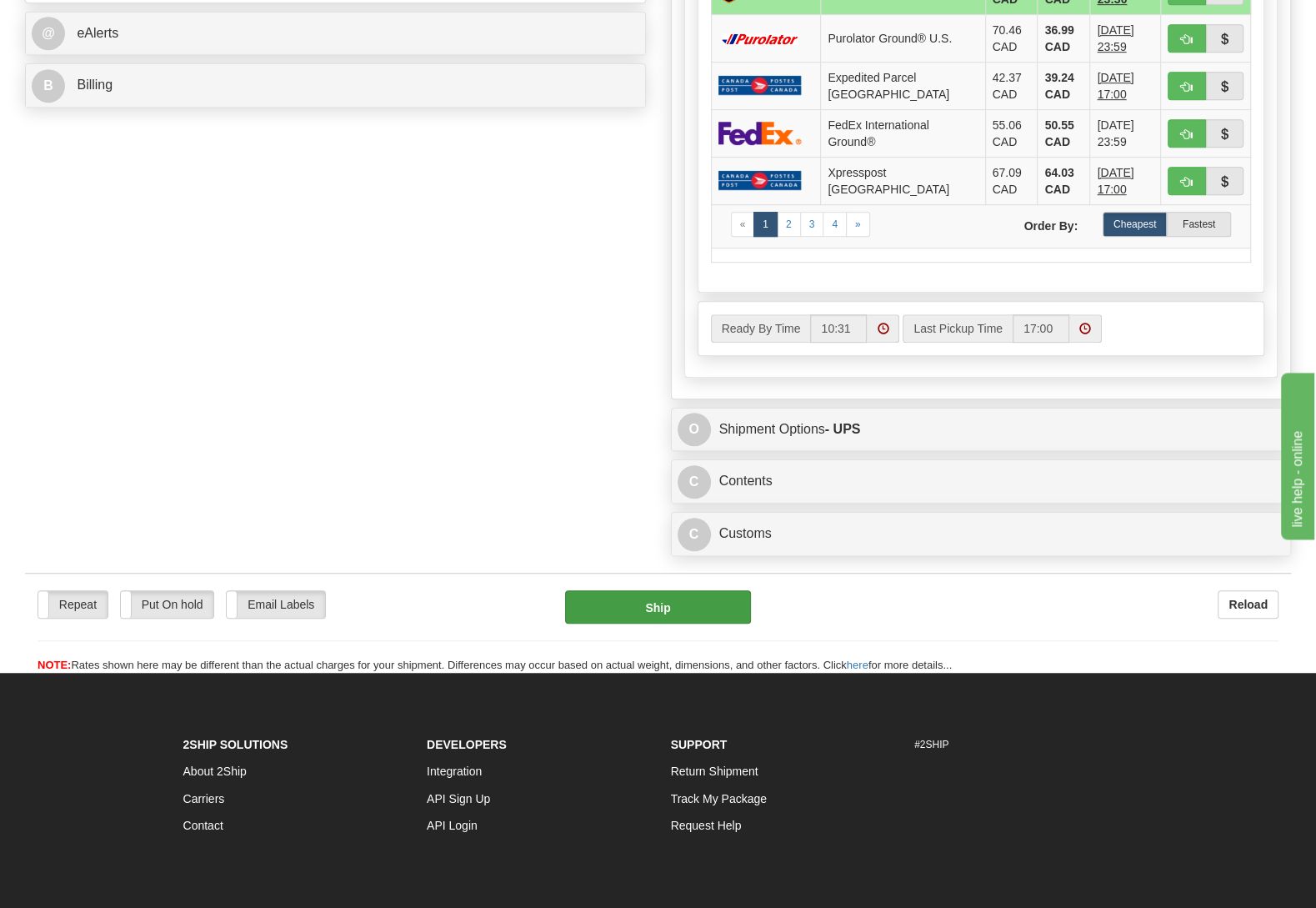
scroll to position [788, 0]
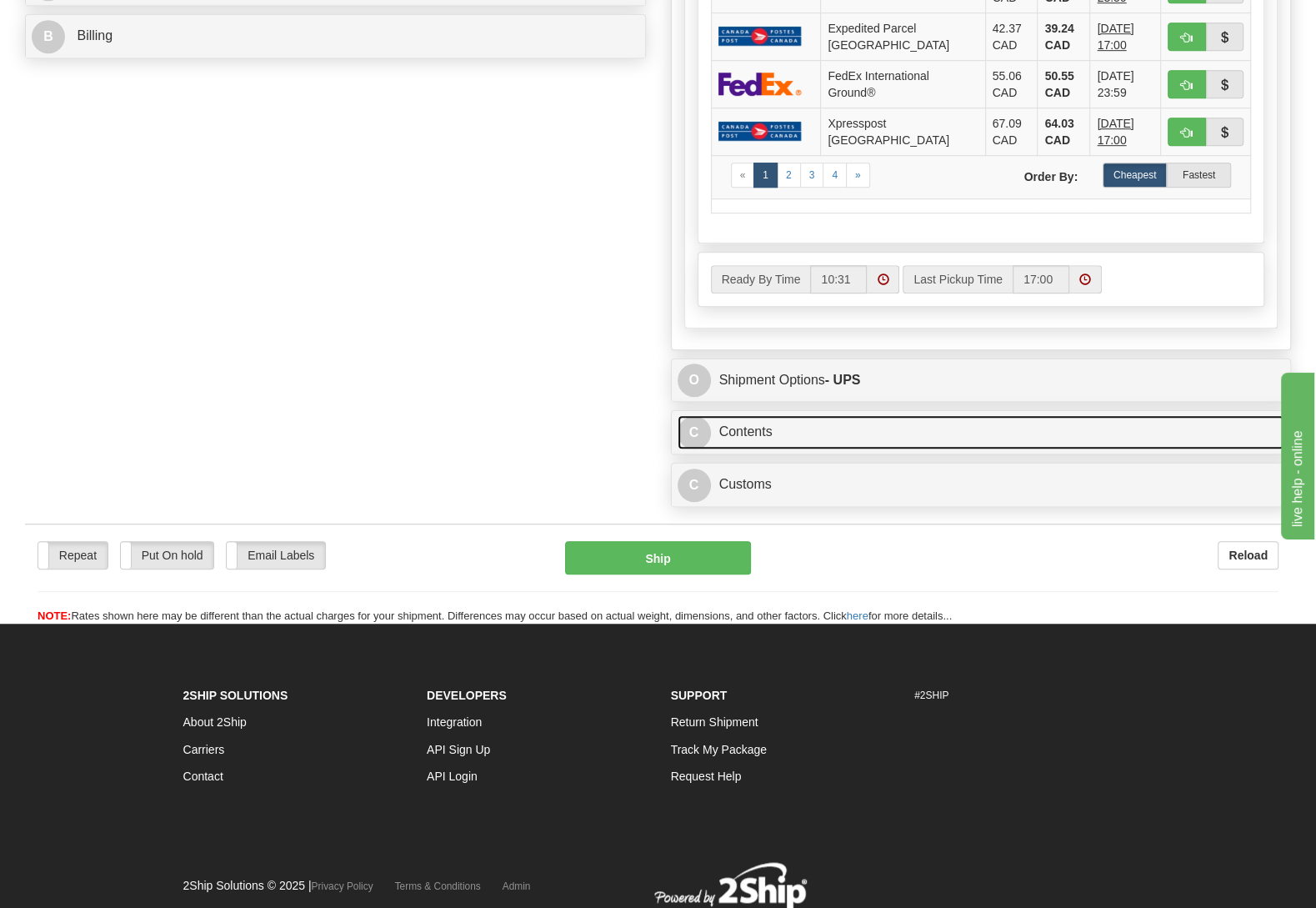
click at [737, 450] on link "C Contents" at bounding box center [982, 432] width 608 height 35
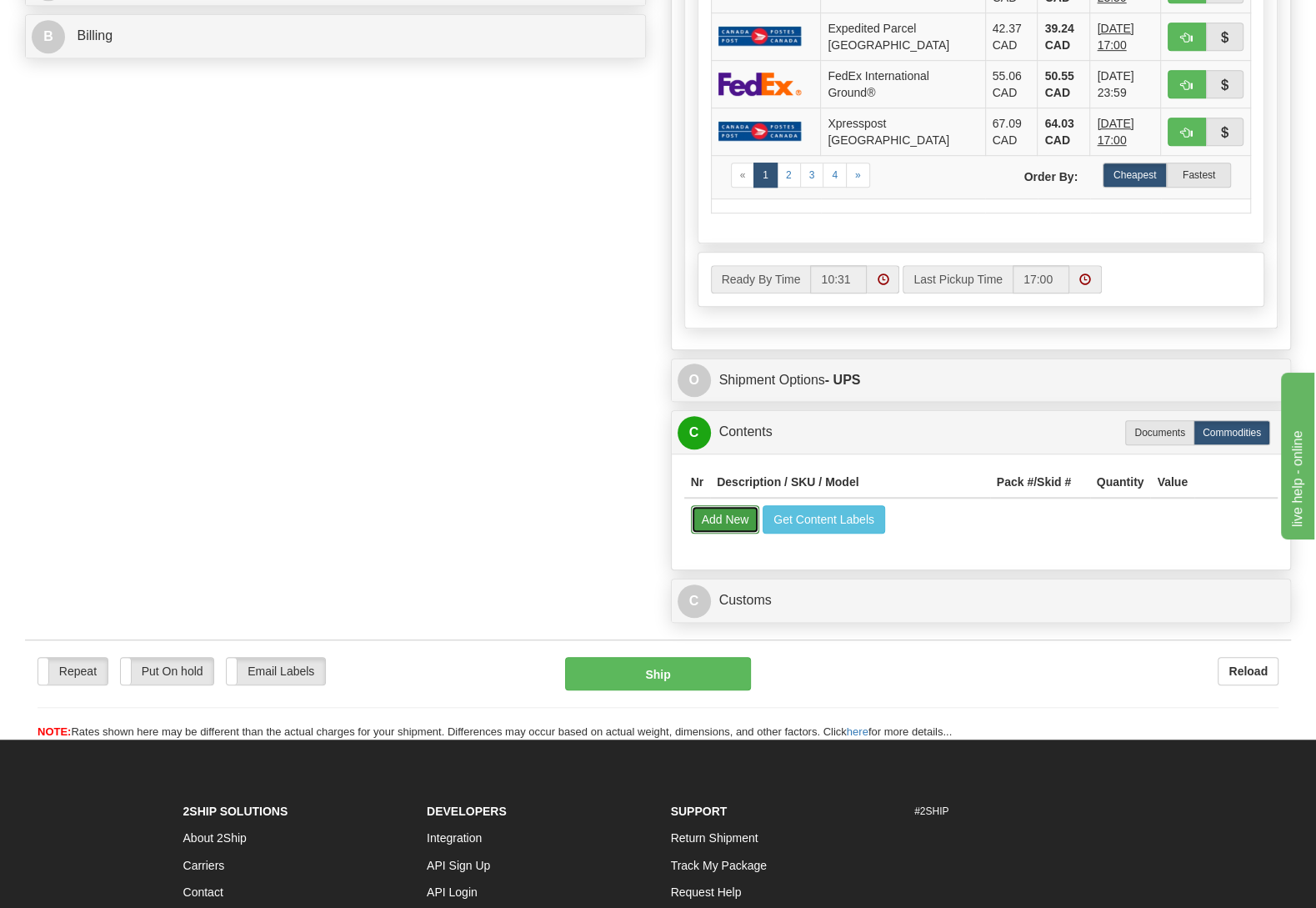
click at [729, 533] on button "Add New" at bounding box center [725, 520] width 69 height 29
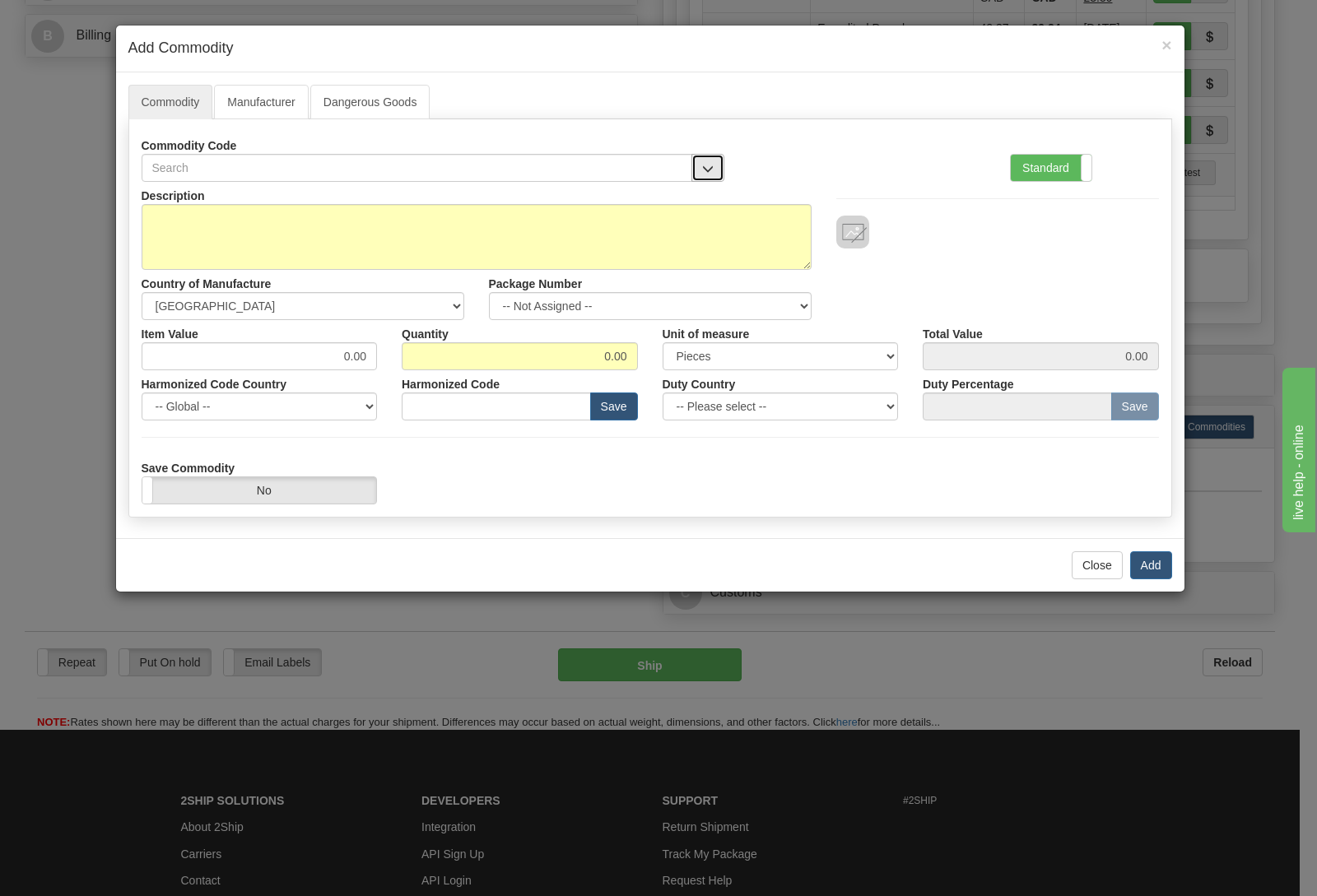
click at [706, 170] on span "button" at bounding box center [707, 169] width 11 height 10
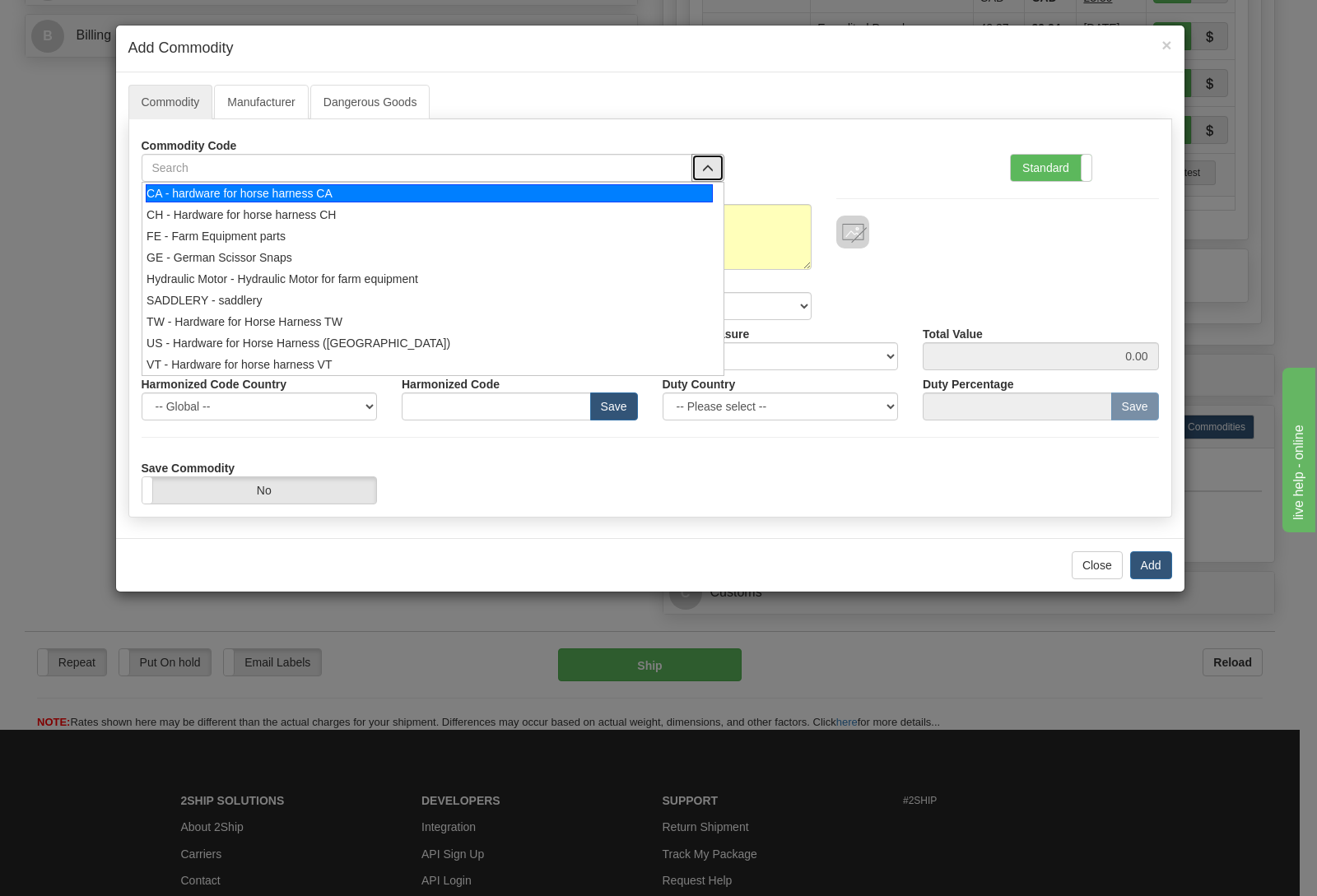
click at [466, 189] on div "CA - hardware for horse harness CA" at bounding box center [430, 192] width 567 height 18
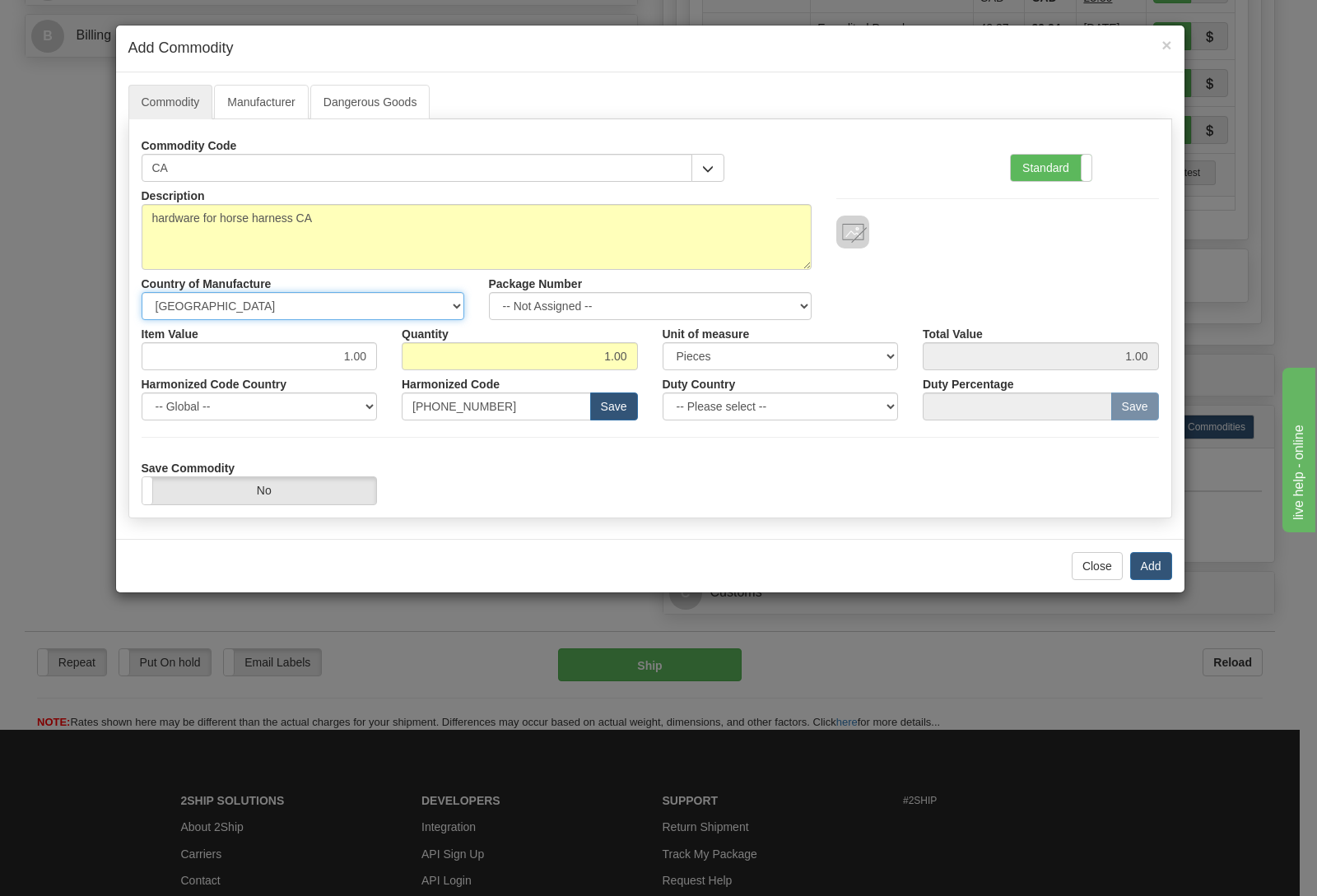
click at [141, 292] on select "-- Unknown -- [GEOGRAPHIC_DATA] [GEOGRAPHIC_DATA] [GEOGRAPHIC_DATA] [GEOGRAPHIC…" at bounding box center [302, 306] width 322 height 28
select select "PK"
click option "[GEOGRAPHIC_DATA]" at bounding box center [0, 0] width 0 height 0
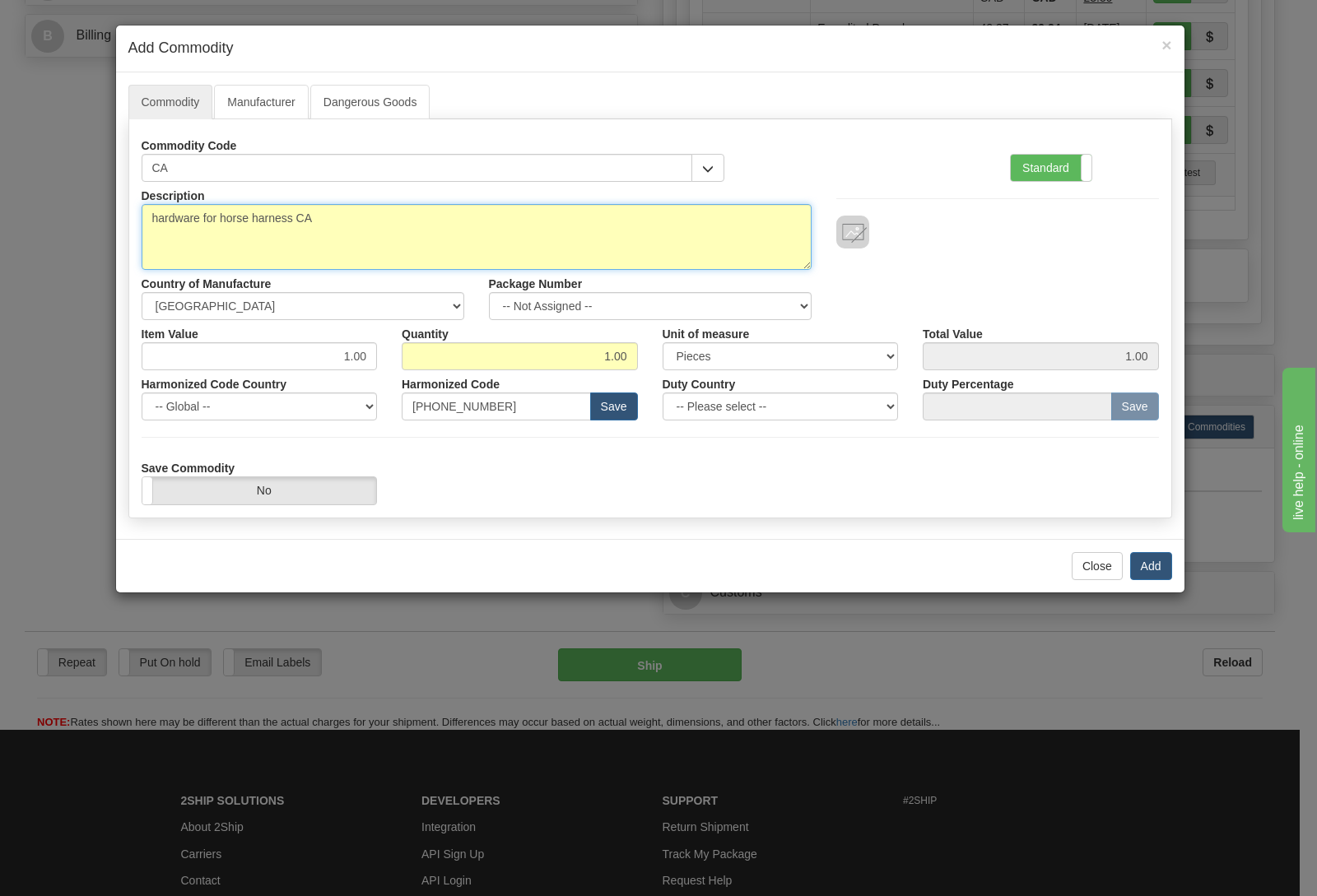
drag, startPoint x: 309, startPoint y: 226, endPoint x: 48, endPoint y: 238, distance: 261.3
click at [141, 238] on textarea "hardware for horse harness CA" at bounding box center [476, 236] width 669 height 65
type textarea "horse bits"
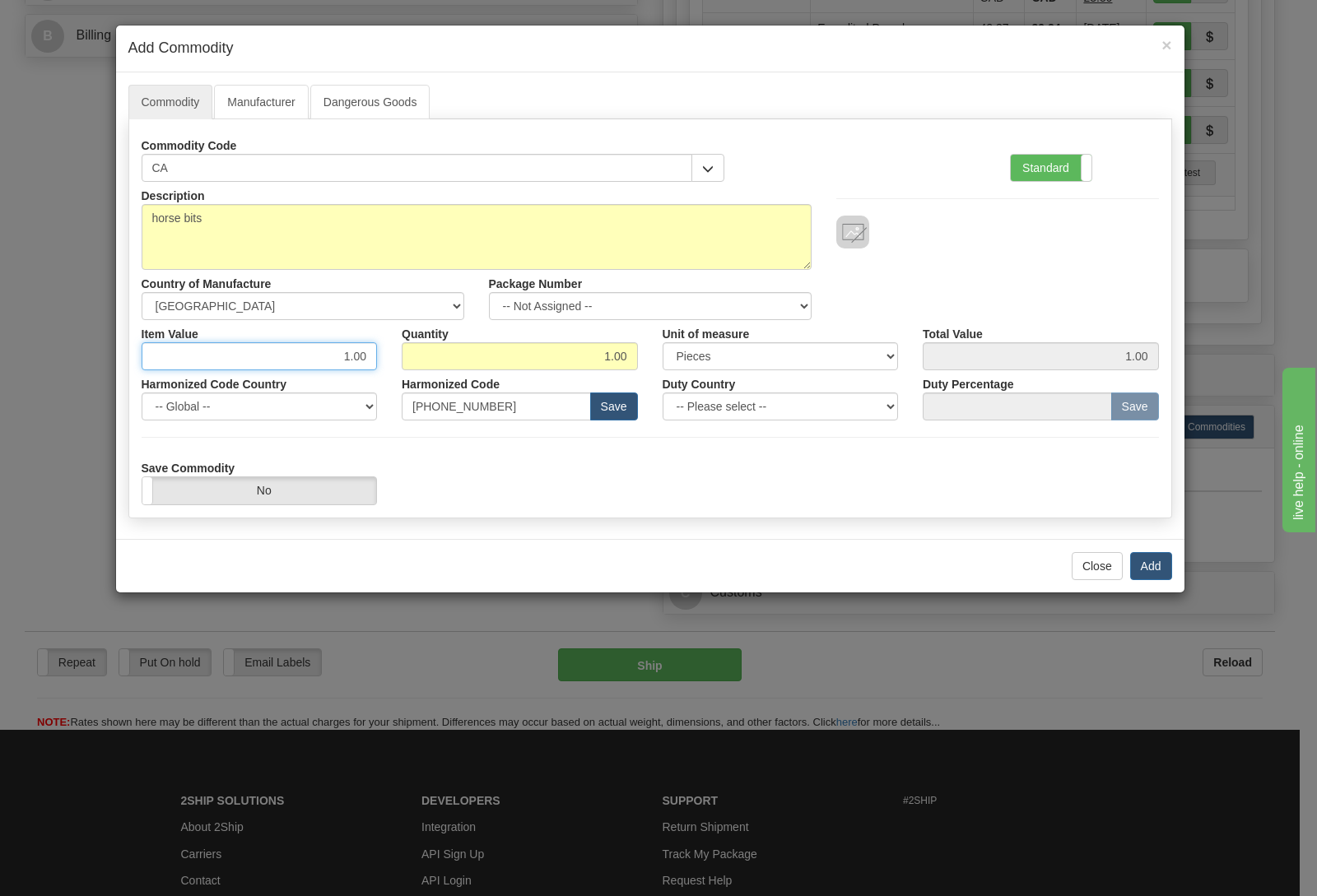
drag, startPoint x: 329, startPoint y: 353, endPoint x: 473, endPoint y: 370, distance: 145.0
click at [377, 366] on input "1.00" at bounding box center [259, 357] width 236 height 28
type input "212.87"
click at [1155, 571] on button "Add" at bounding box center [1151, 566] width 42 height 28
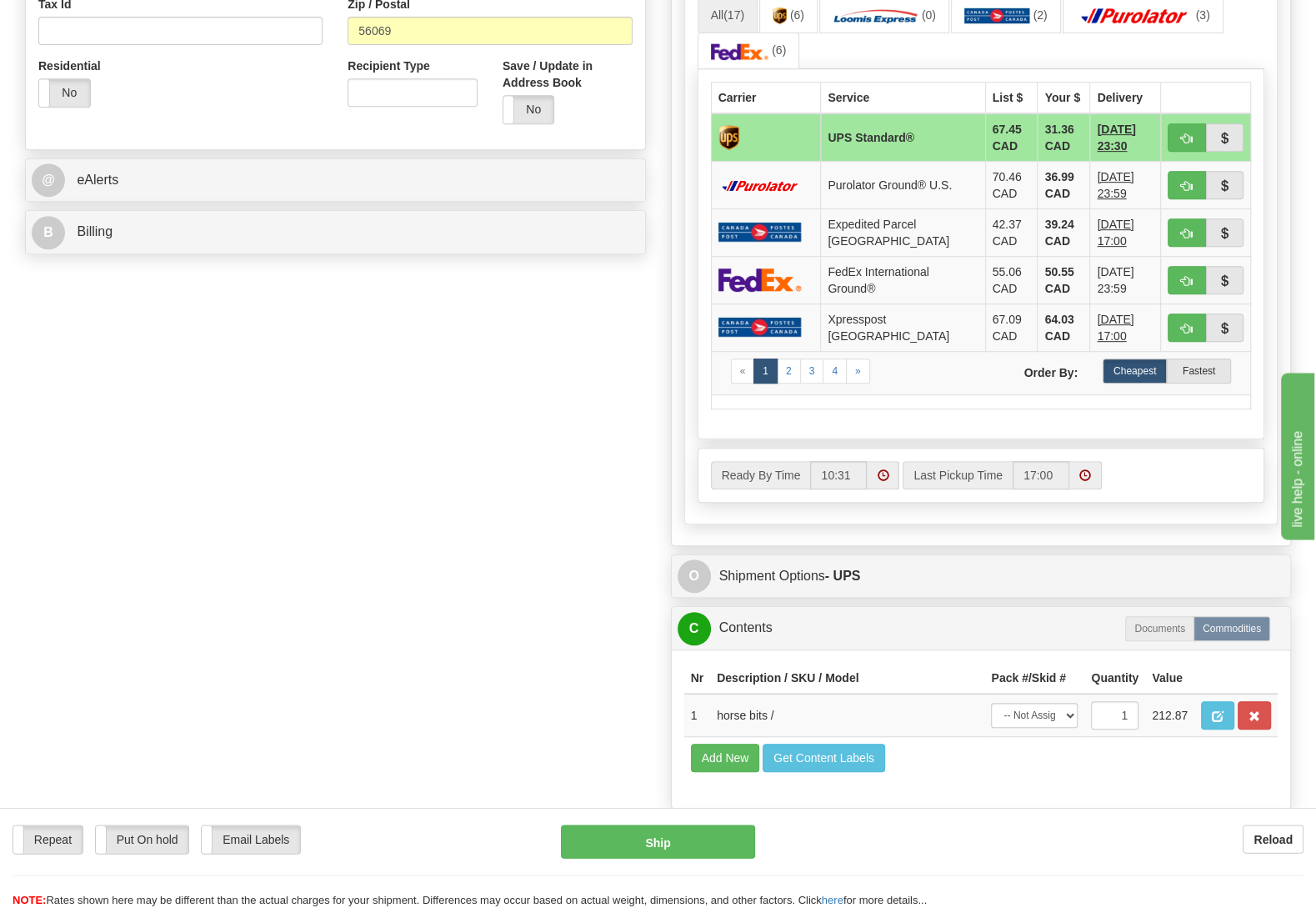
scroll to position [350, 0]
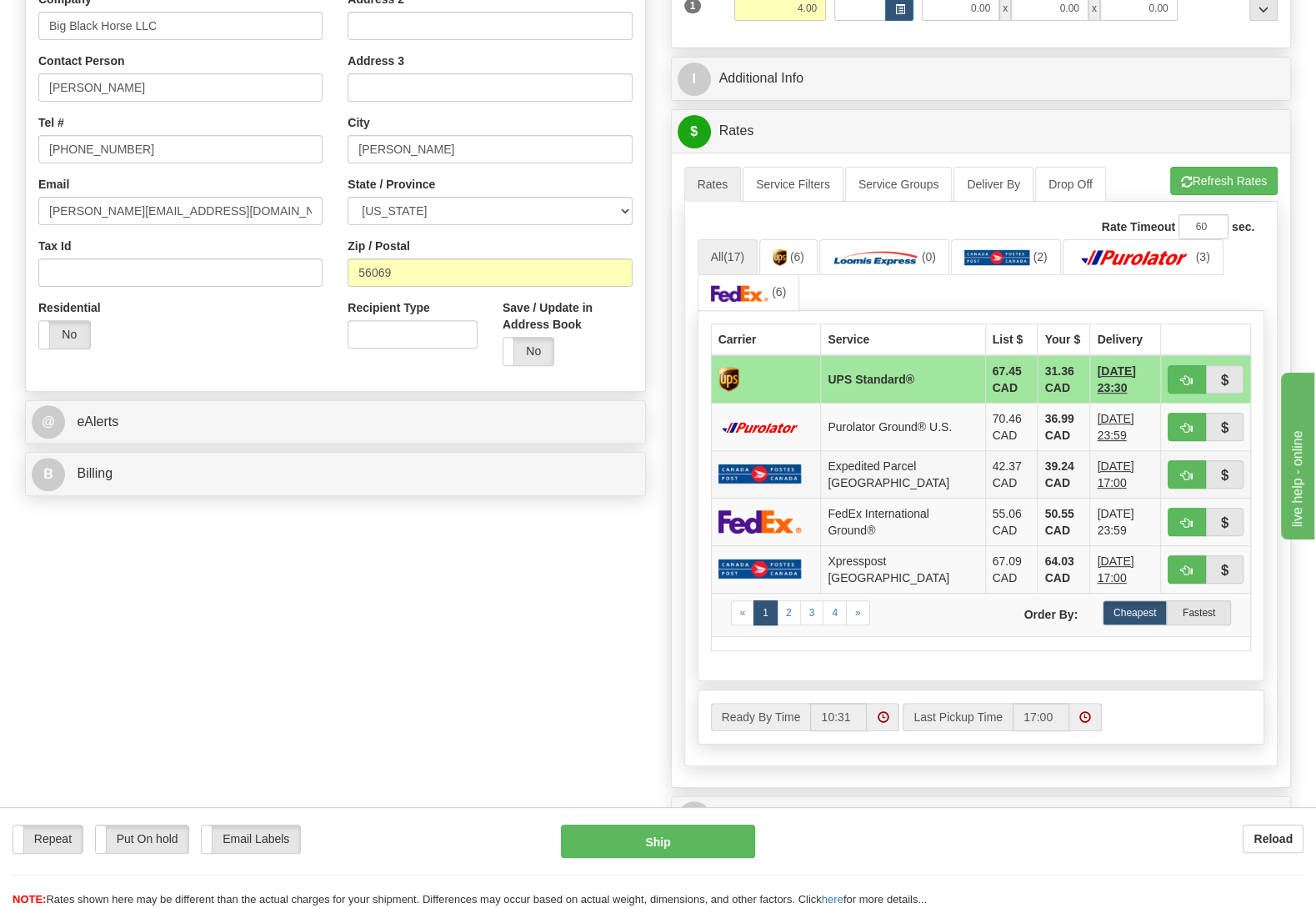
click at [1150, 498] on td "[DATE] 17:00" at bounding box center [1126, 474] width 71 height 47
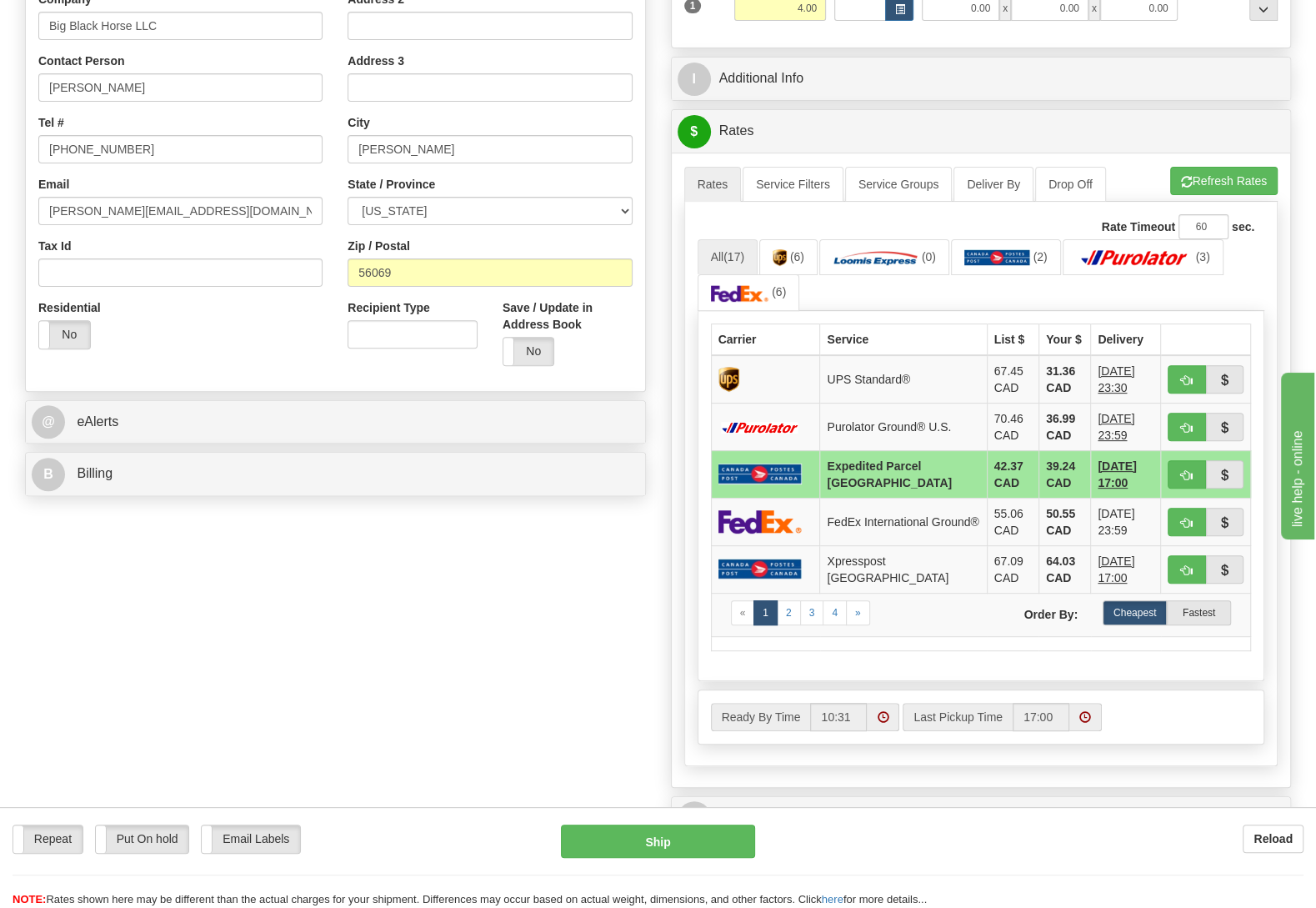
click at [564, 627] on div "Order # S Sender" at bounding box center [658, 440] width 1291 height 1343
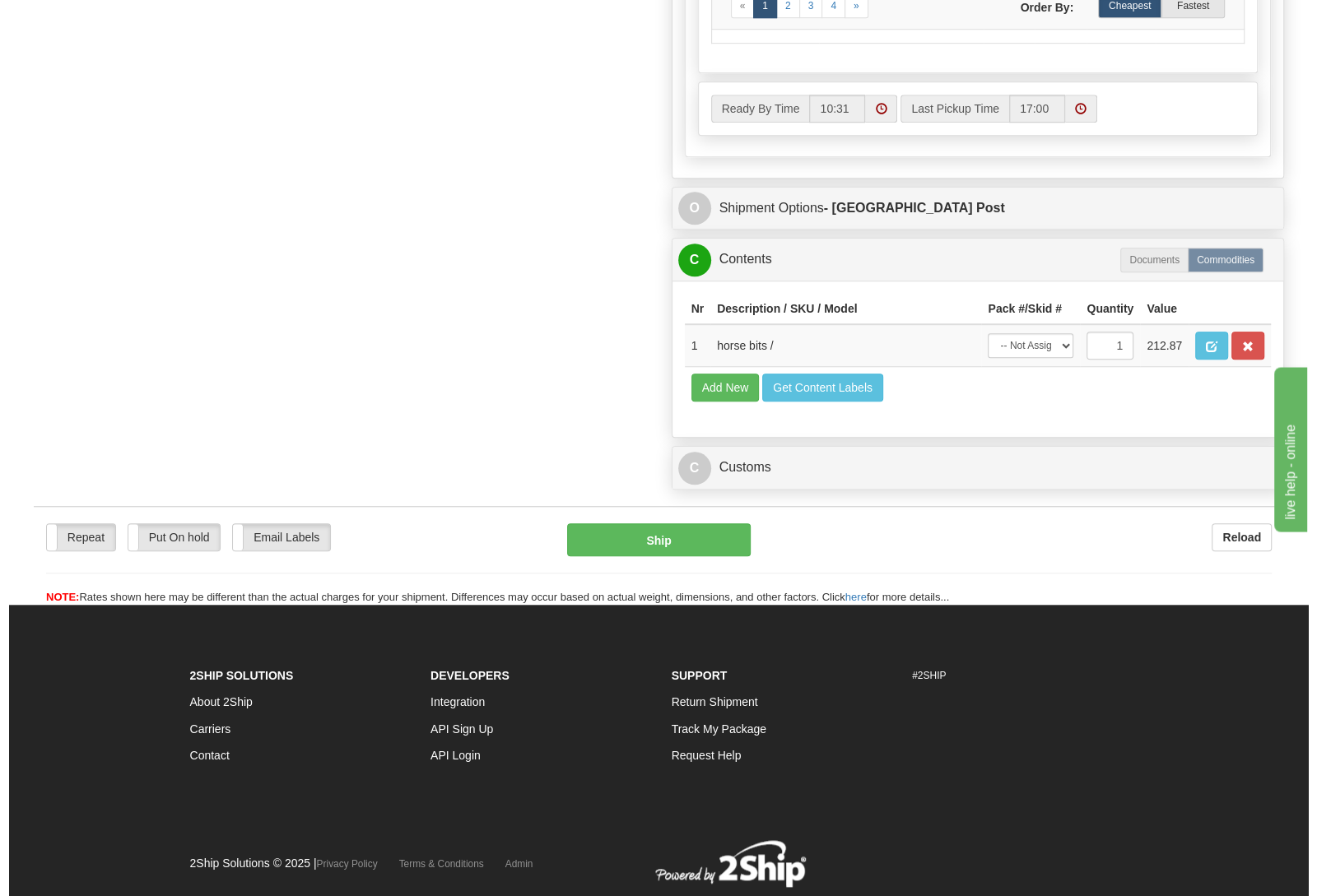
scroll to position [1036, 0]
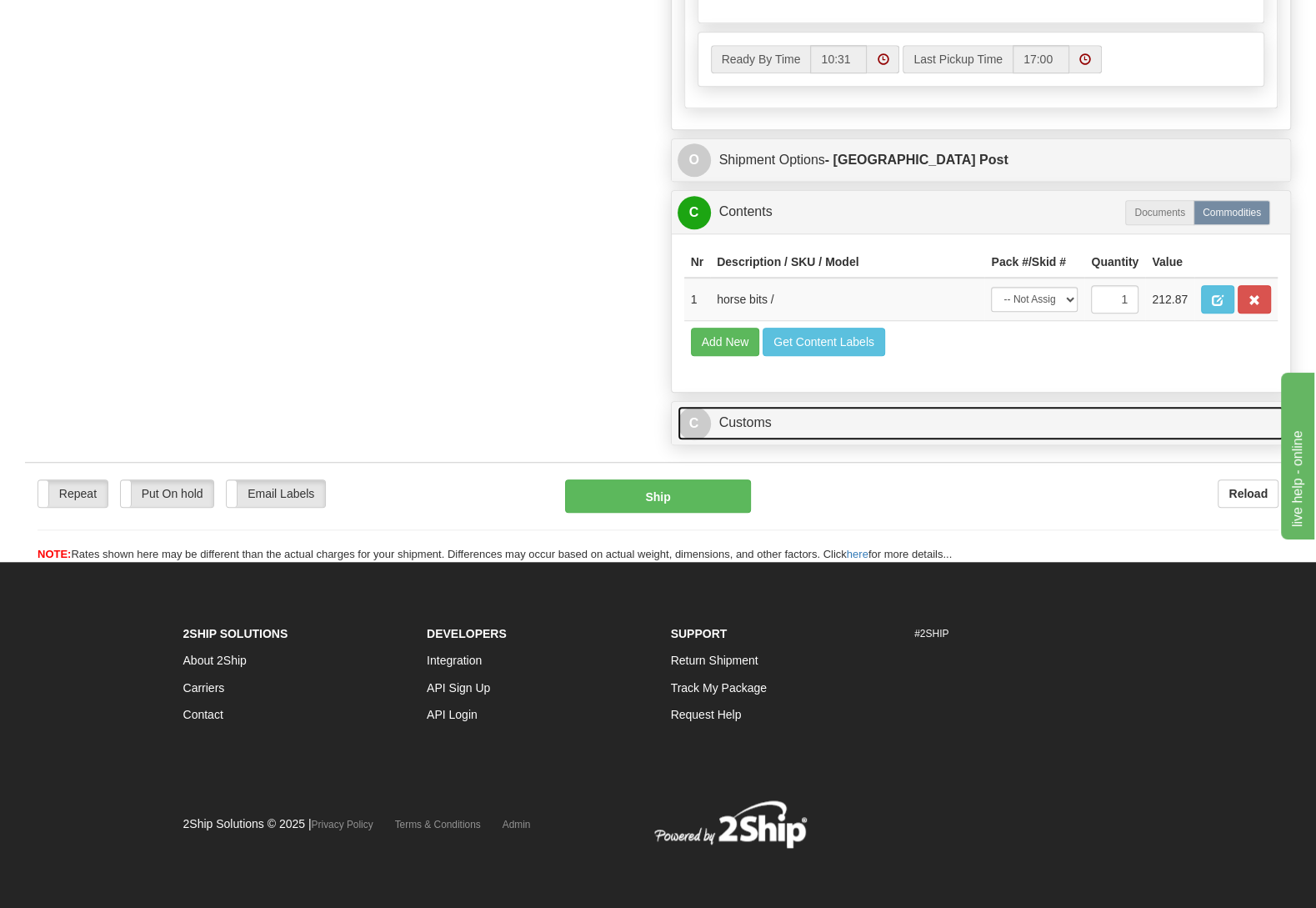
click at [850, 440] on link "C Customs" at bounding box center [982, 424] width 608 height 35
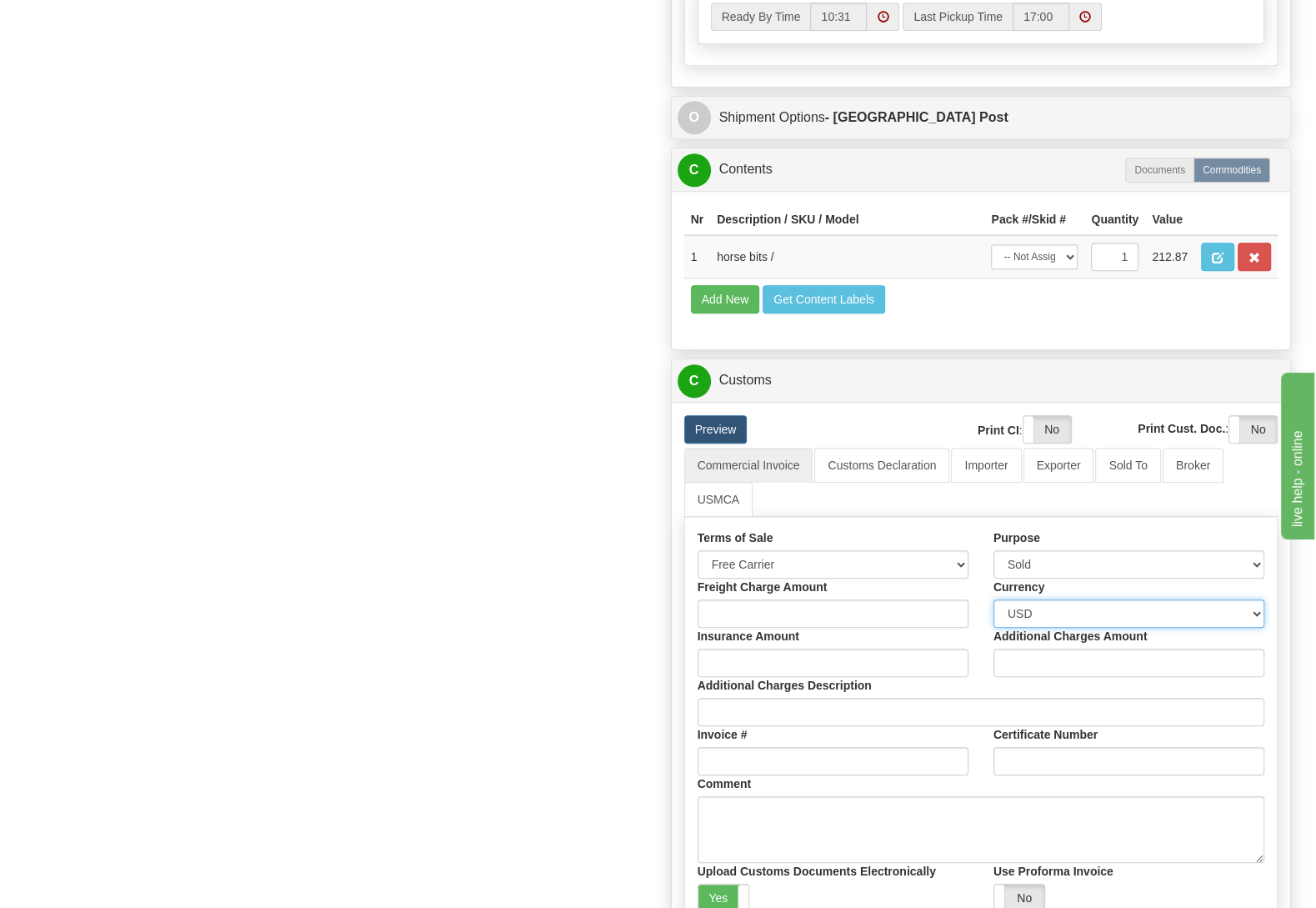
click at [993, 600] on select "Please select CAD USD EUR ZAR RON ANG ARN AUD AUS AWG BBD BFR BGN BHD BMD BND B…" at bounding box center [1129, 614] width 271 height 29
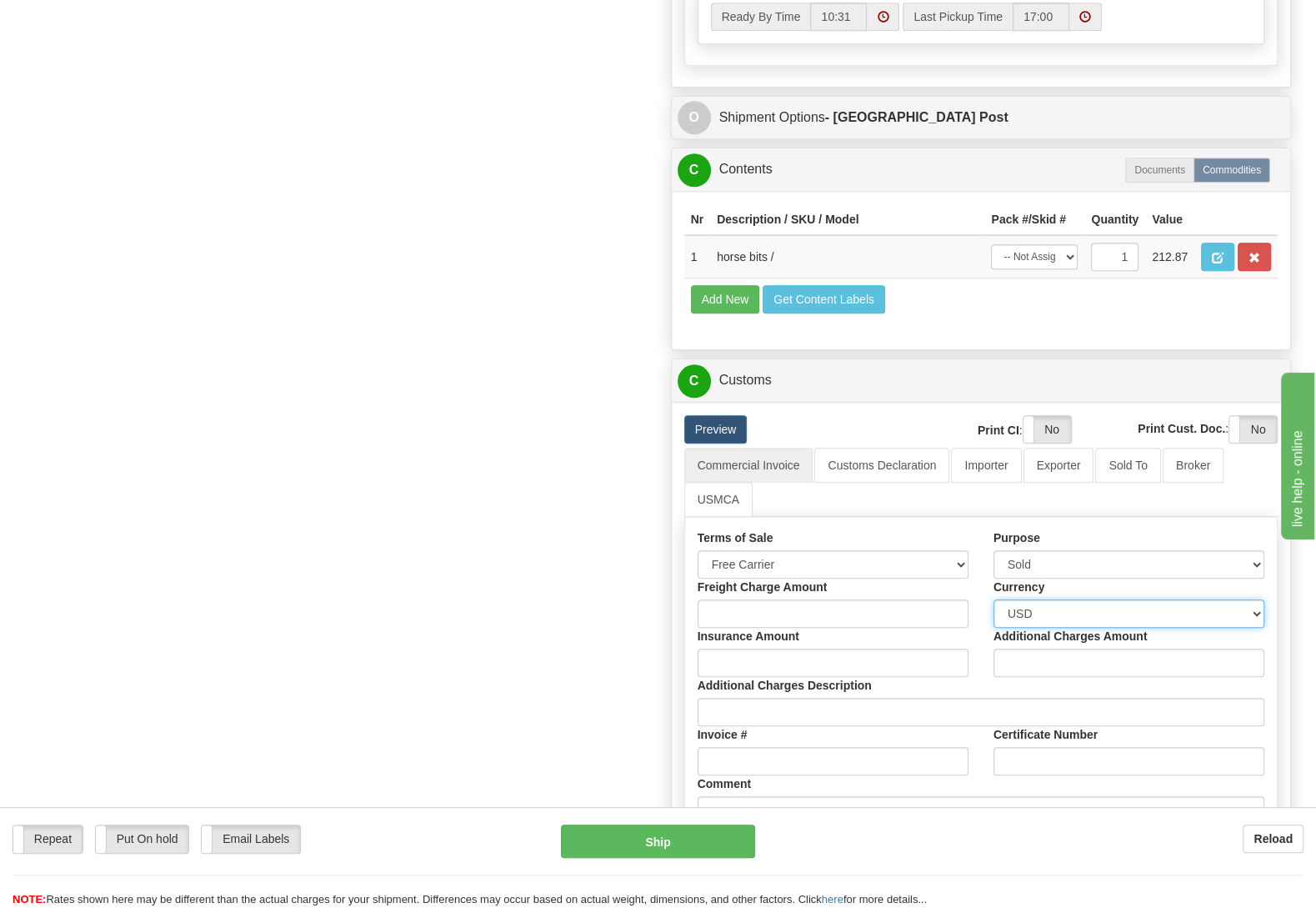
select select "0"
click option "CAD" at bounding box center [0, 0] width 0 height 0
click at [695, 833] on button "Ship" at bounding box center [658, 841] width 194 height 34
type input "USA.EP"
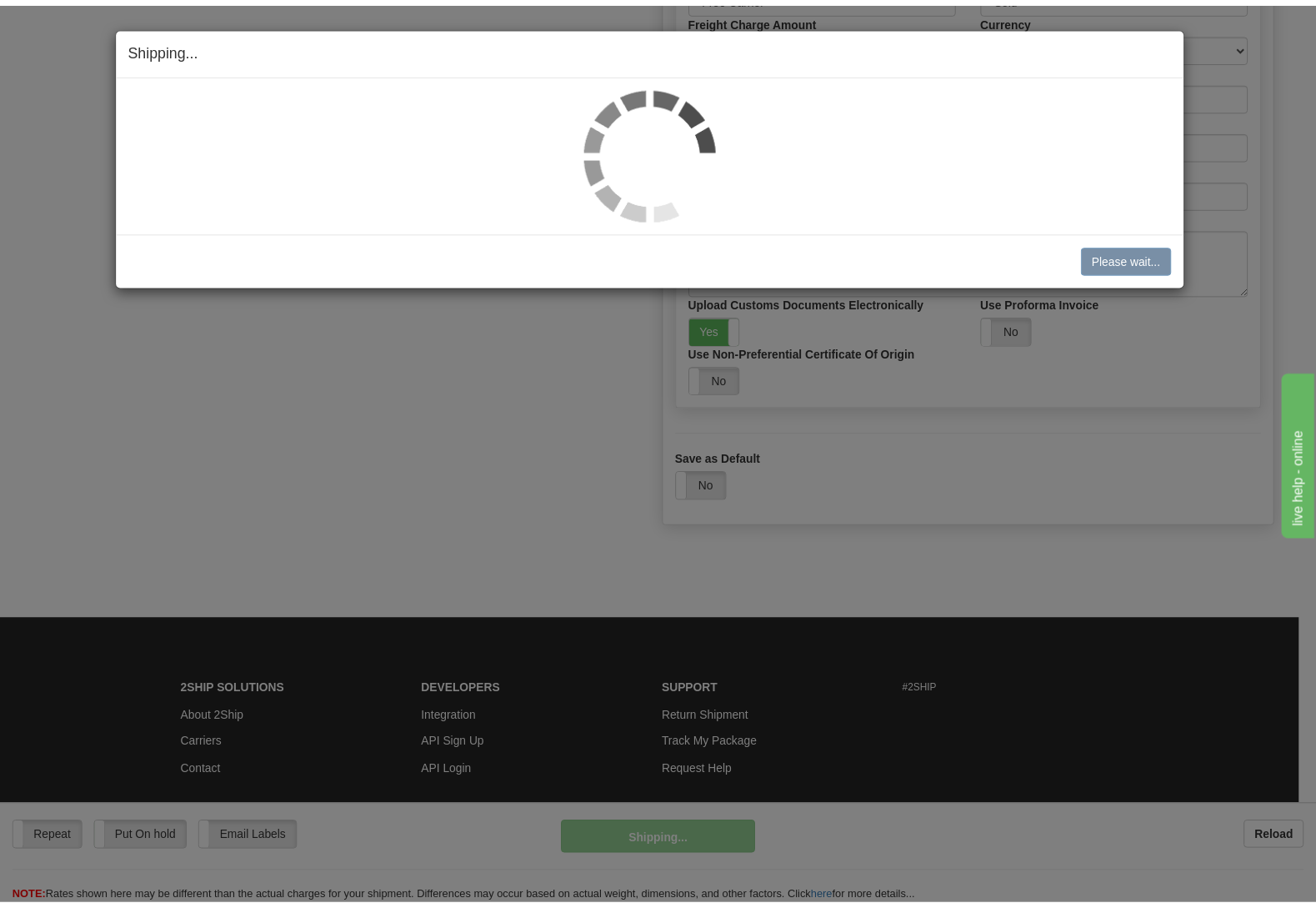
scroll to position [1034, 0]
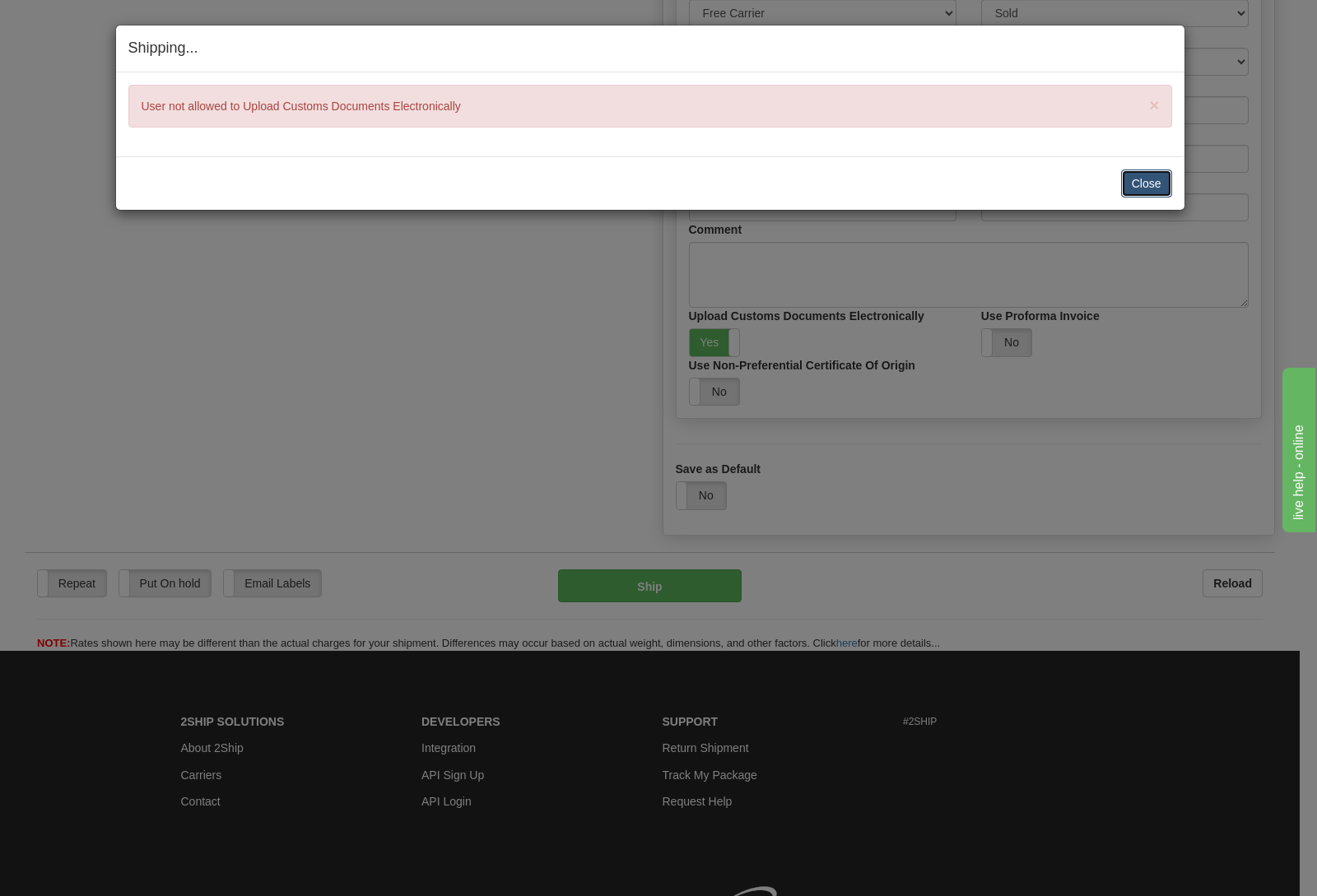
click at [1167, 179] on button "Close" at bounding box center [1146, 184] width 51 height 28
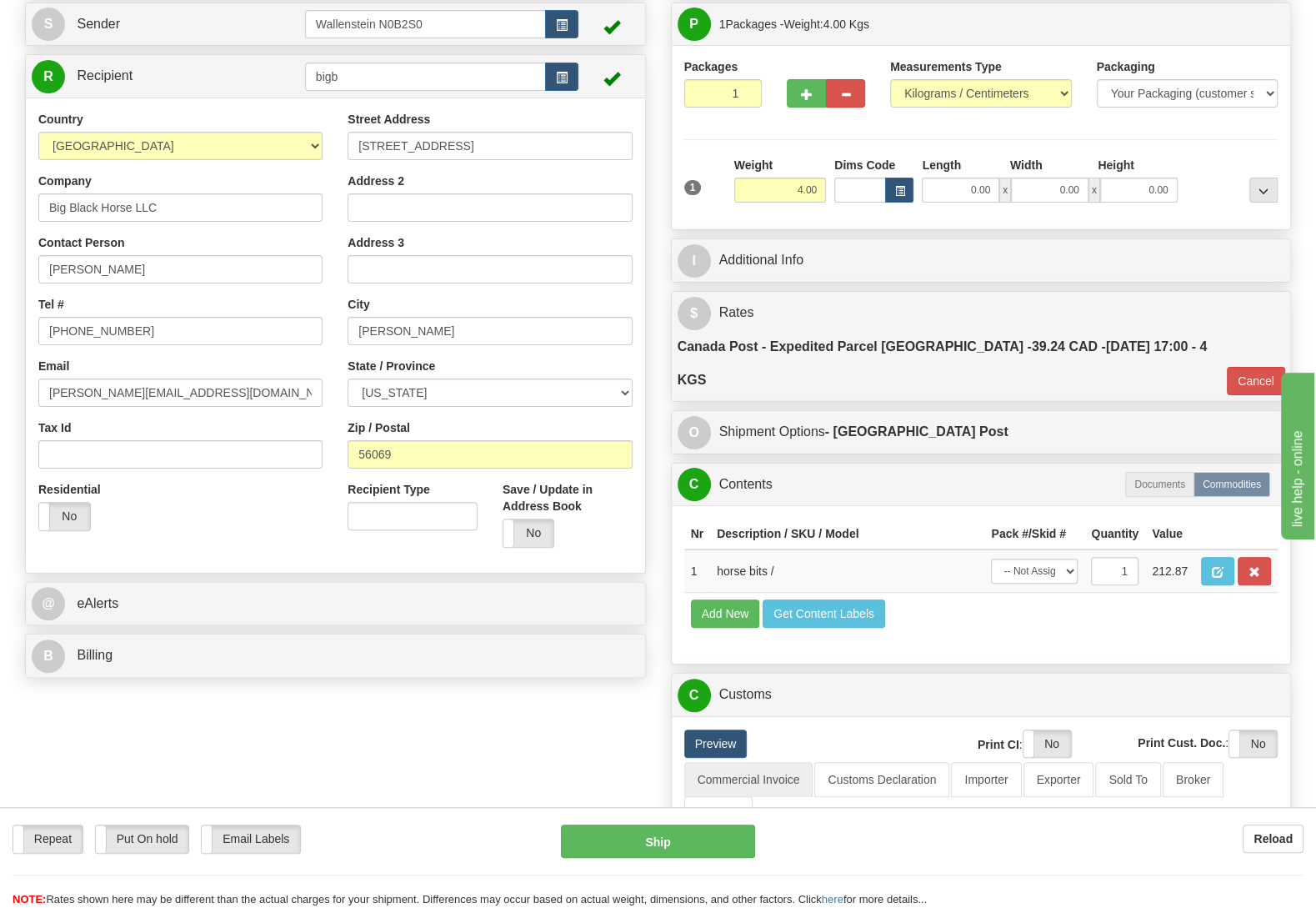
scroll to position [0, 0]
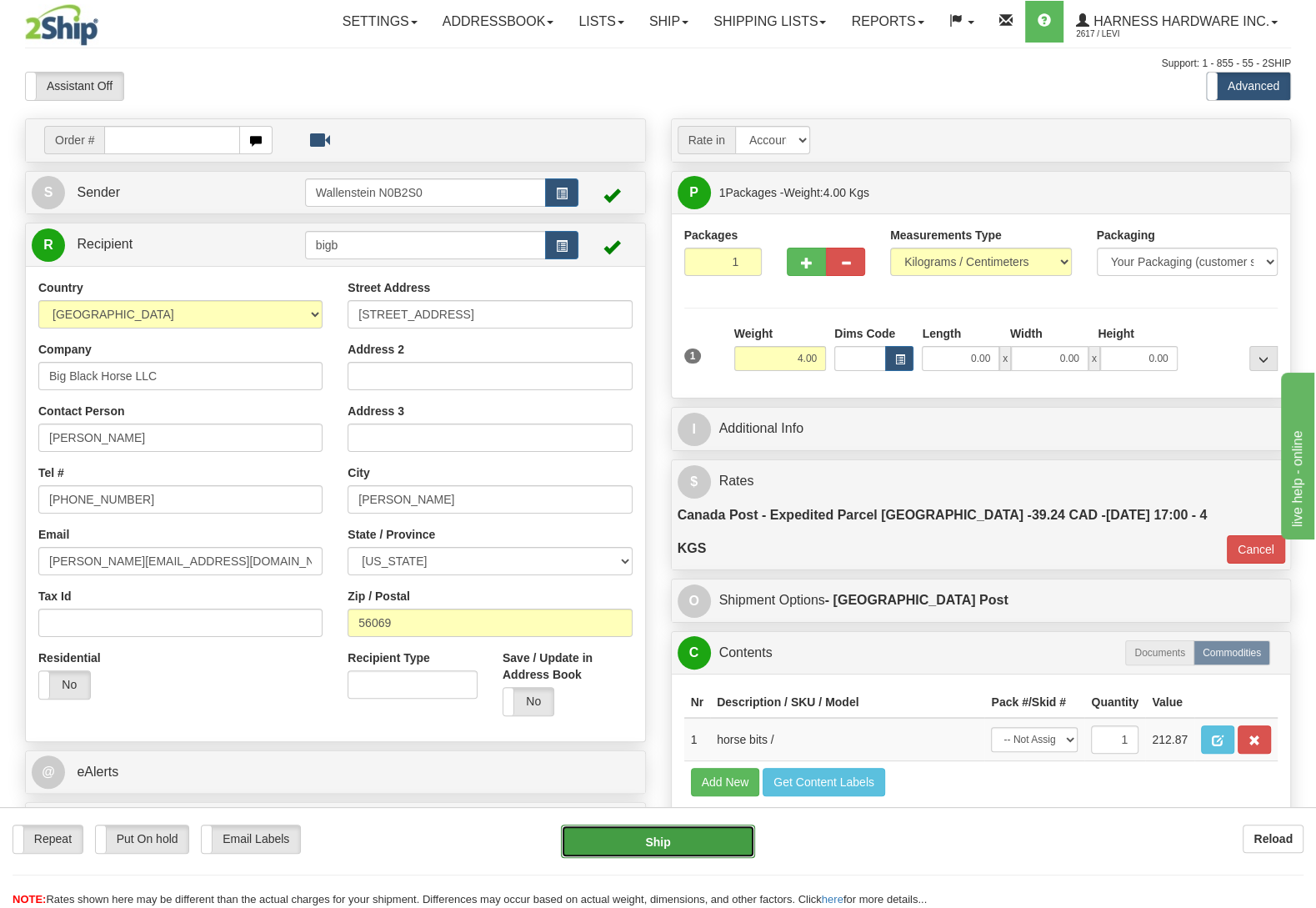
click at [686, 845] on button "Ship" at bounding box center [658, 841] width 194 height 34
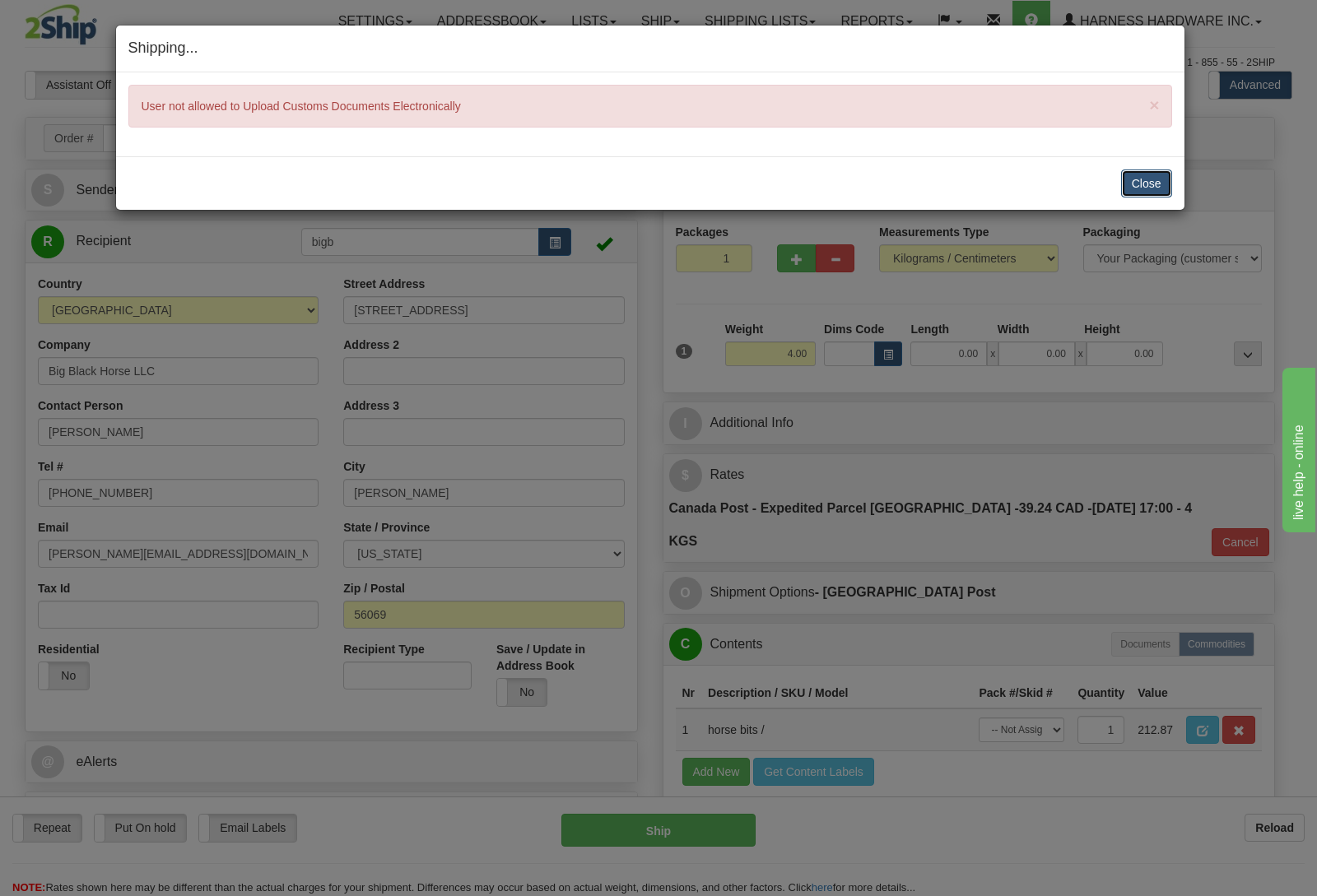
click at [1130, 190] on button "Close" at bounding box center [1146, 184] width 51 height 28
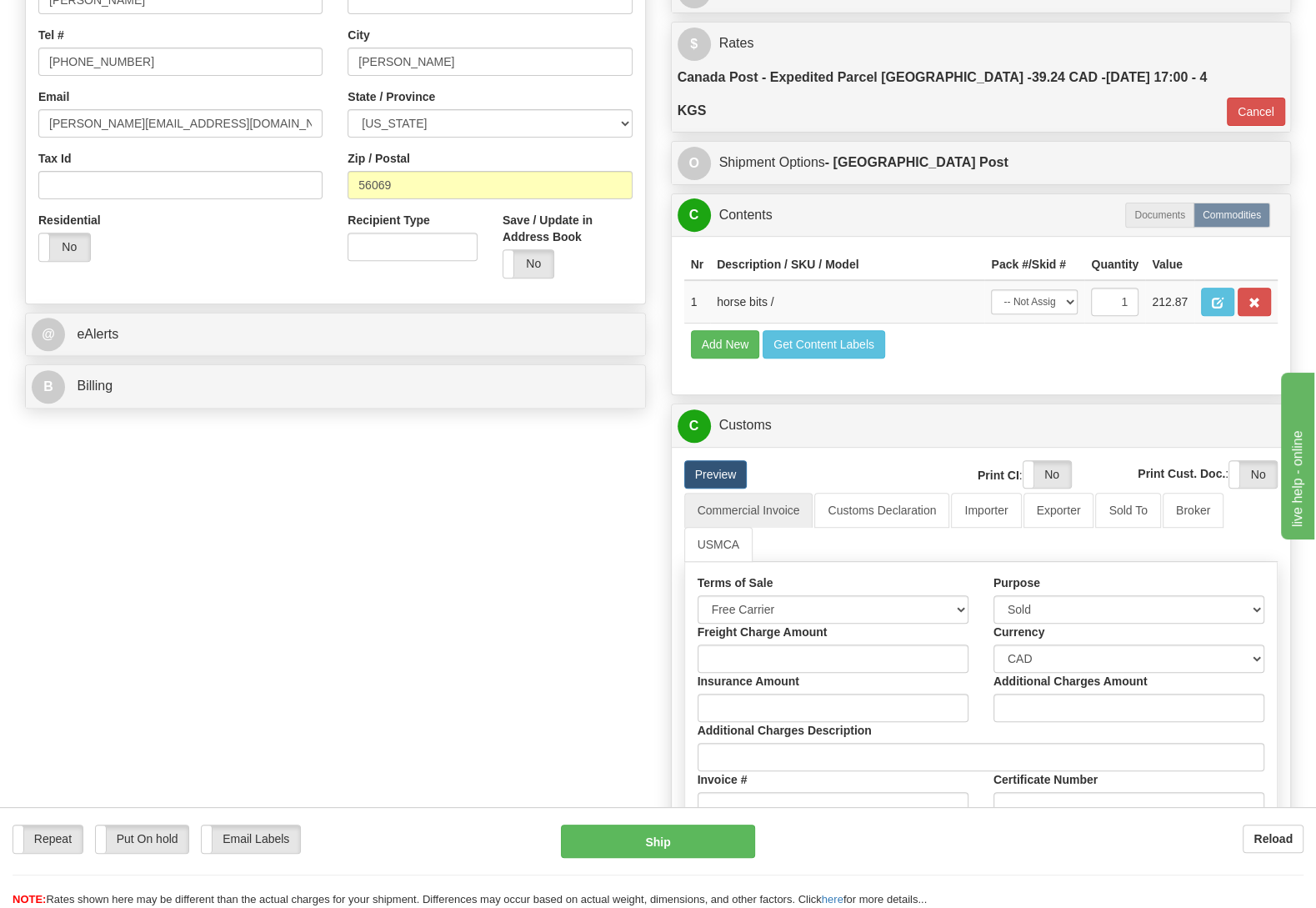
scroll to position [700, 0]
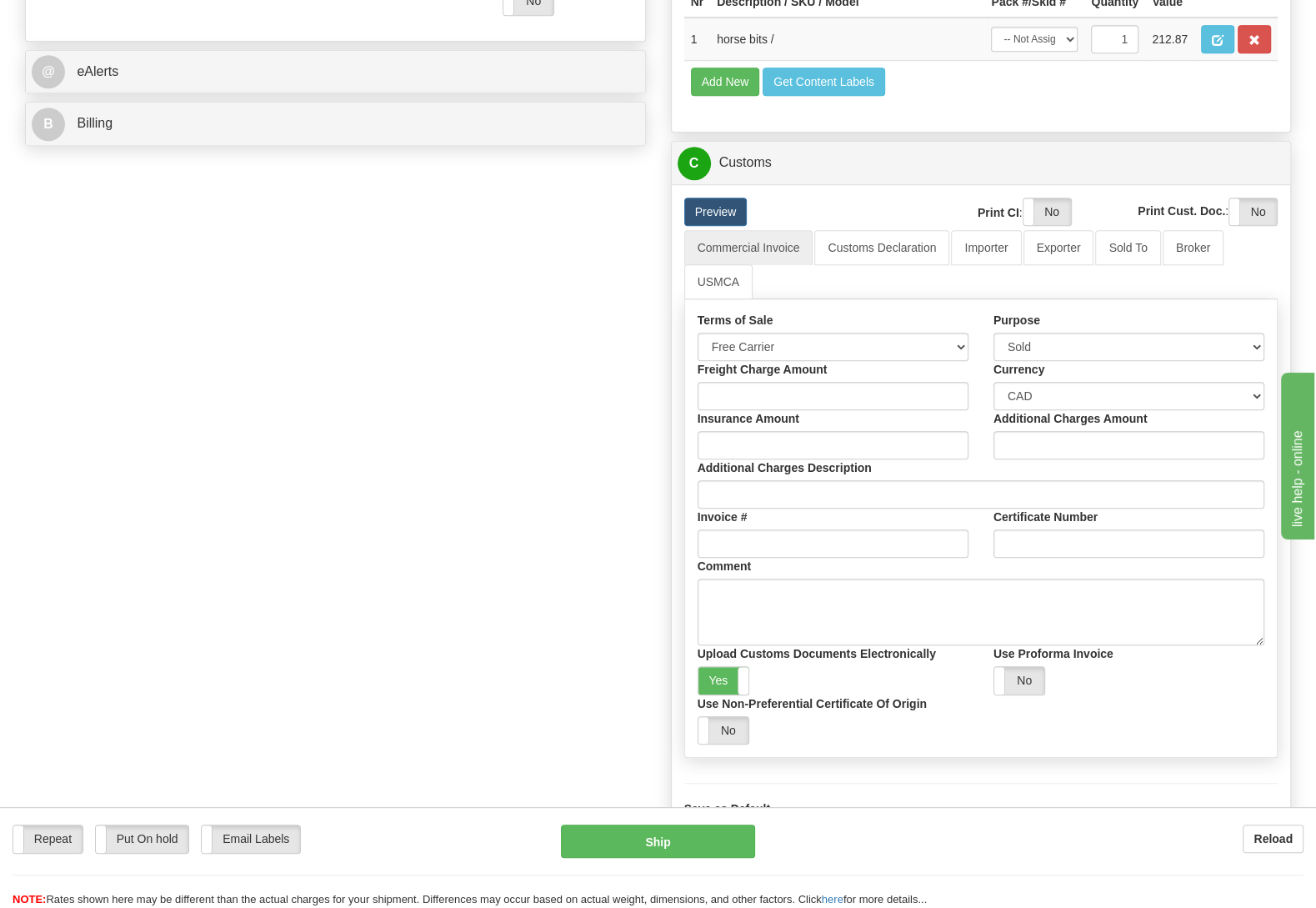
click at [262, 686] on div "Order # S Sender" at bounding box center [658, 151] width 1291 height 1467
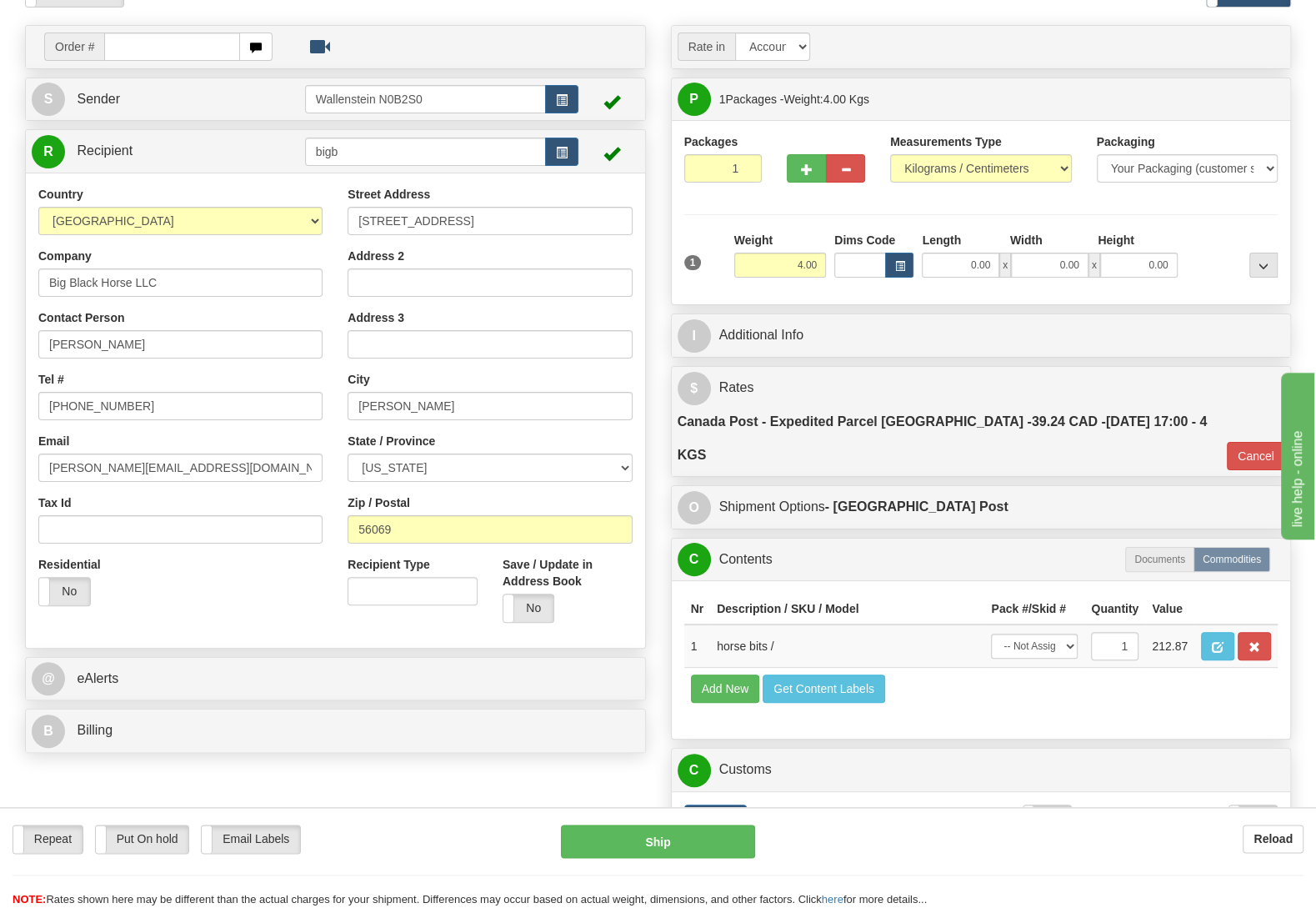
scroll to position [0, 0]
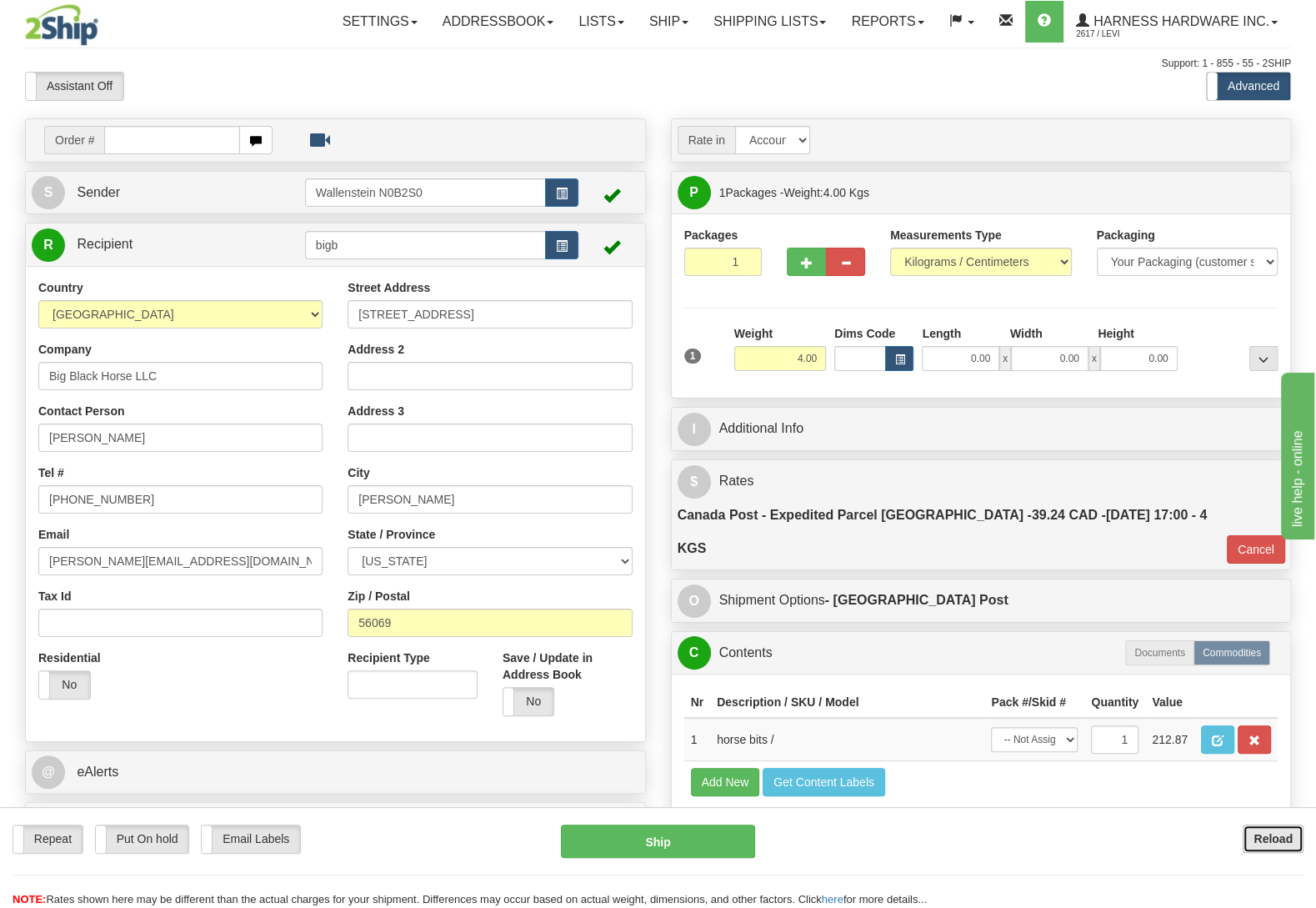
click at [1259, 829] on button "Reload" at bounding box center [1273, 839] width 61 height 29
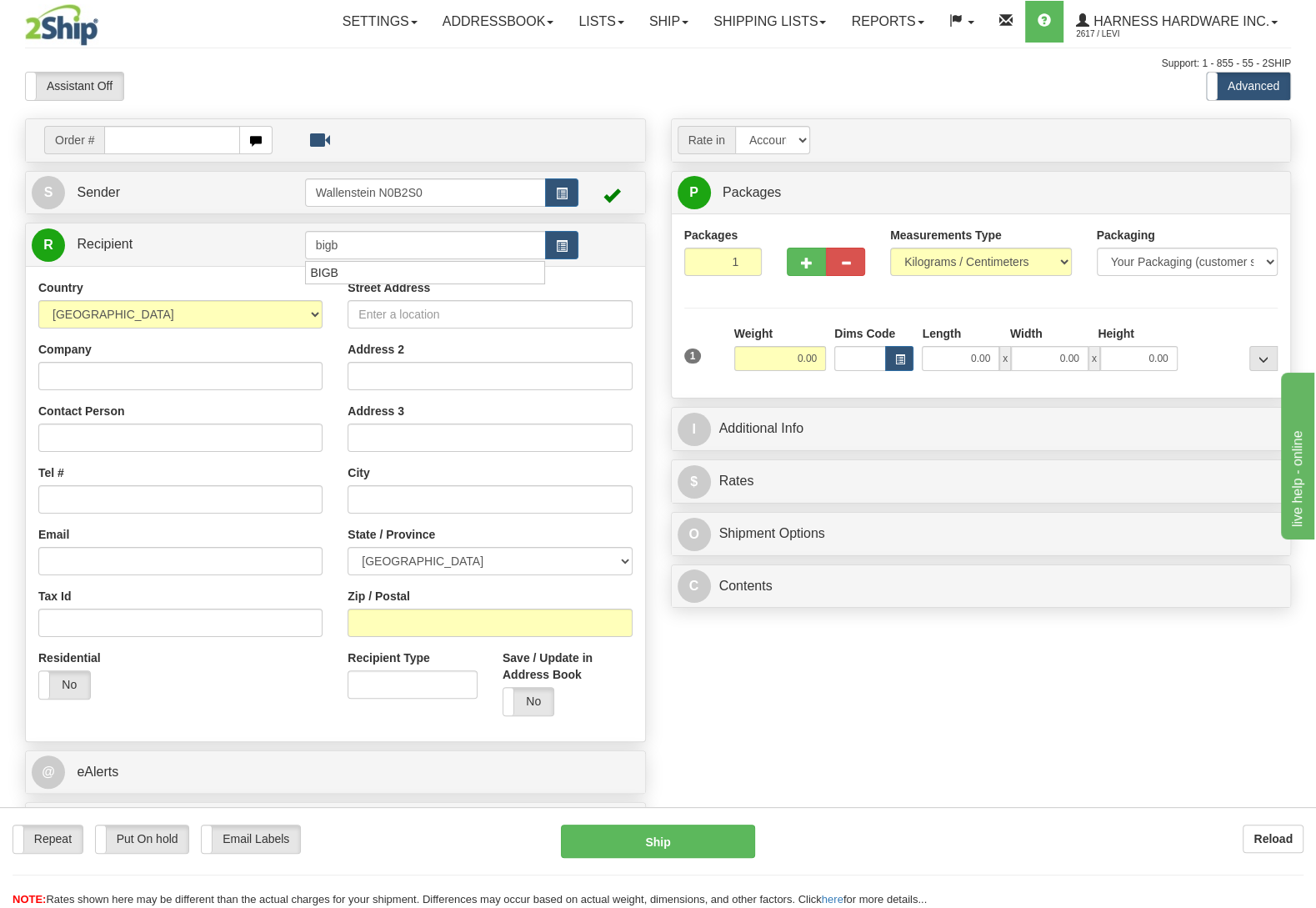
type input "bigb"
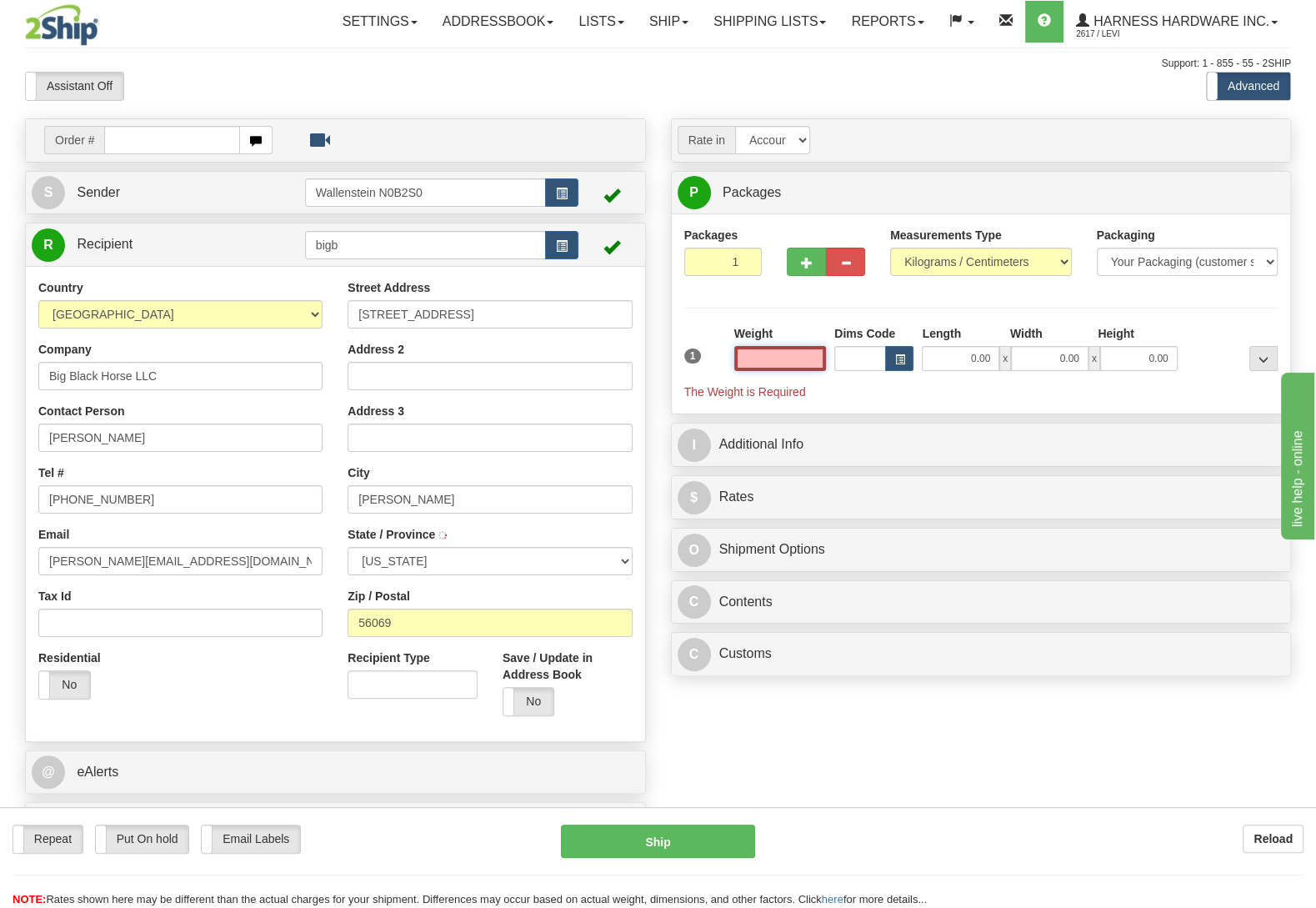
type input "[PERSON_NAME]"
type input "4.00"
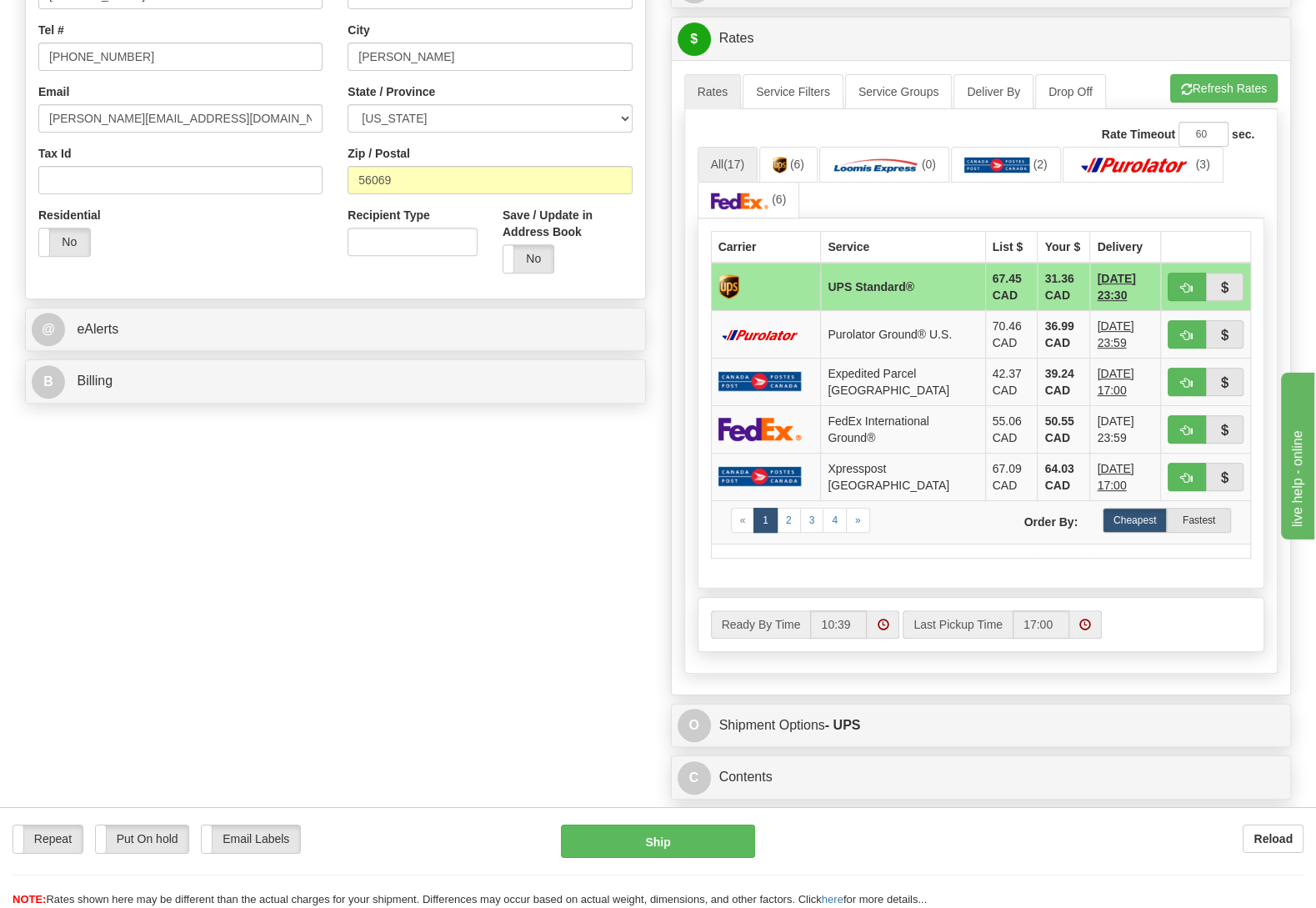
scroll to position [613, 0]
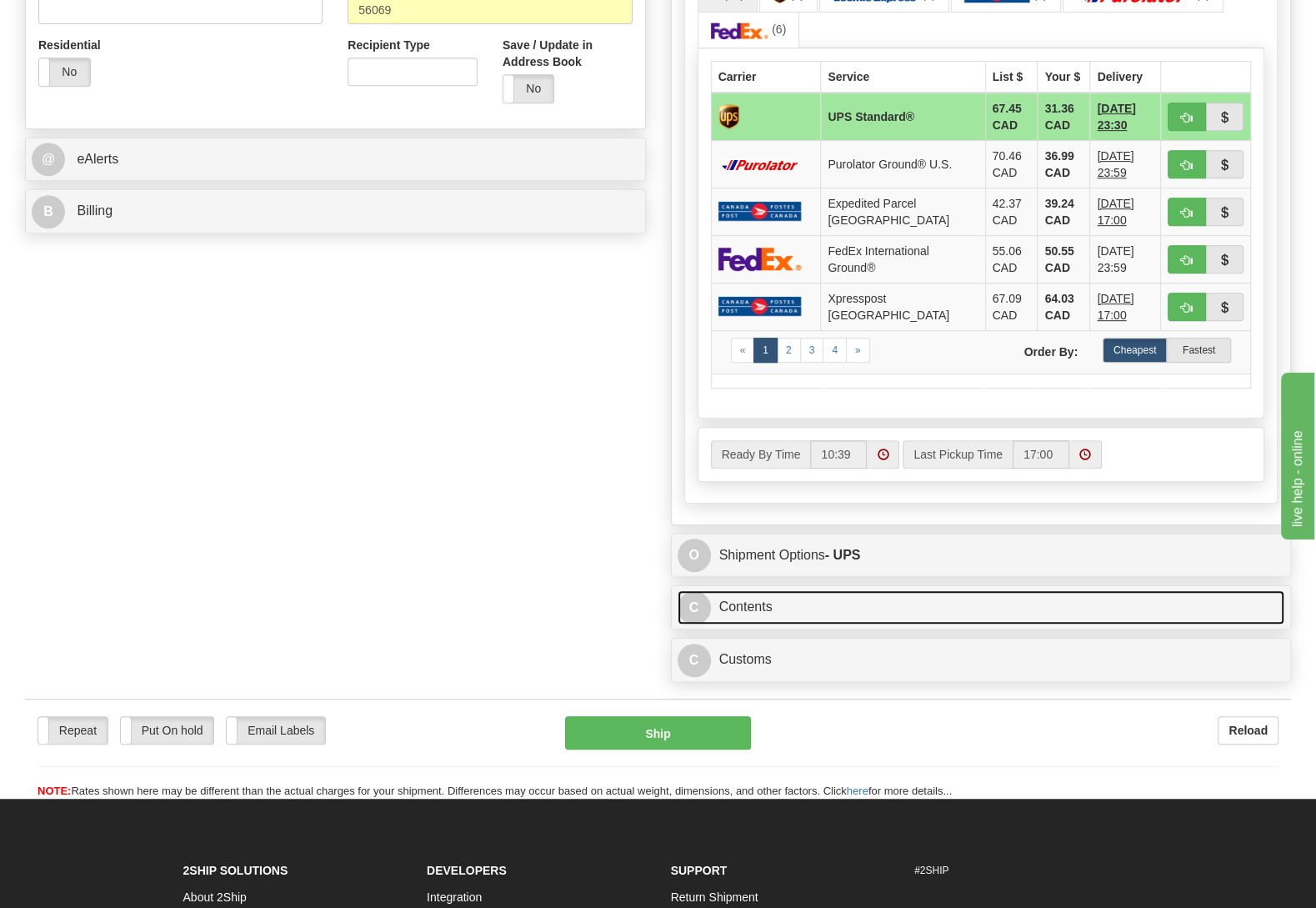
click at [746, 625] on link "C Contents" at bounding box center [982, 607] width 608 height 35
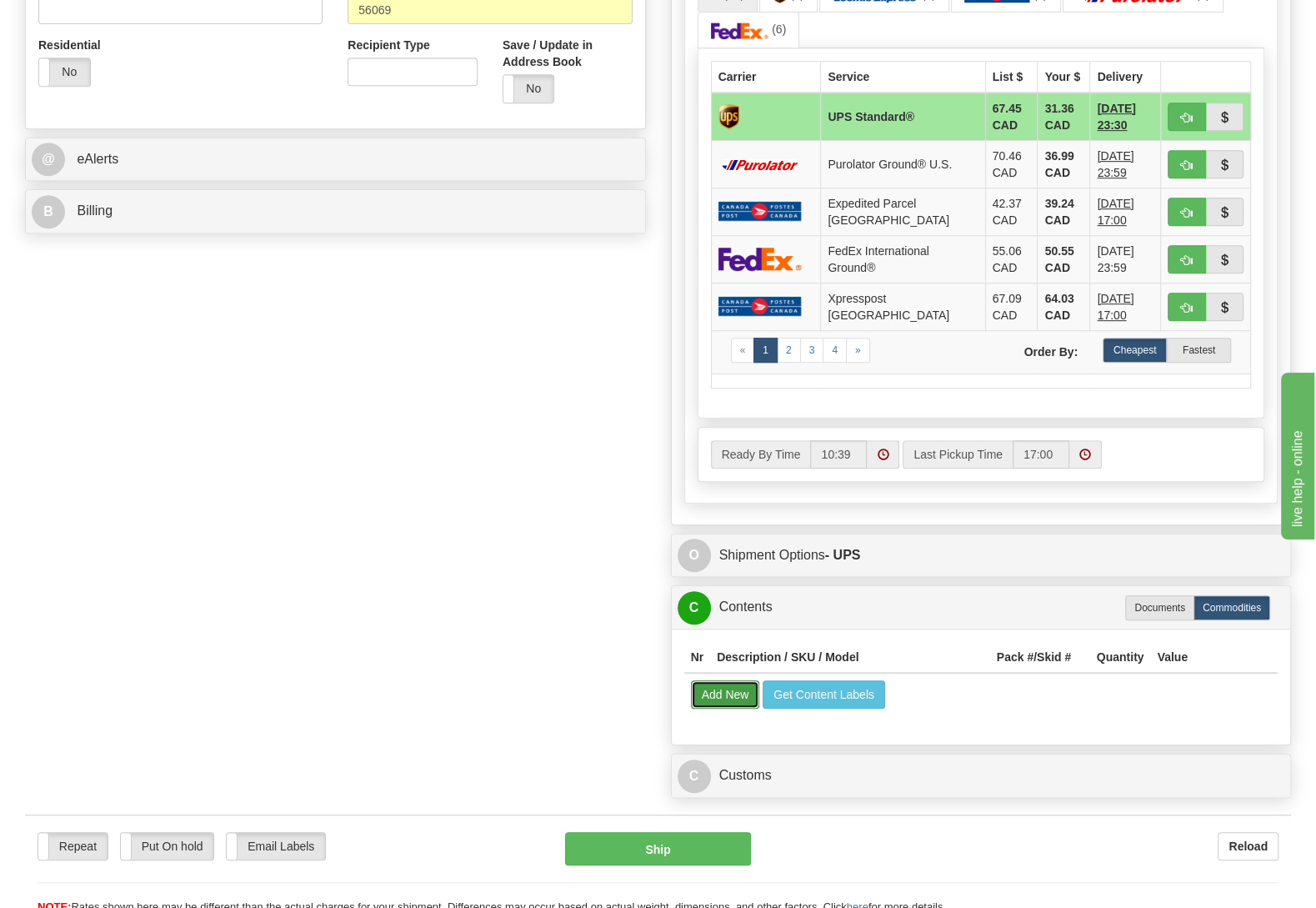
click at [720, 709] on button "Add New" at bounding box center [725, 695] width 69 height 29
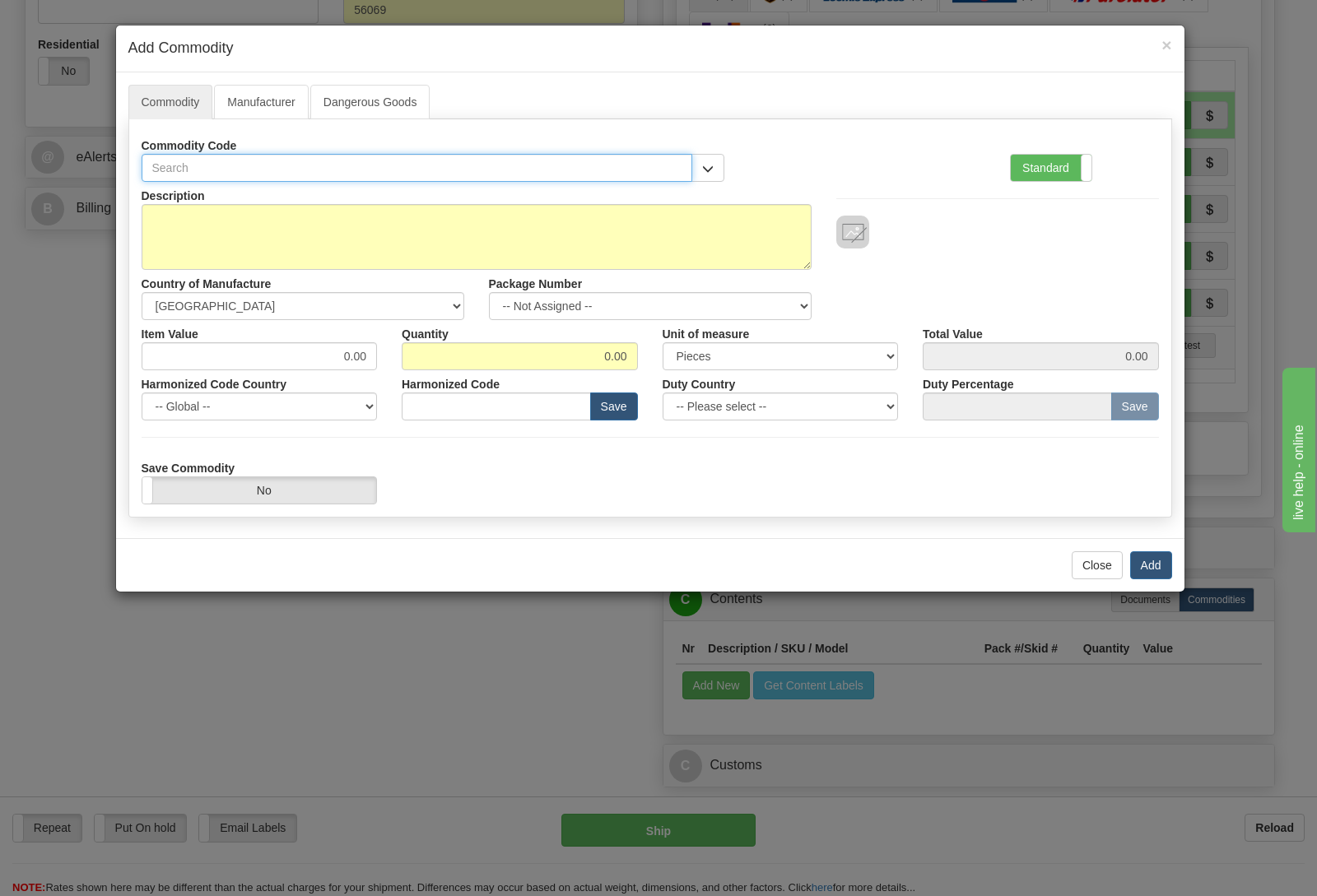
click at [420, 164] on input "text" at bounding box center [416, 168] width 551 height 28
click at [710, 159] on button "button" at bounding box center [707, 168] width 33 height 28
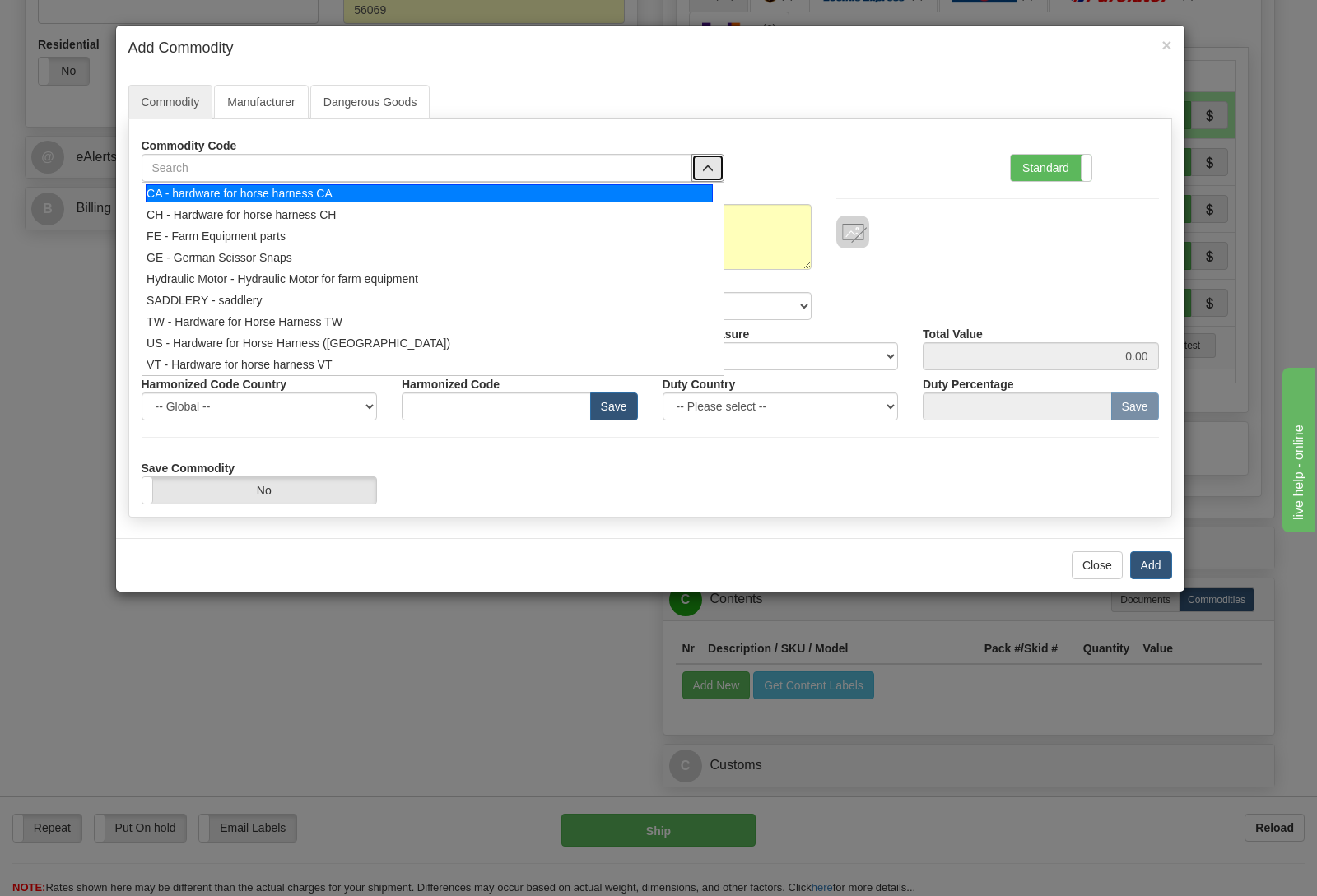
click at [486, 194] on div "CA - hardware for horse harness CA" at bounding box center [430, 192] width 567 height 18
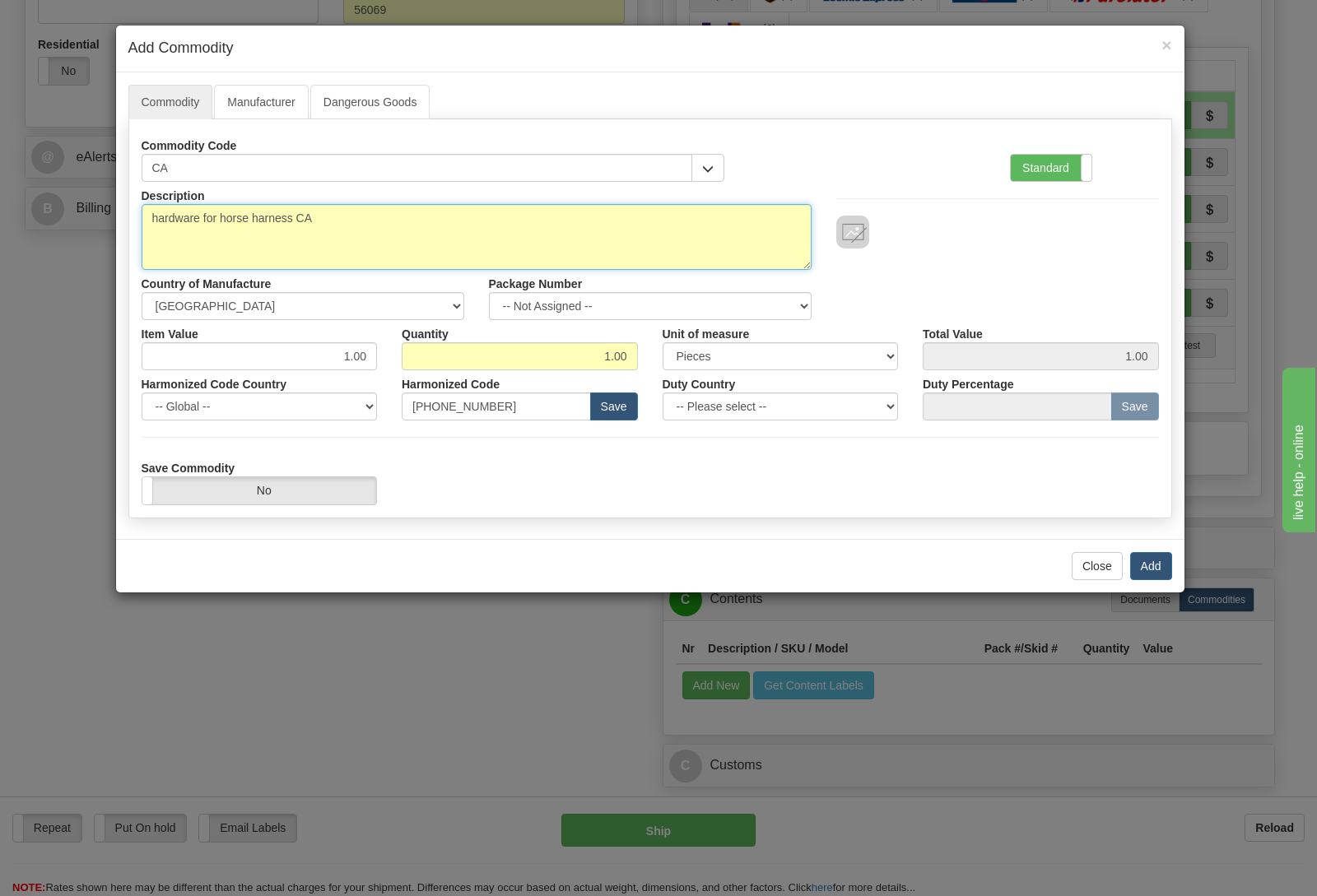
drag, startPoint x: 338, startPoint y: 221, endPoint x: 11, endPoint y: 225, distance: 327.0
click at [141, 225] on textarea "hardware for horse harness CA" at bounding box center [476, 236] width 669 height 65
type textarea "horse bits"
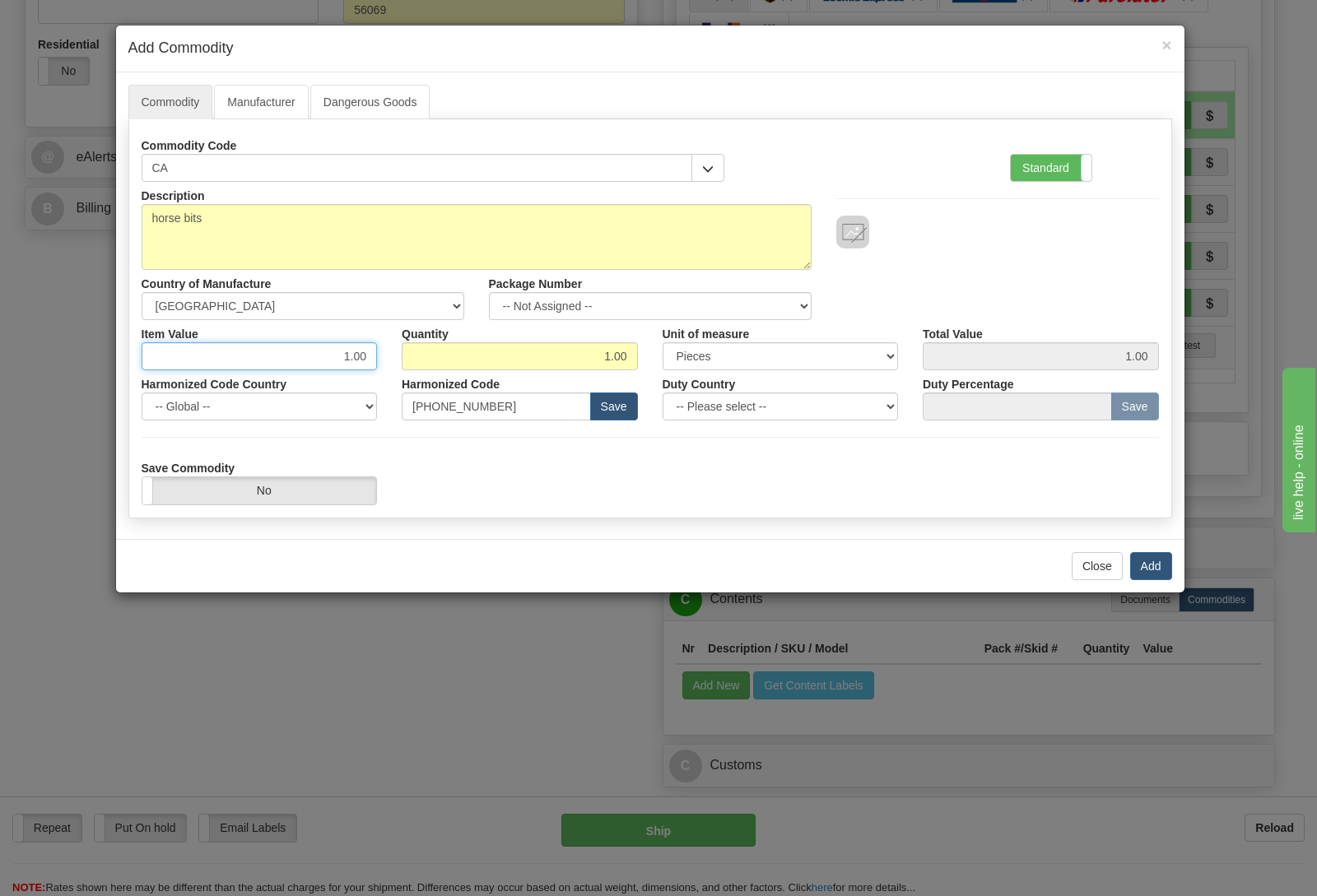
drag, startPoint x: 326, startPoint y: 357, endPoint x: 464, endPoint y: 358, distance: 138.0
click at [377, 357] on input "1.00" at bounding box center [259, 357] width 236 height 28
type input "212.87"
select select "PK"
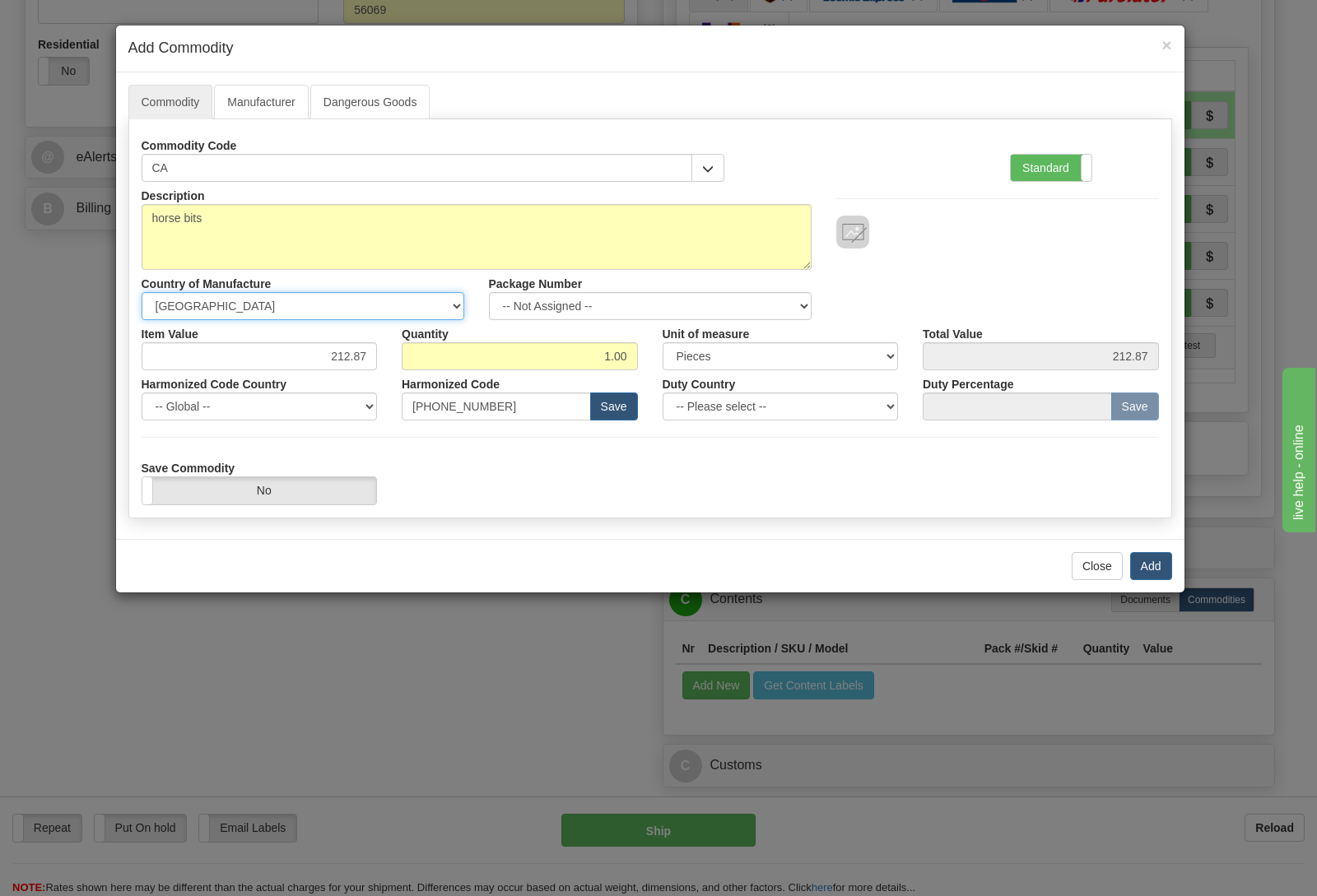
click option "[GEOGRAPHIC_DATA]" at bounding box center [0, 0] width 0 height 0
click at [1156, 566] on button "Add" at bounding box center [1151, 566] width 42 height 28
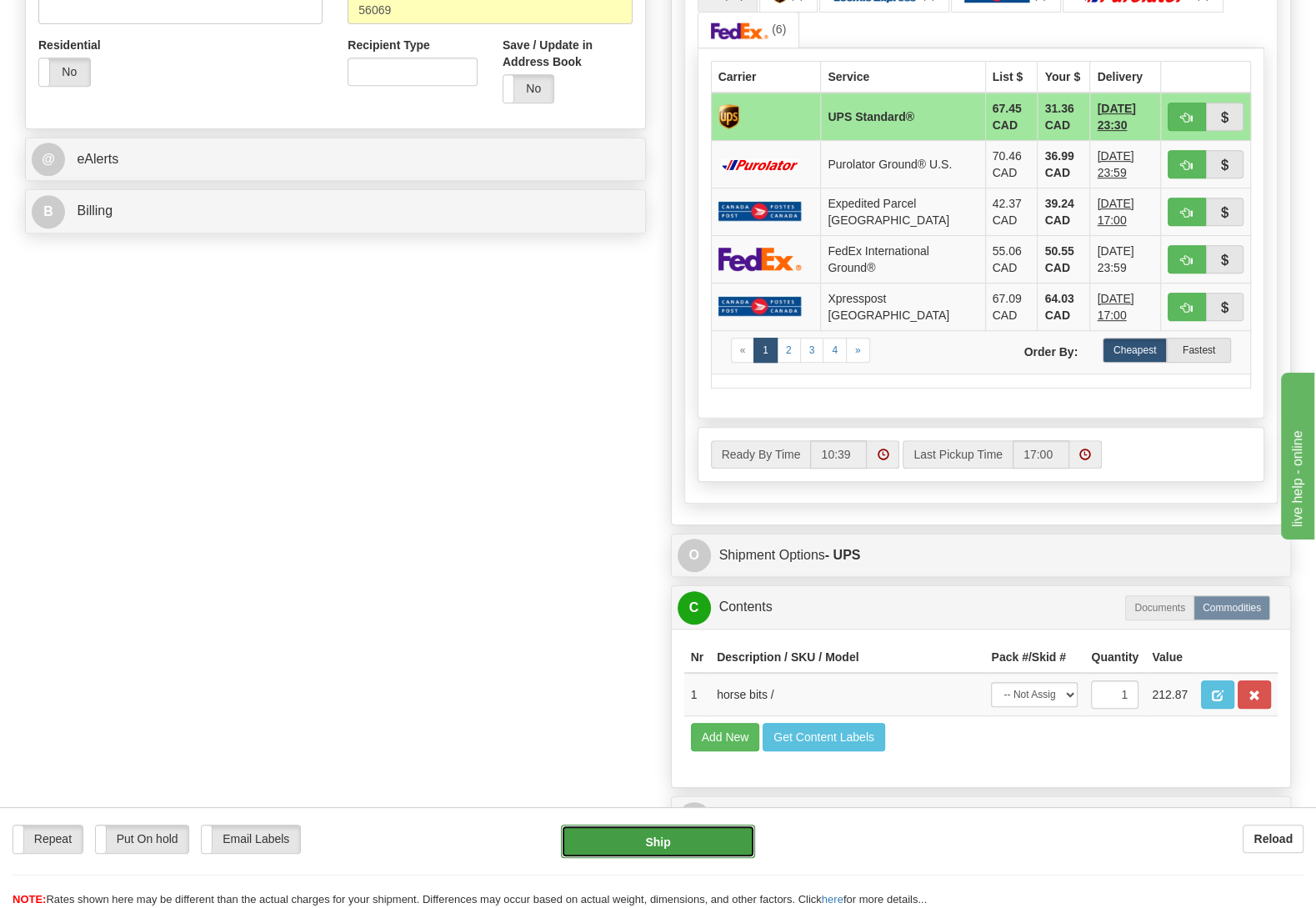
click at [704, 838] on button "Ship" at bounding box center [658, 841] width 194 height 34
type input "11"
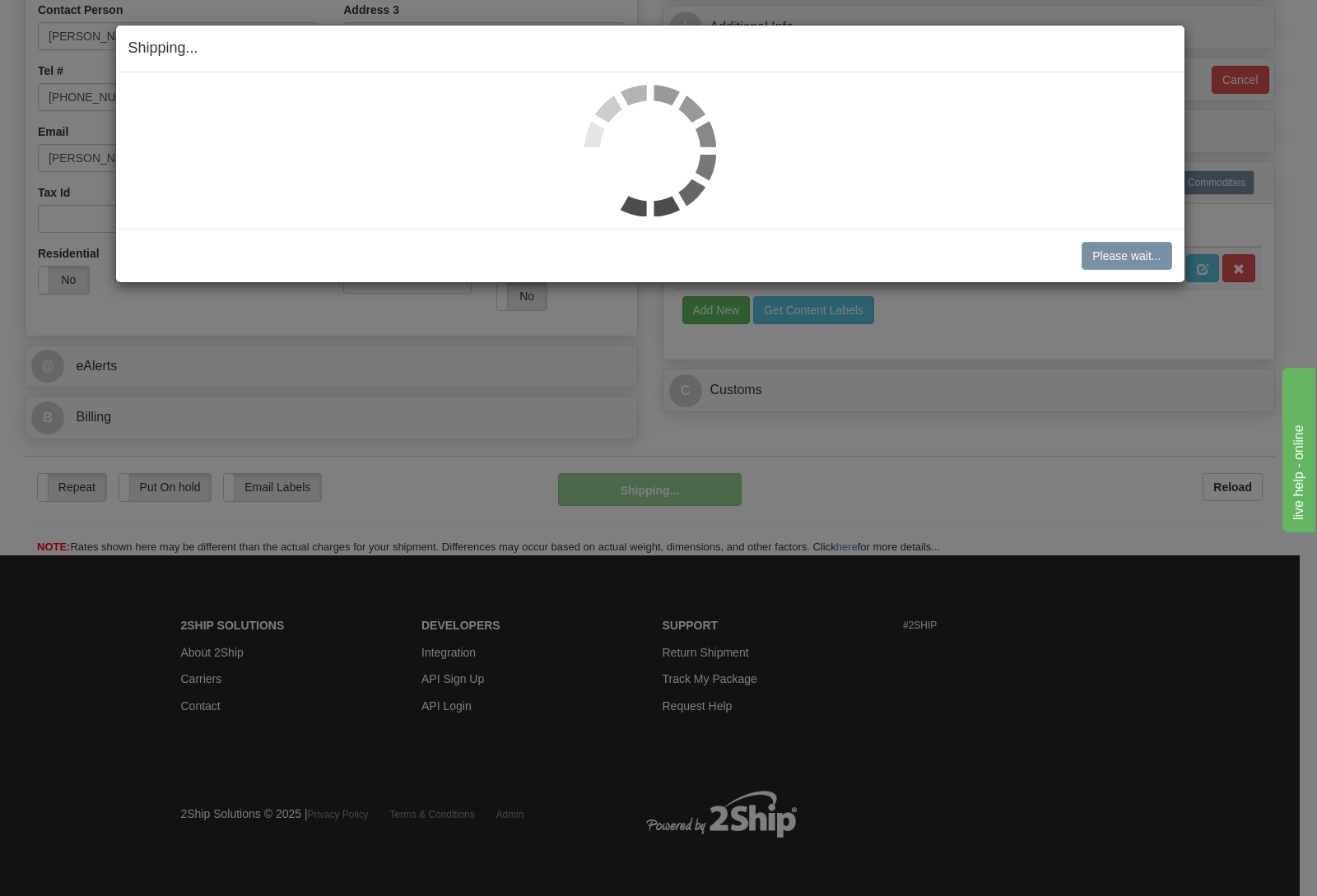
scroll to position [406, 0]
